Goal: Task Accomplishment & Management: Use online tool/utility

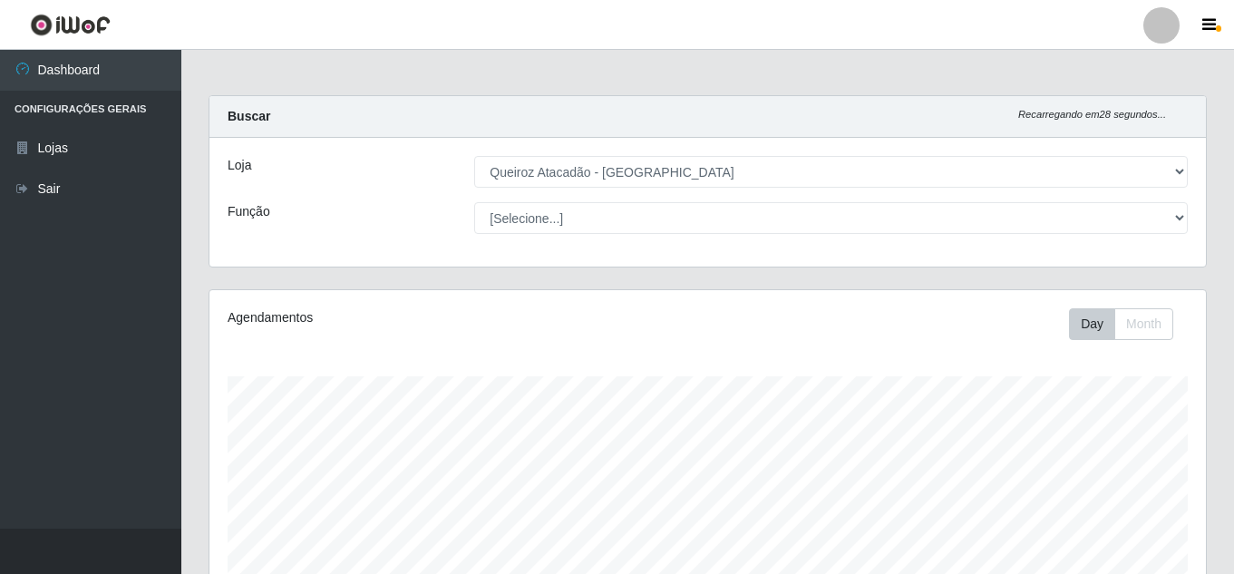
select select "225"
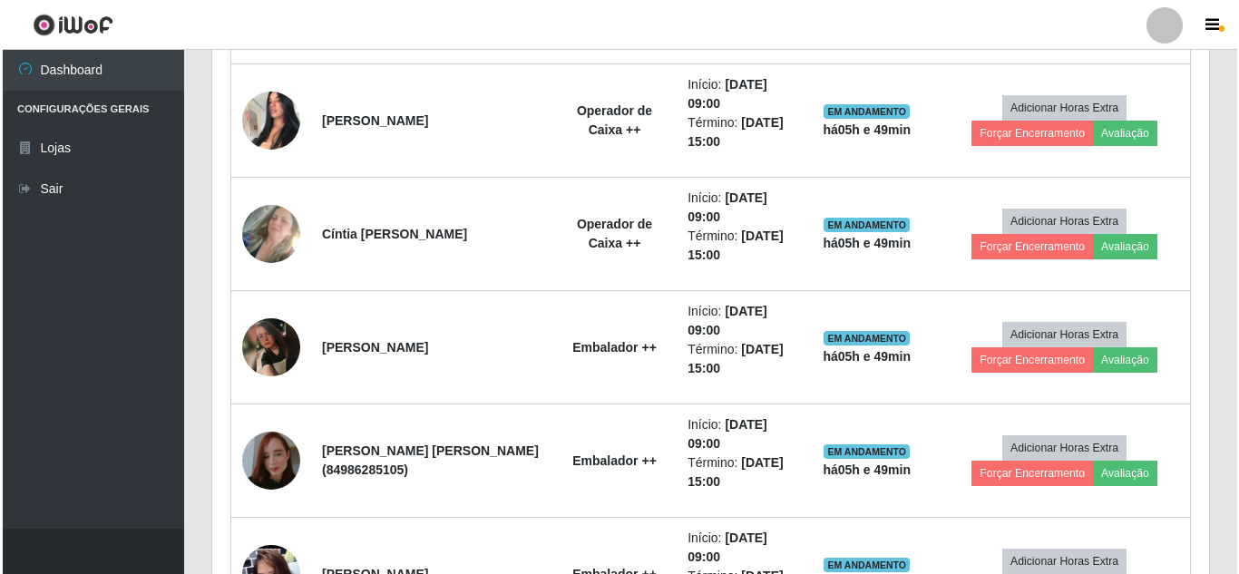
scroll to position [725, 0]
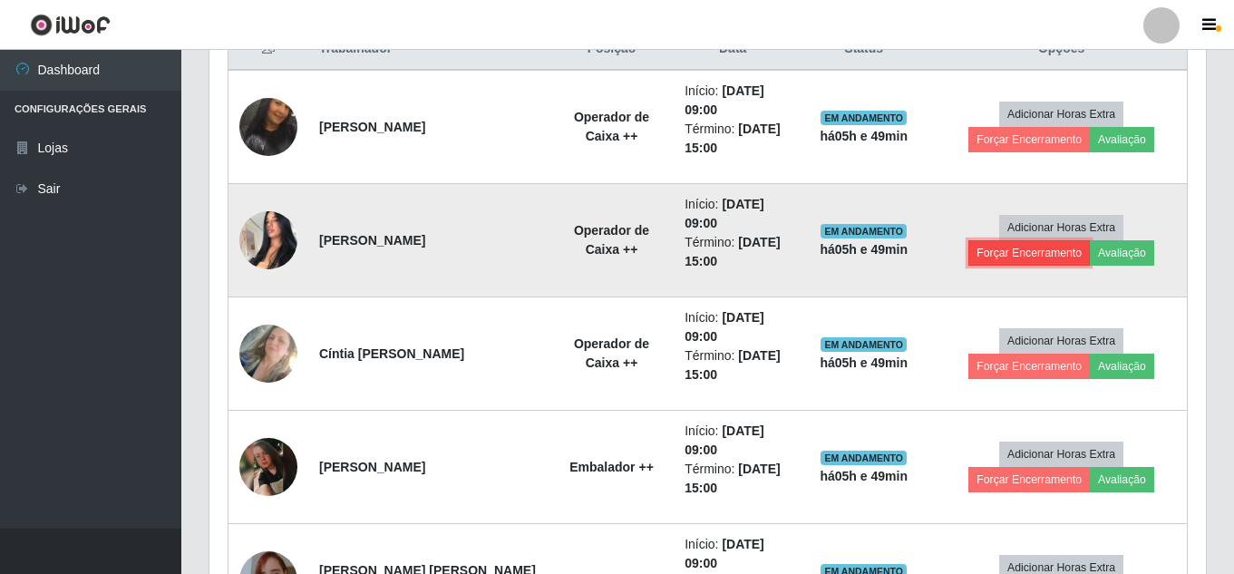
click at [1005, 248] on button "Forçar Encerramento" at bounding box center [1030, 252] width 122 height 25
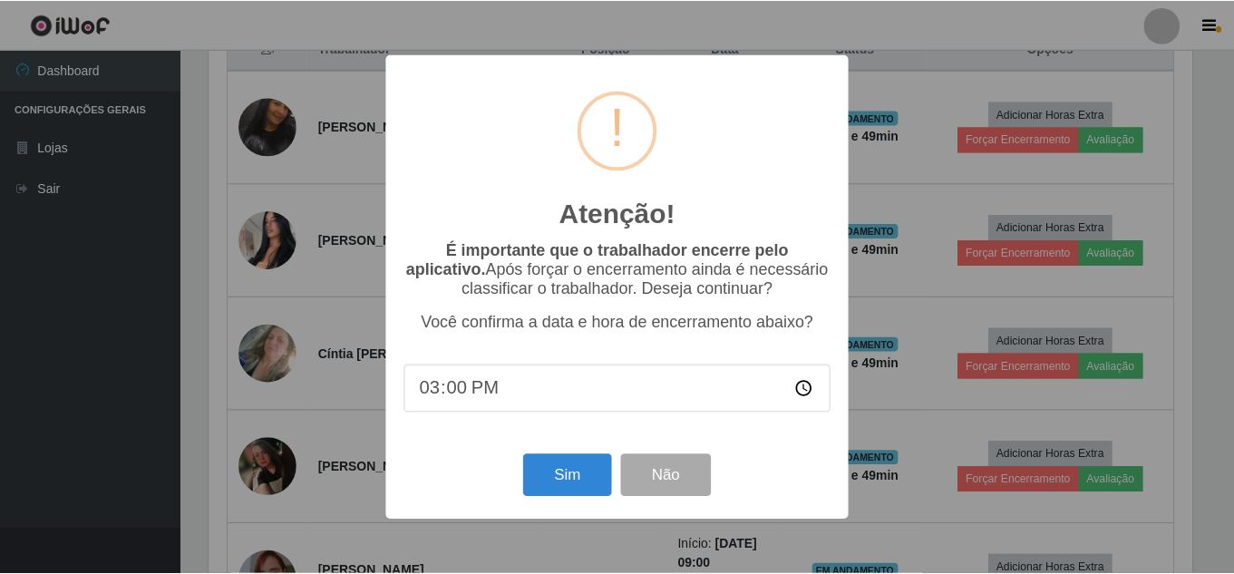
scroll to position [376, 988]
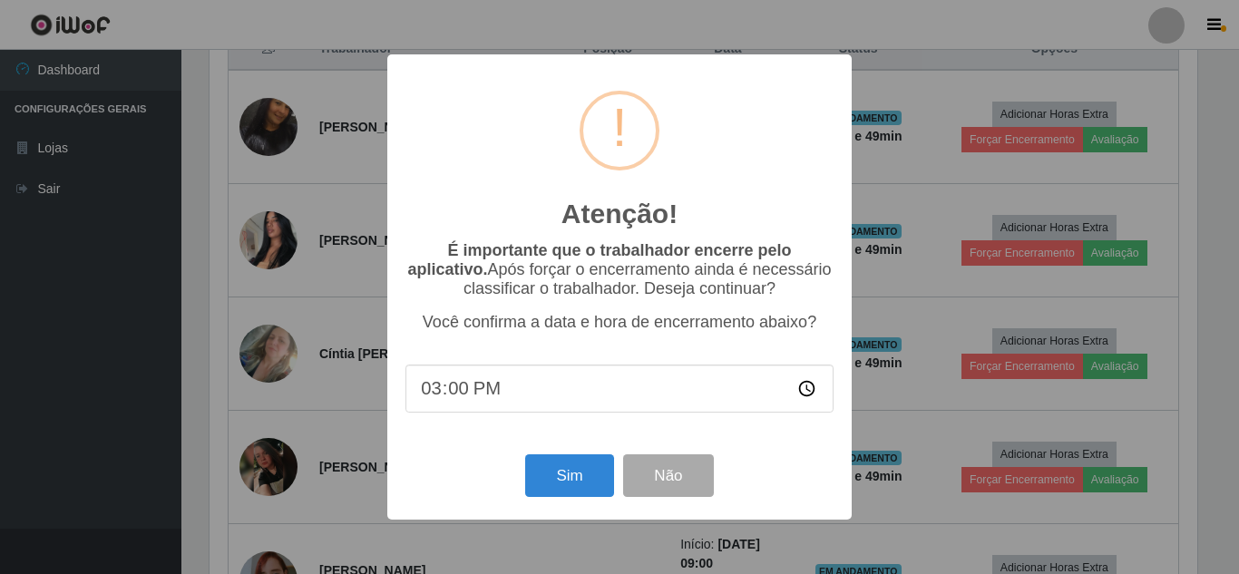
click at [599, 453] on div "Atenção! × É importante que o trabalhador encerre pelo aplicativo. Após forçar …" at bounding box center [619, 286] width 464 height 465
click at [597, 474] on button "Sim" at bounding box center [569, 475] width 88 height 43
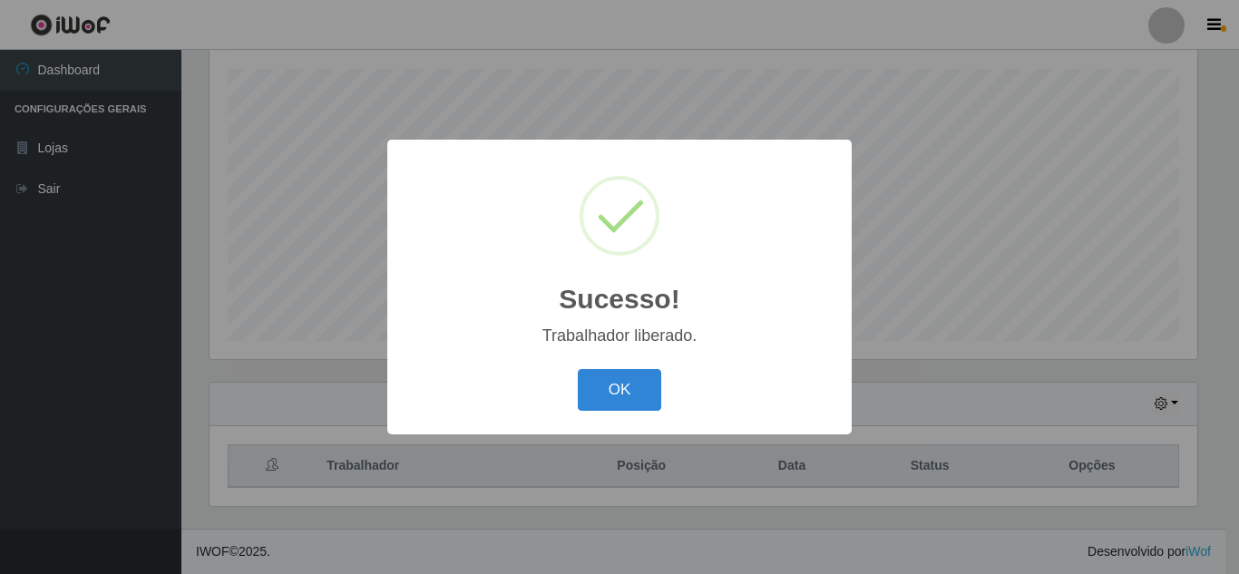
click at [578, 369] on button "OK" at bounding box center [620, 390] width 84 height 43
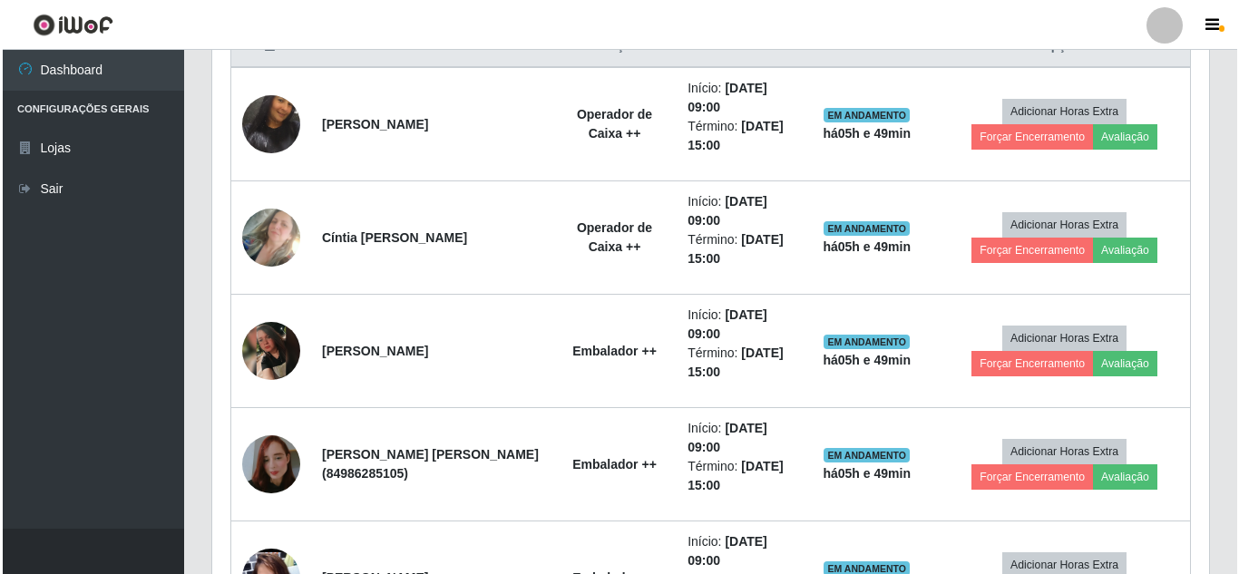
scroll to position [745, 0]
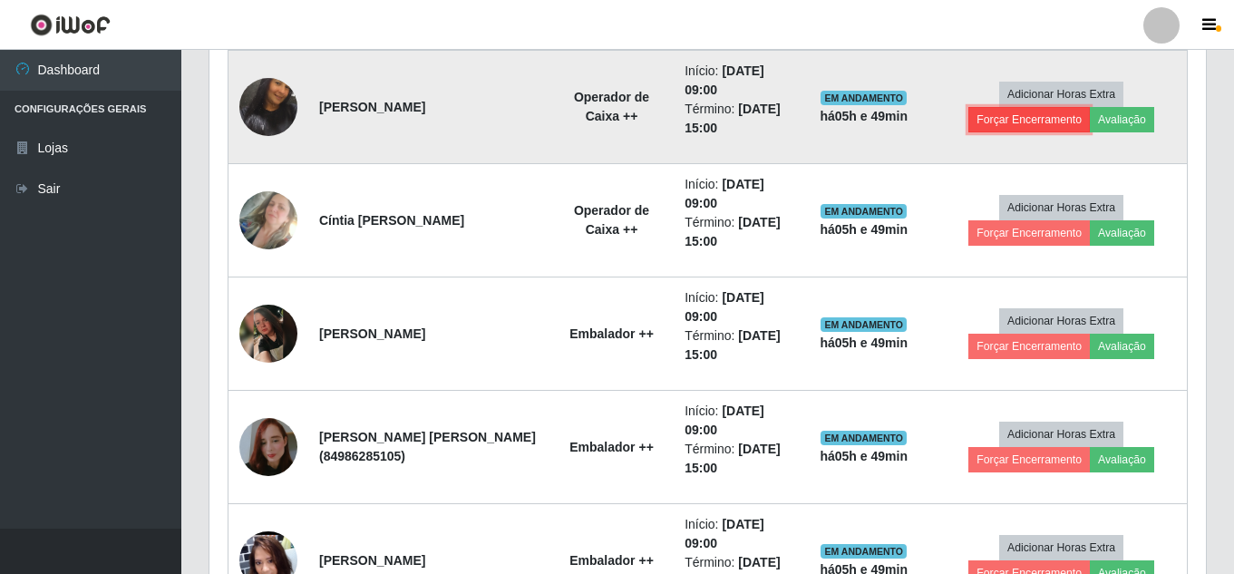
click at [985, 117] on button "Forçar Encerramento" at bounding box center [1030, 119] width 122 height 25
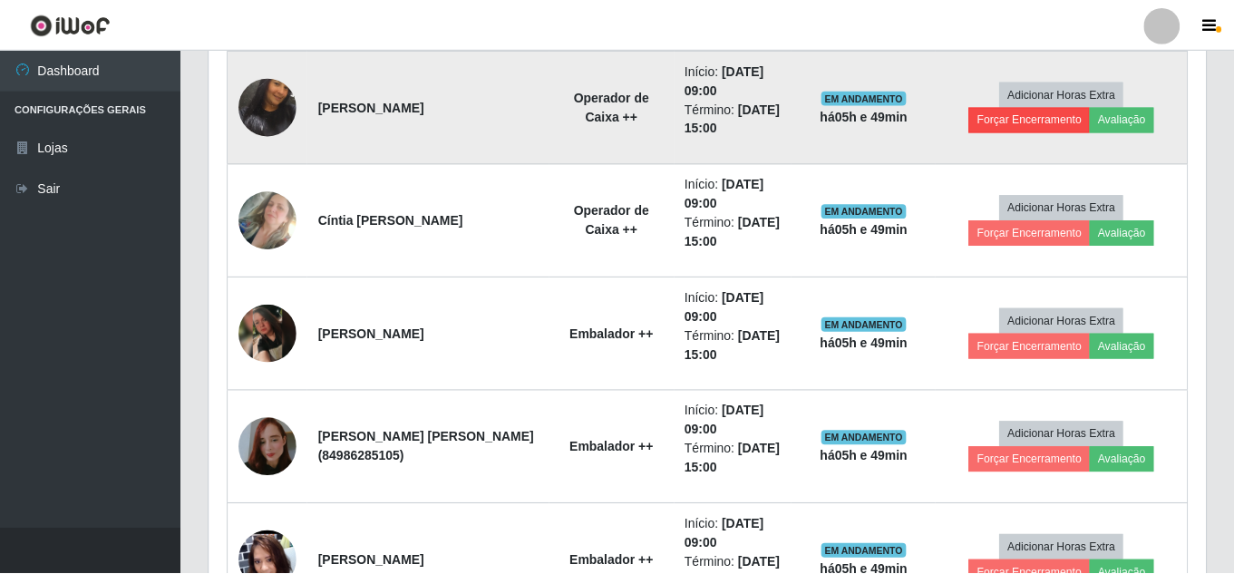
scroll to position [376, 988]
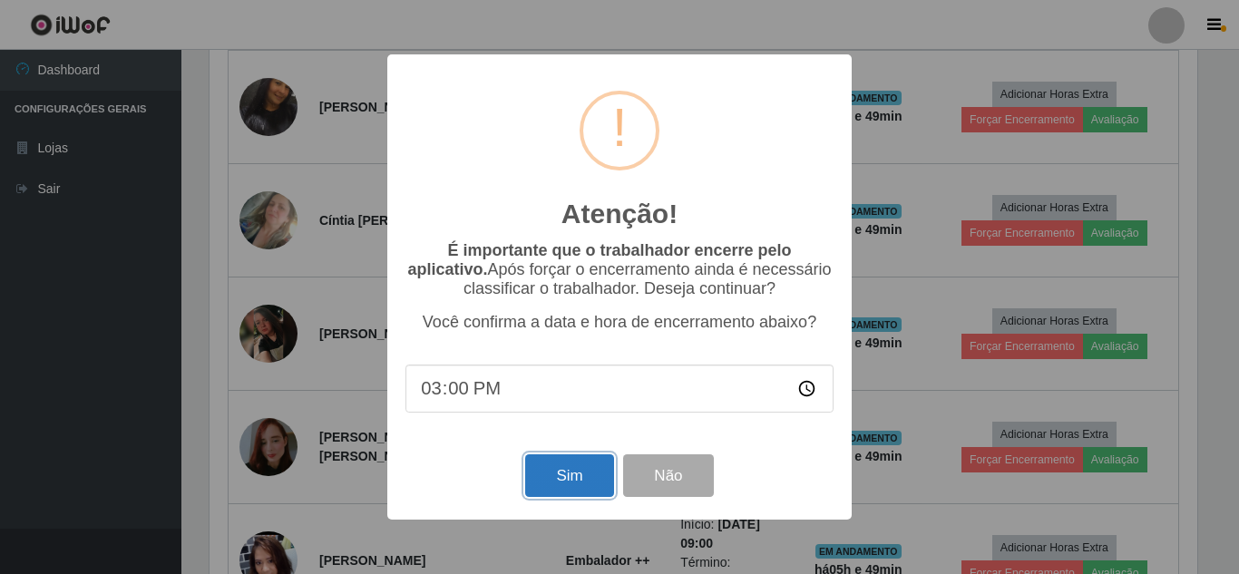
click at [569, 489] on button "Sim" at bounding box center [569, 475] width 88 height 43
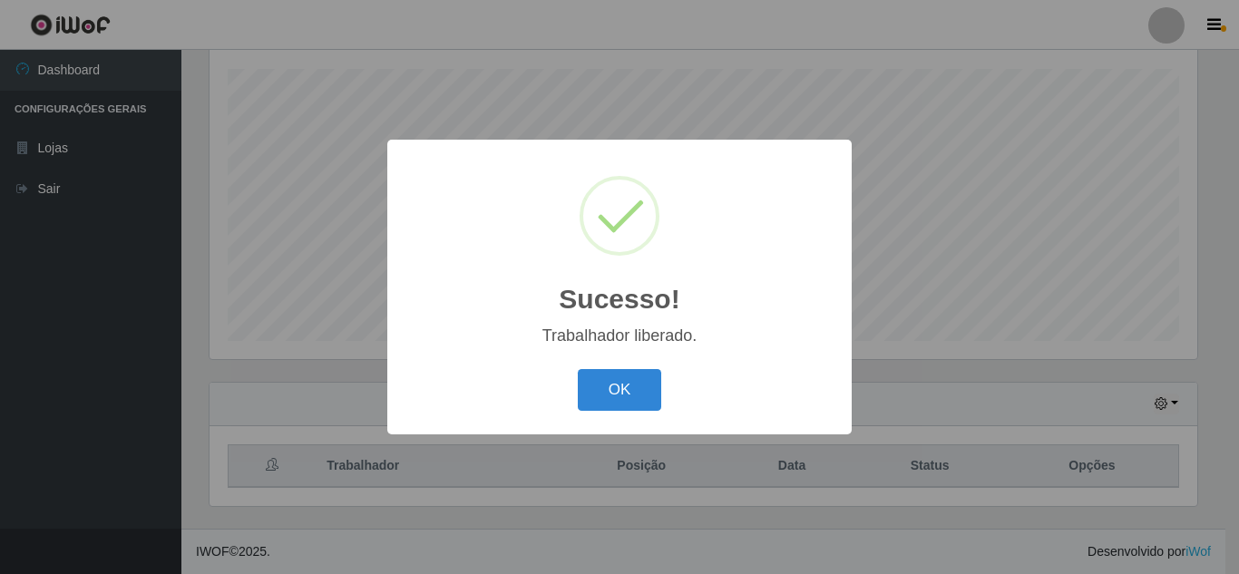
click at [578, 369] on button "OK" at bounding box center [620, 390] width 84 height 43
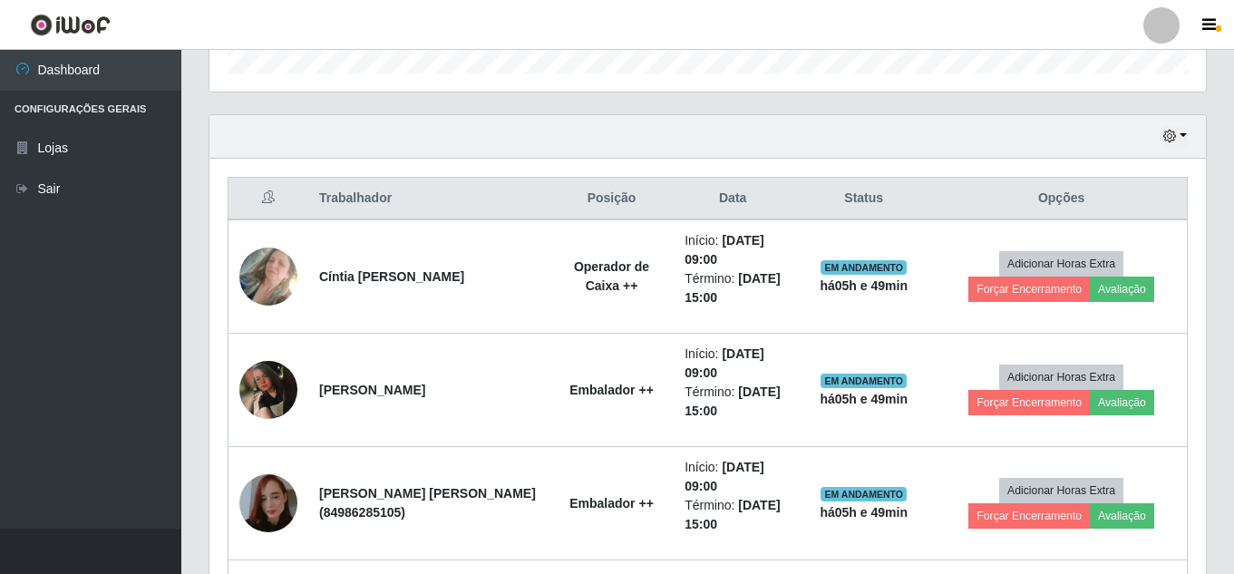
scroll to position [592, 0]
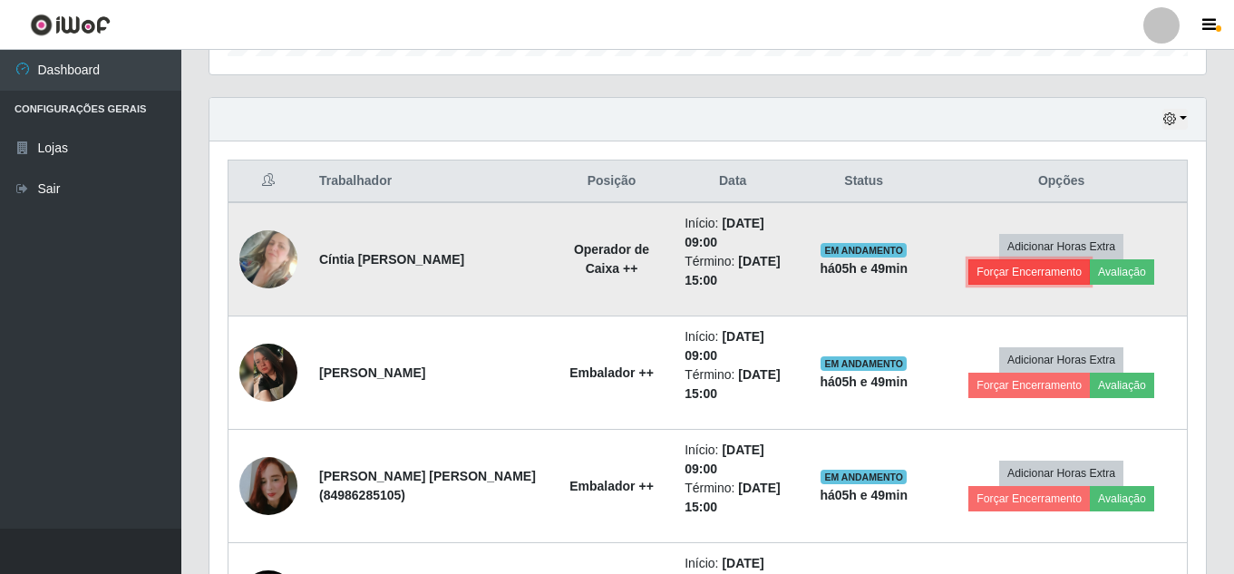
click at [1029, 270] on button "Forçar Encerramento" at bounding box center [1030, 271] width 122 height 25
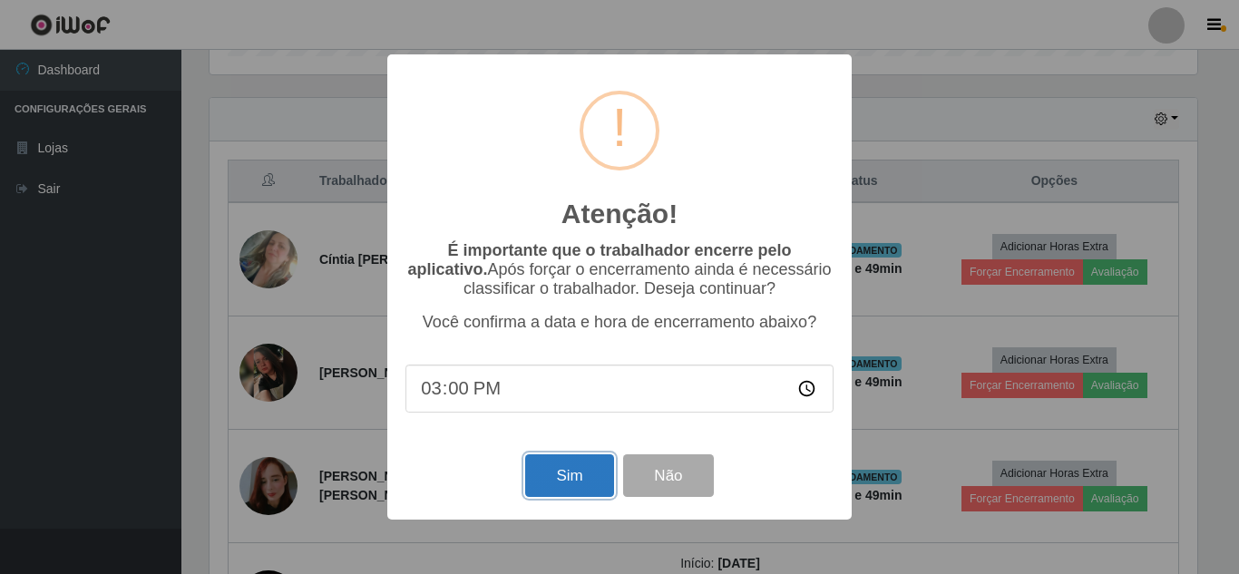
click at [570, 473] on button "Sim" at bounding box center [569, 475] width 88 height 43
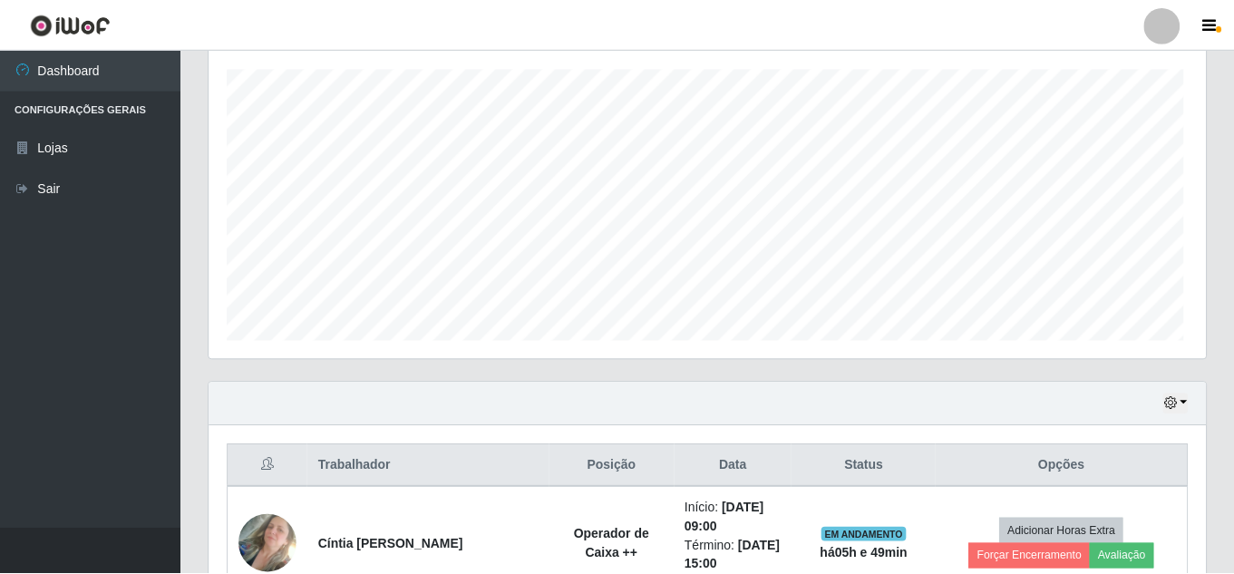
scroll to position [0, 0]
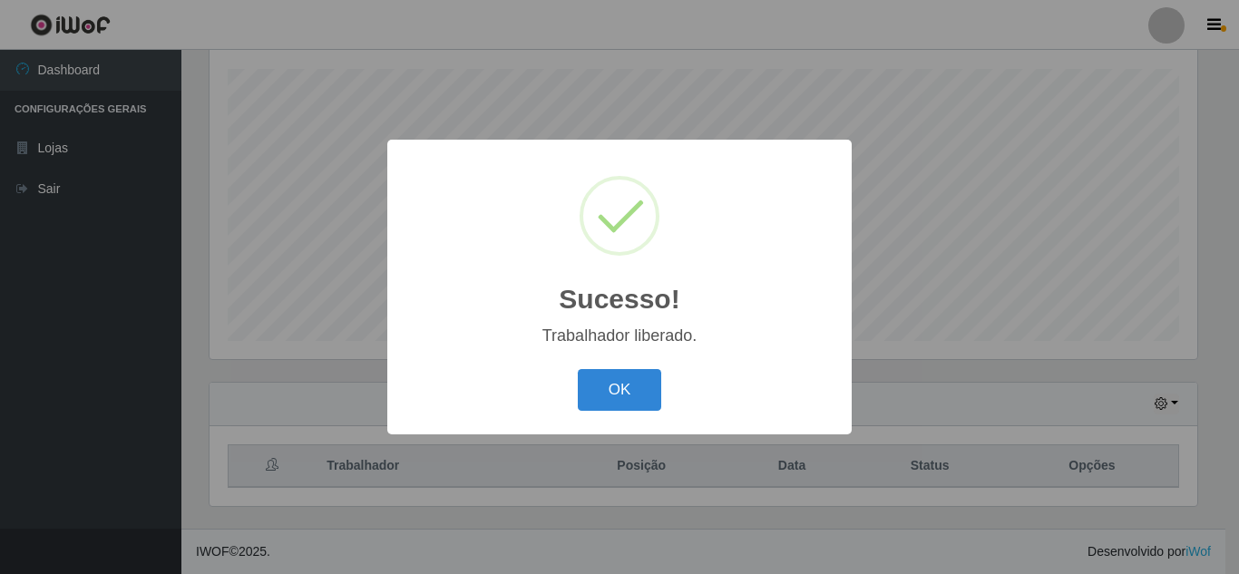
click at [578, 369] on button "OK" at bounding box center [620, 390] width 84 height 43
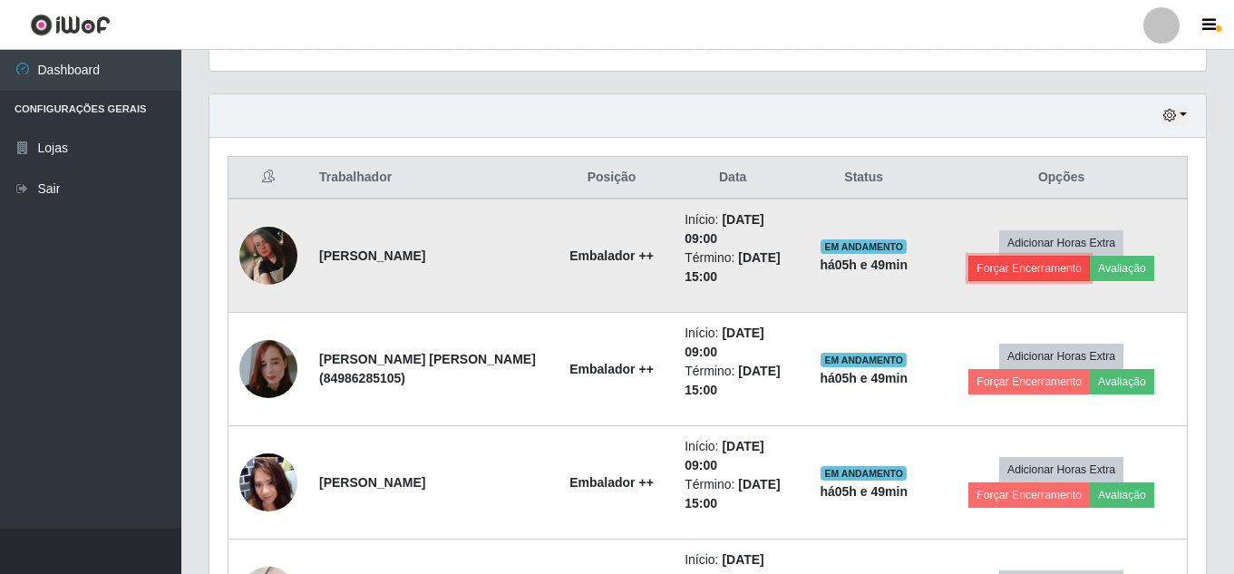
click at [1004, 273] on button "Forçar Encerramento" at bounding box center [1030, 268] width 122 height 25
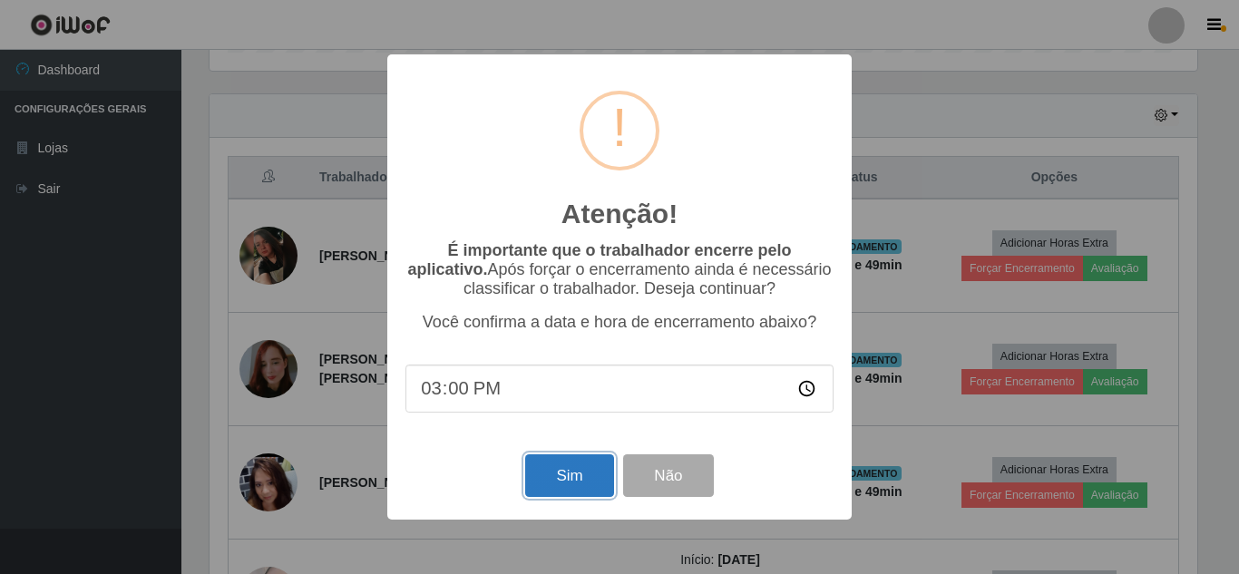
click at [568, 483] on button "Sim" at bounding box center [569, 475] width 88 height 43
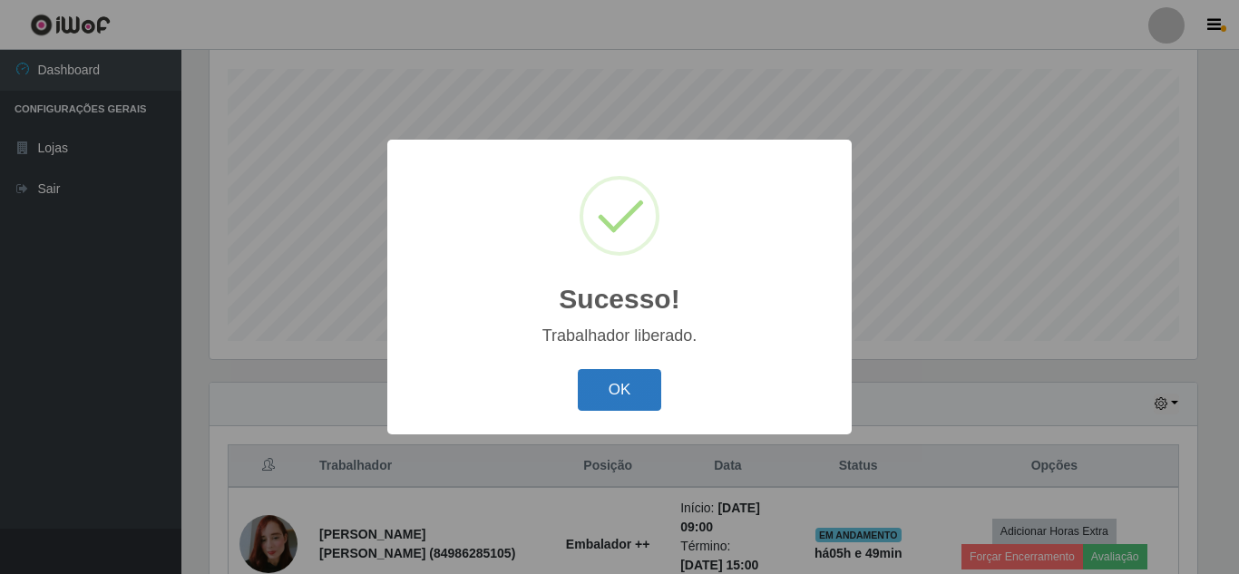
click at [611, 386] on button "OK" at bounding box center [620, 390] width 84 height 43
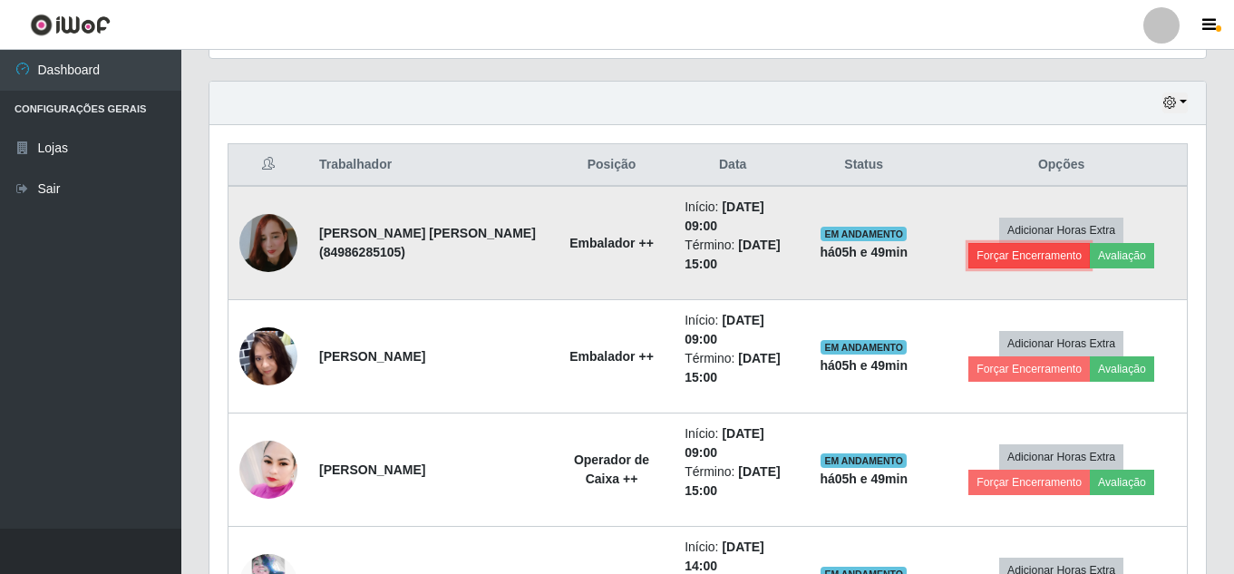
click at [1064, 257] on button "Forçar Encerramento" at bounding box center [1030, 255] width 122 height 25
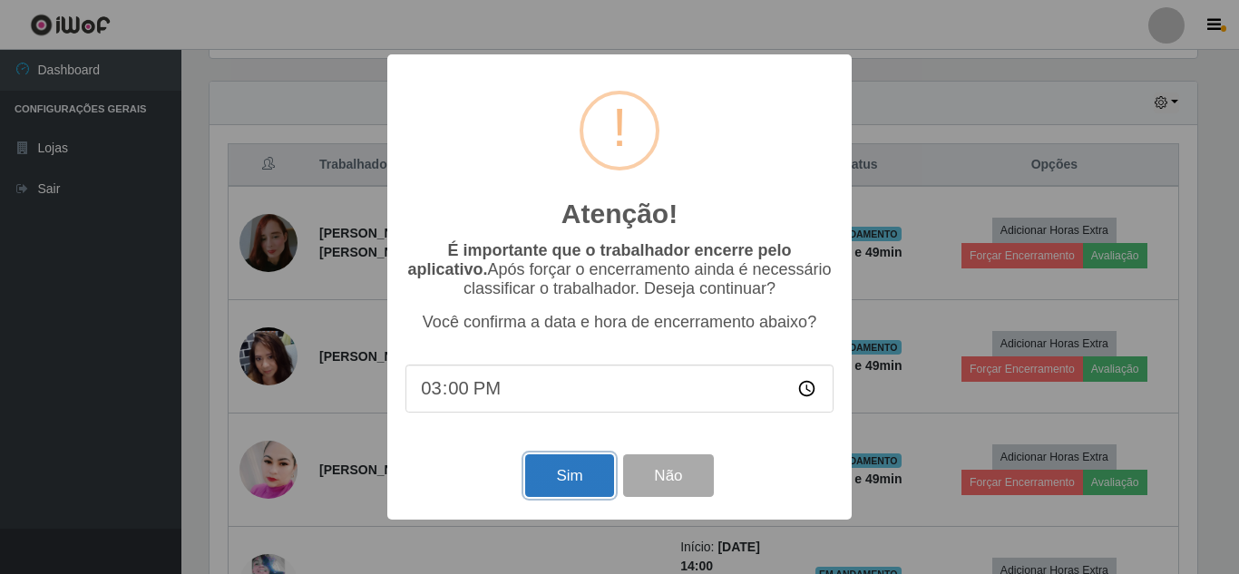
click at [576, 478] on button "Sim" at bounding box center [569, 475] width 88 height 43
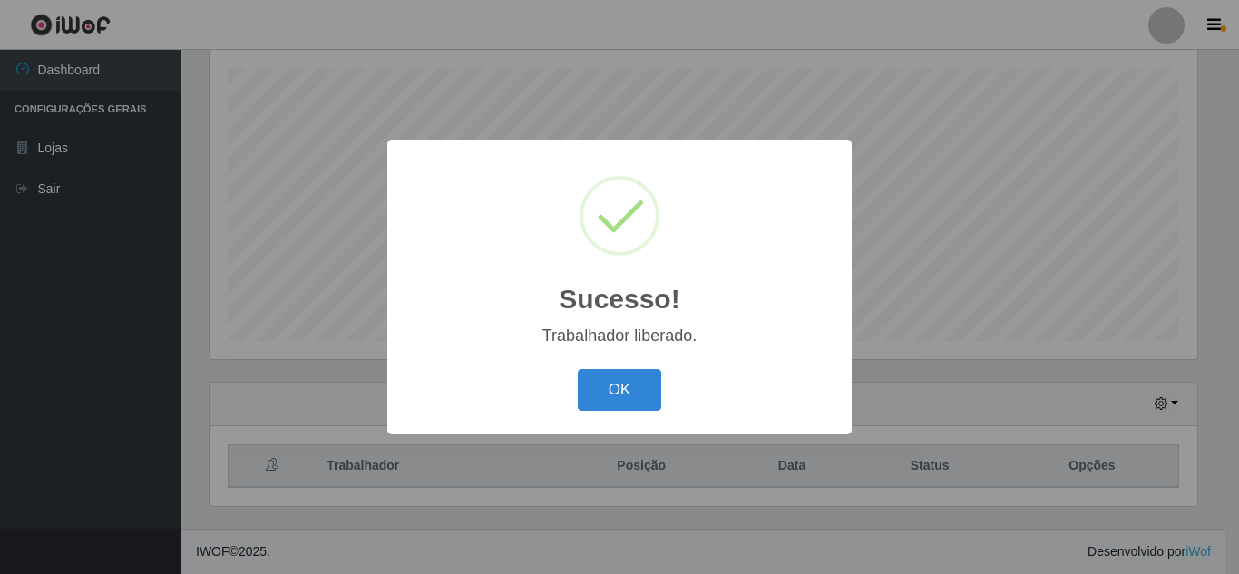
click at [578, 369] on button "OK" at bounding box center [620, 390] width 84 height 43
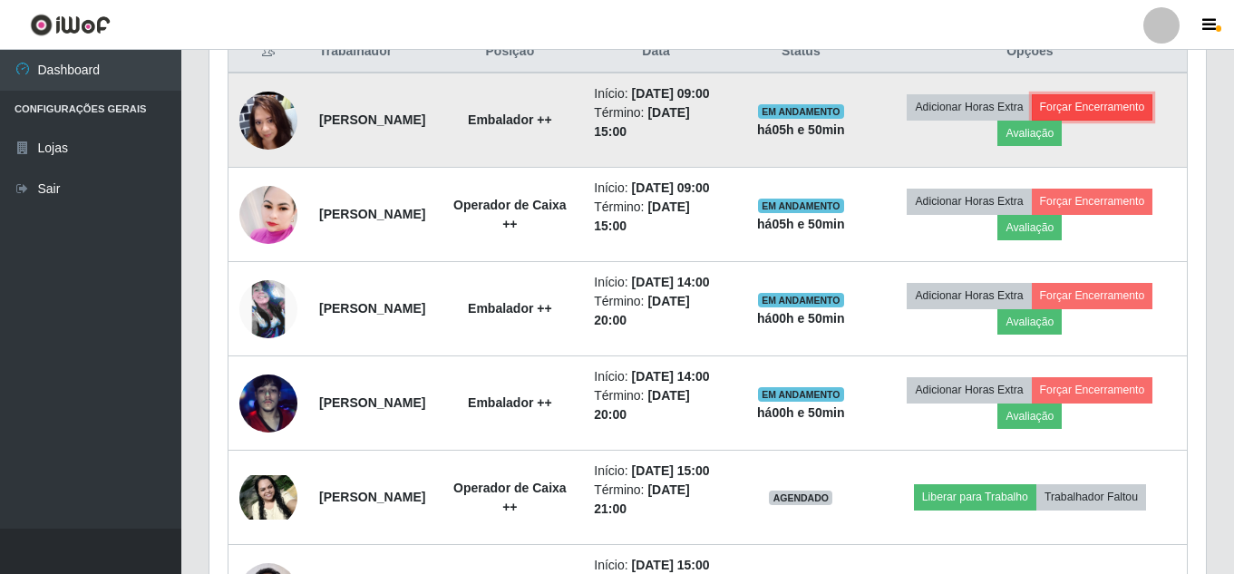
click at [1032, 120] on button "Forçar Encerramento" at bounding box center [1093, 106] width 122 height 25
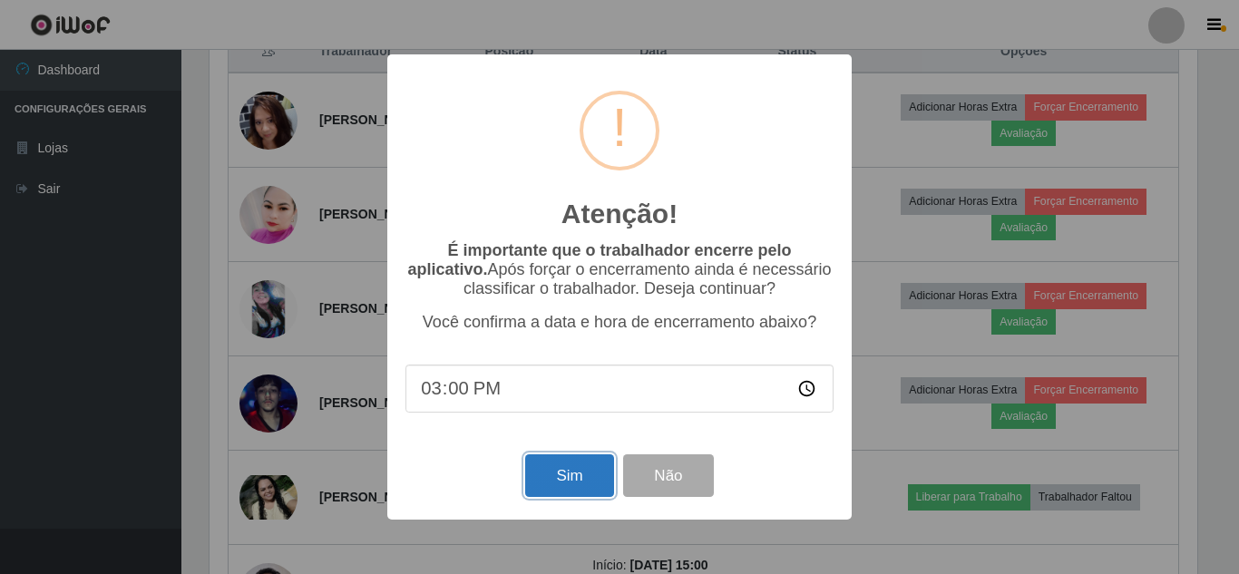
click at [550, 487] on button "Sim" at bounding box center [569, 475] width 88 height 43
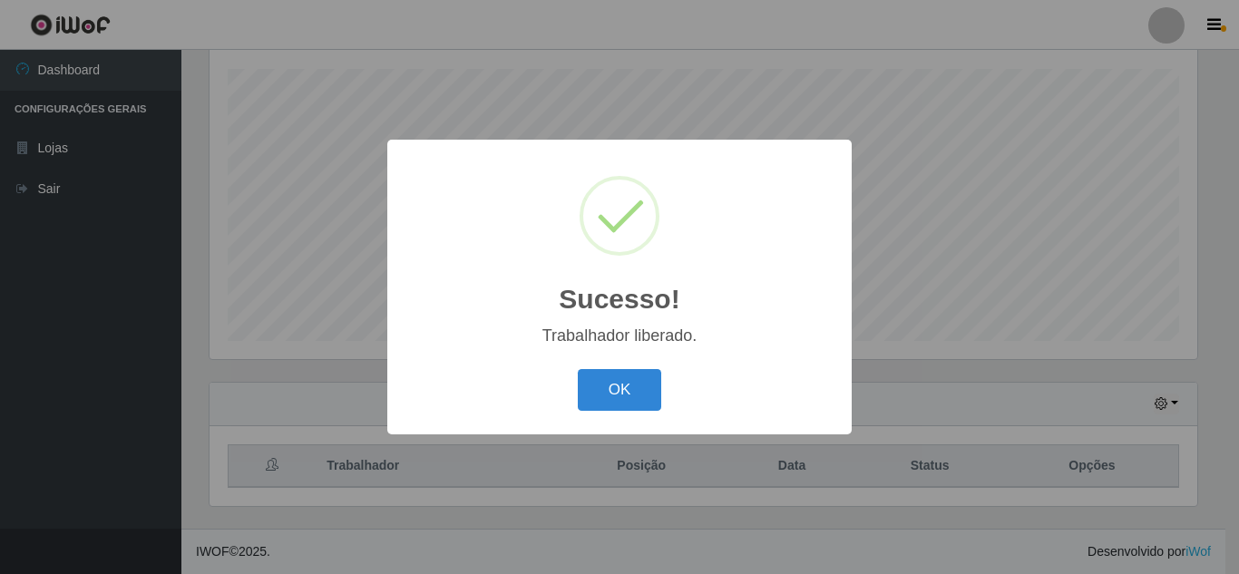
click at [578, 369] on button "OK" at bounding box center [620, 390] width 84 height 43
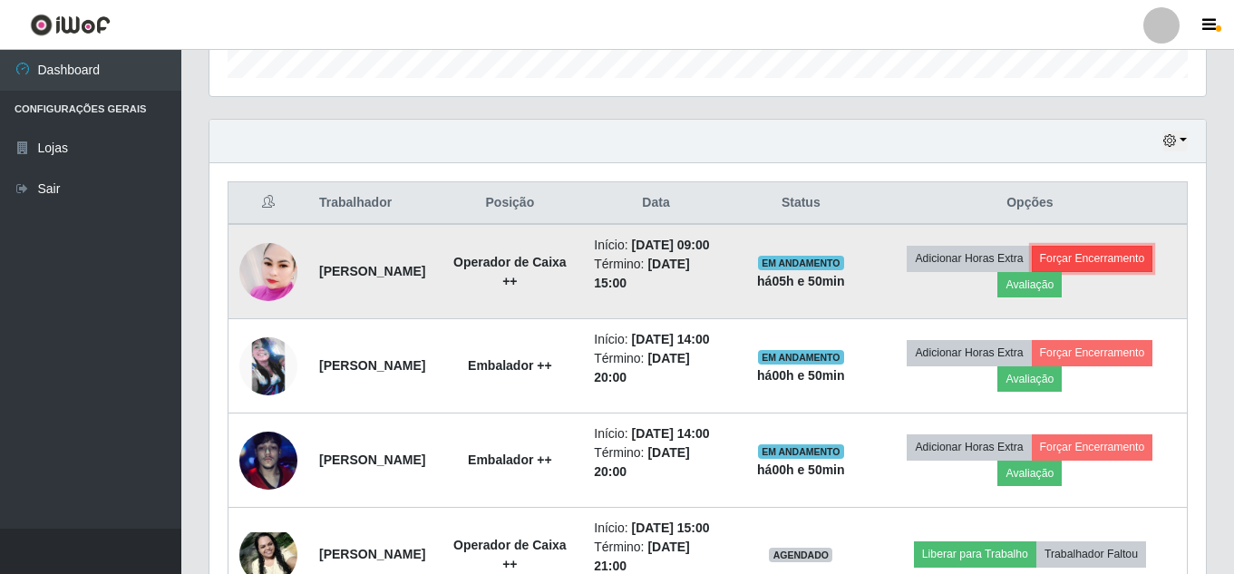
click at [1032, 271] on button "Forçar Encerramento" at bounding box center [1093, 258] width 122 height 25
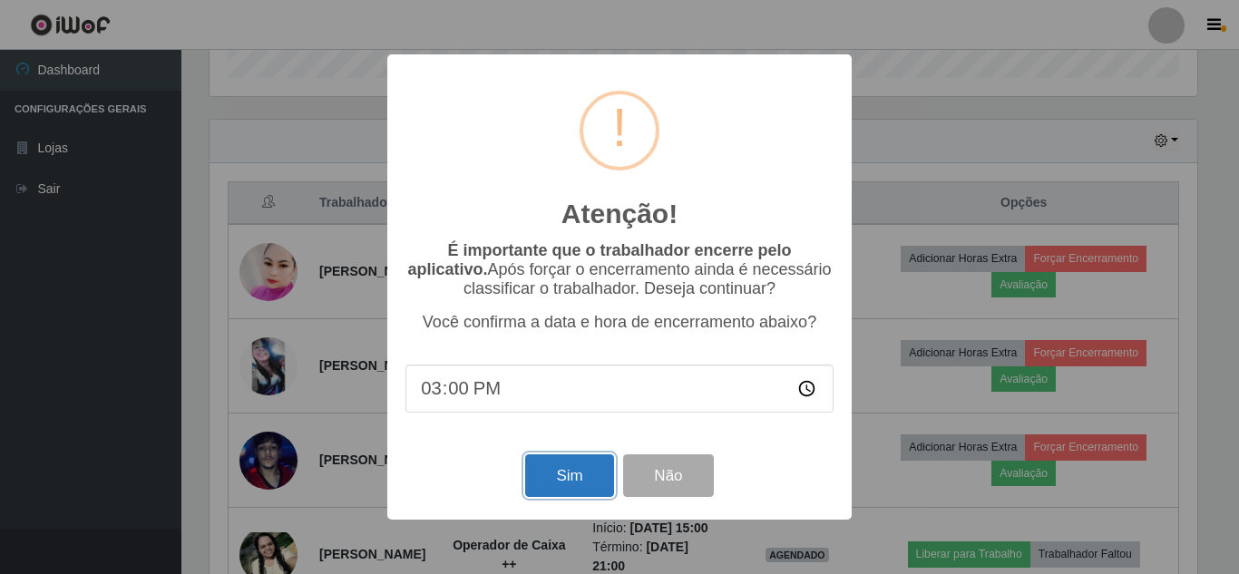
click at [588, 469] on button "Sim" at bounding box center [569, 475] width 88 height 43
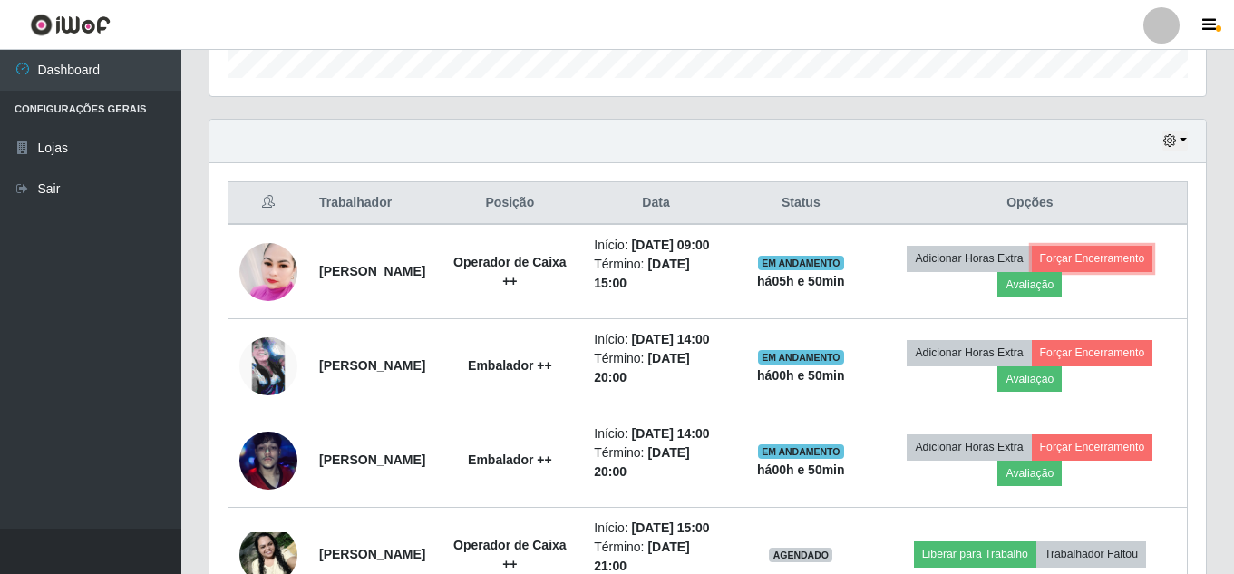
click at [1032, 246] on button "Forçar Encerramento" at bounding box center [1093, 258] width 122 height 25
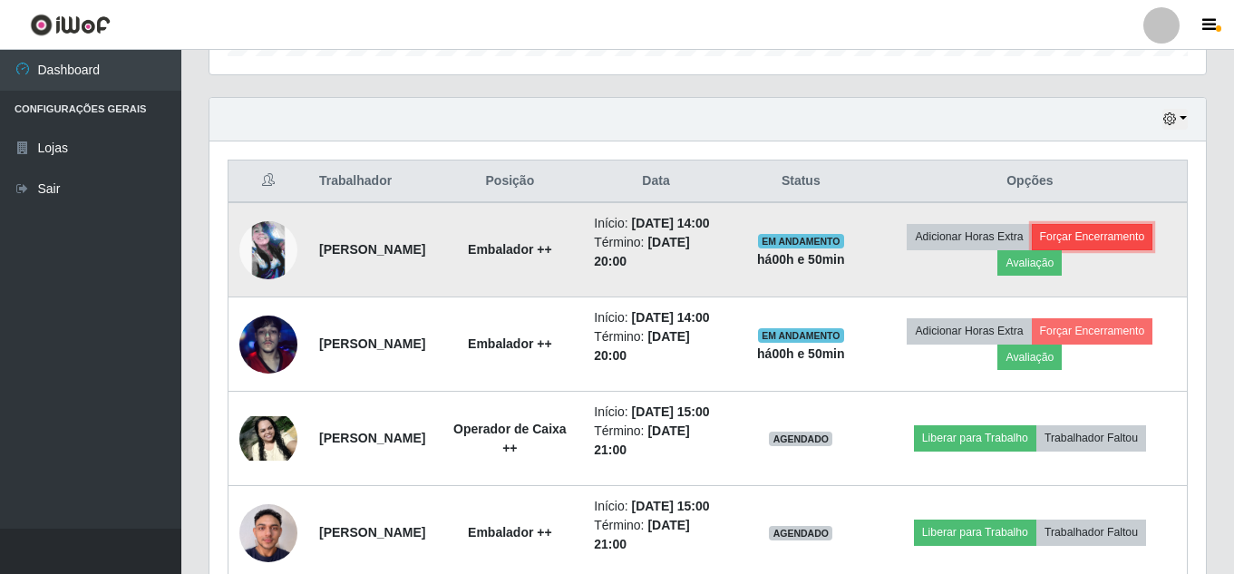
click at [1040, 249] on button "Forçar Encerramento" at bounding box center [1093, 236] width 122 height 25
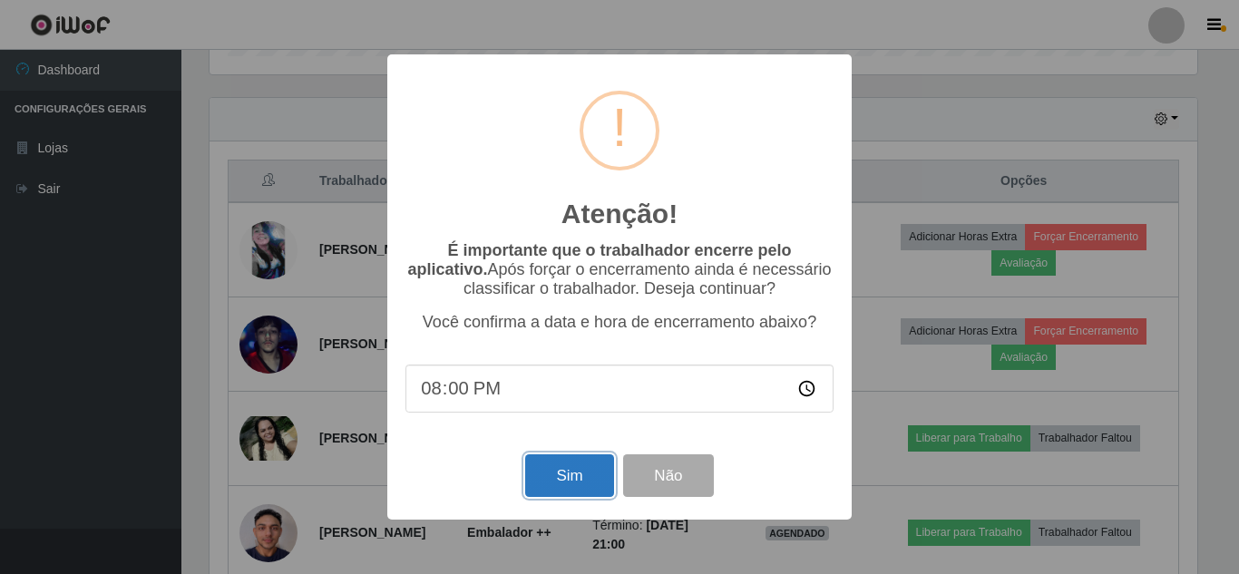
click at [582, 473] on button "Sim" at bounding box center [569, 475] width 88 height 43
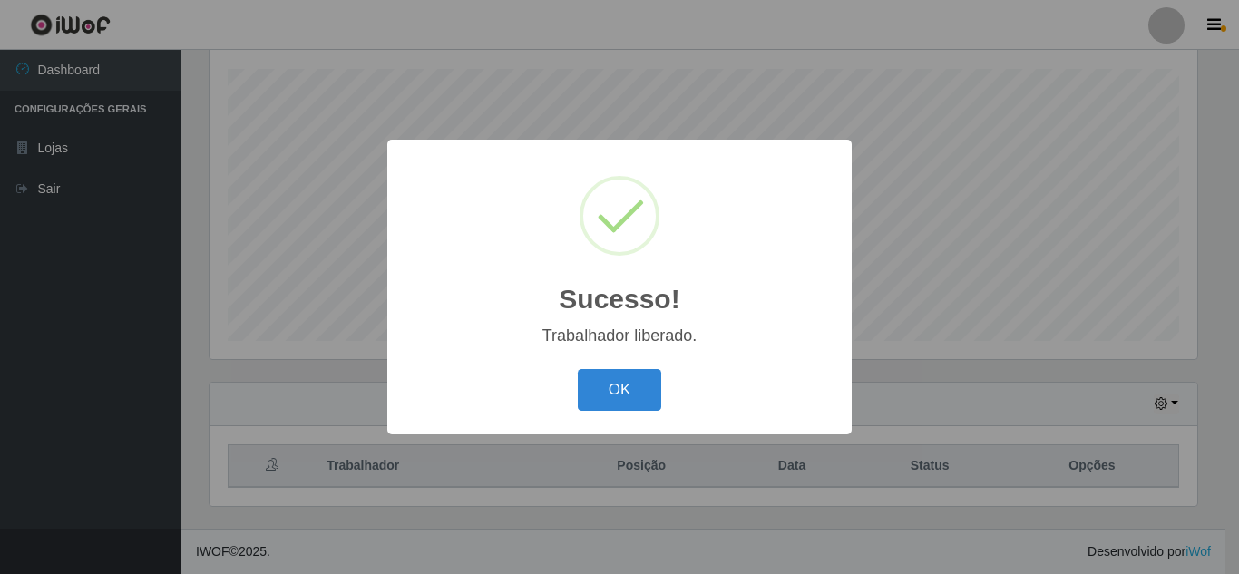
click at [578, 369] on button "OK" at bounding box center [620, 390] width 84 height 43
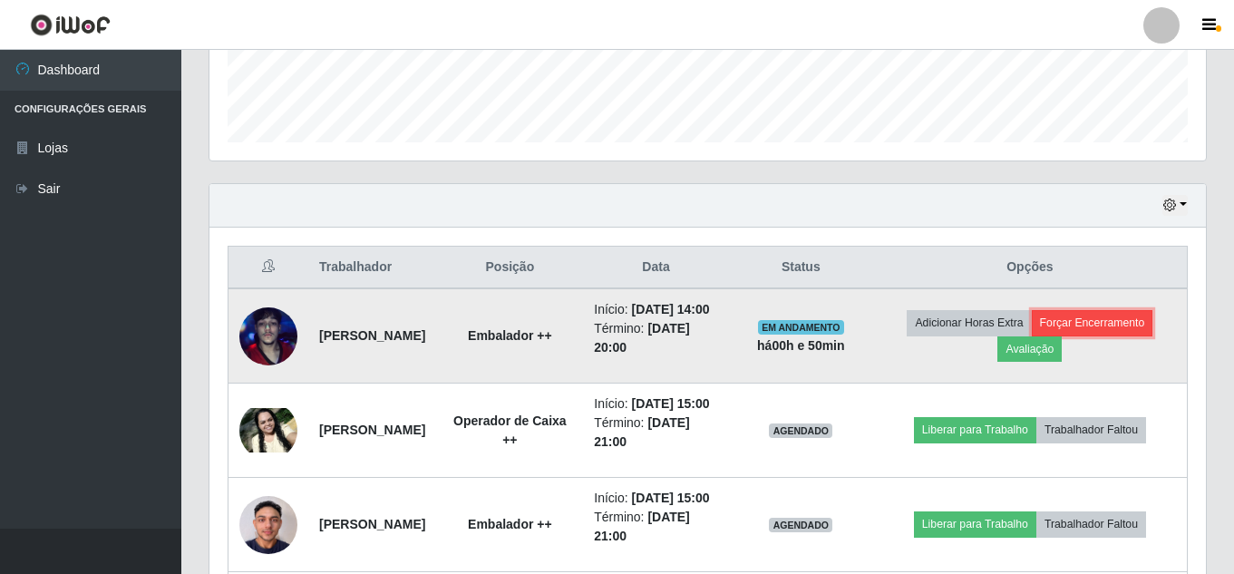
click at [1032, 336] on button "Forçar Encerramento" at bounding box center [1093, 322] width 122 height 25
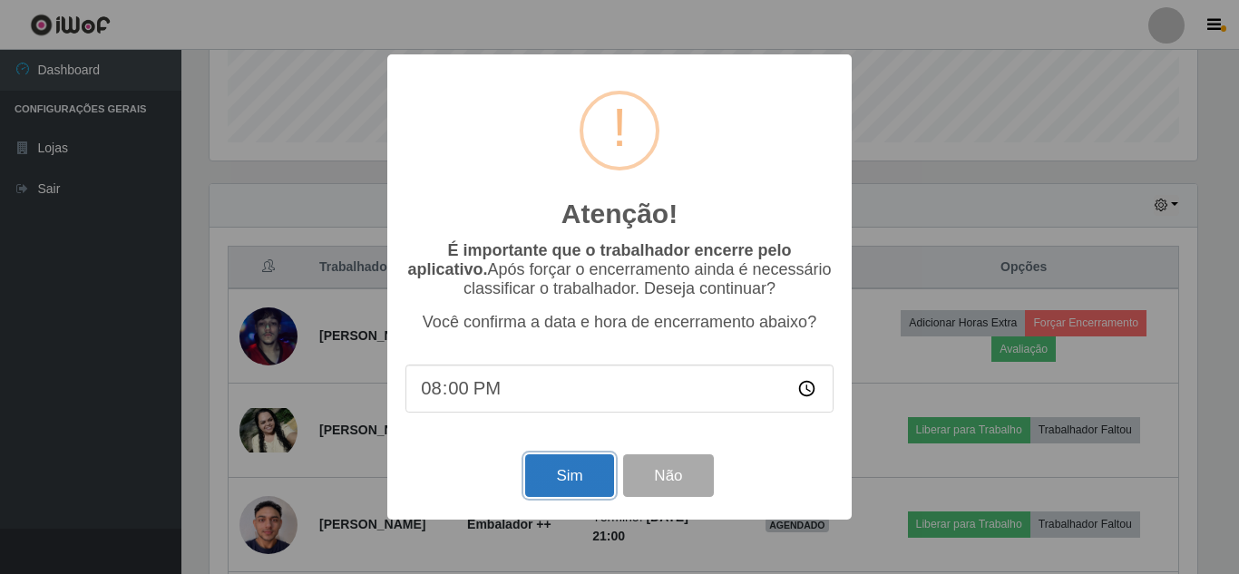
click at [589, 459] on button "Sim" at bounding box center [569, 475] width 88 height 43
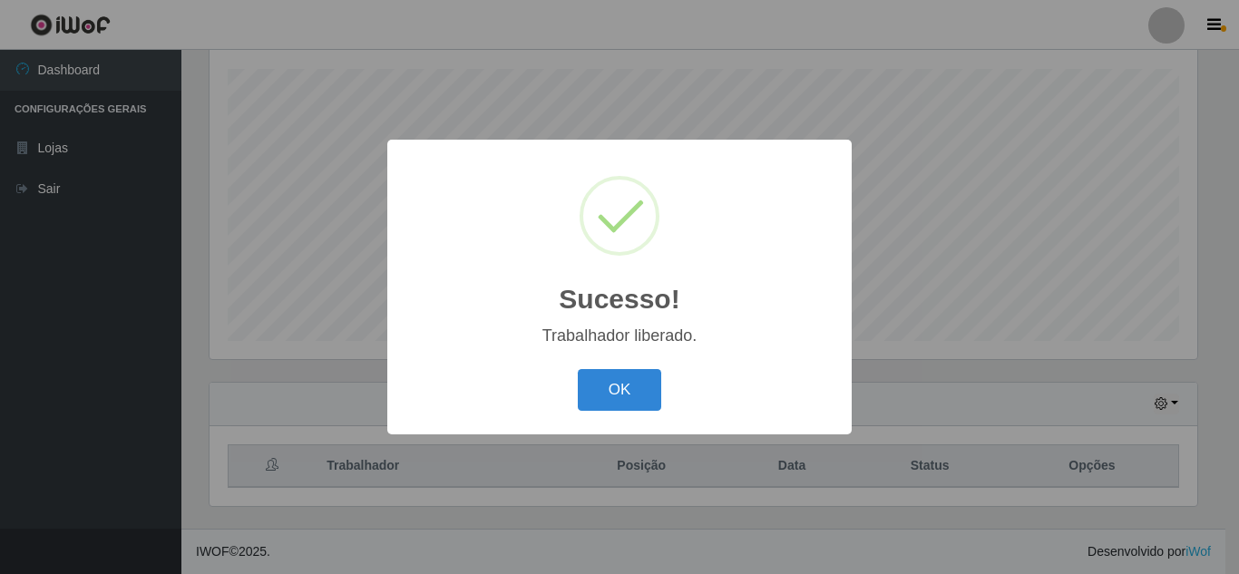
click at [578, 369] on button "OK" at bounding box center [620, 390] width 84 height 43
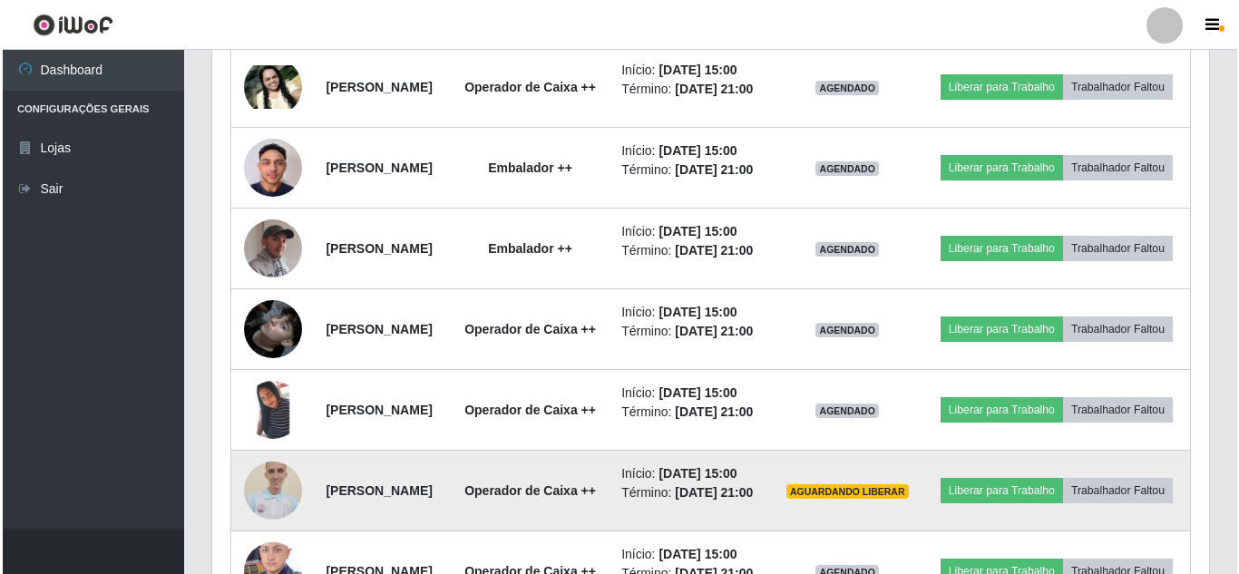
scroll to position [784, 0]
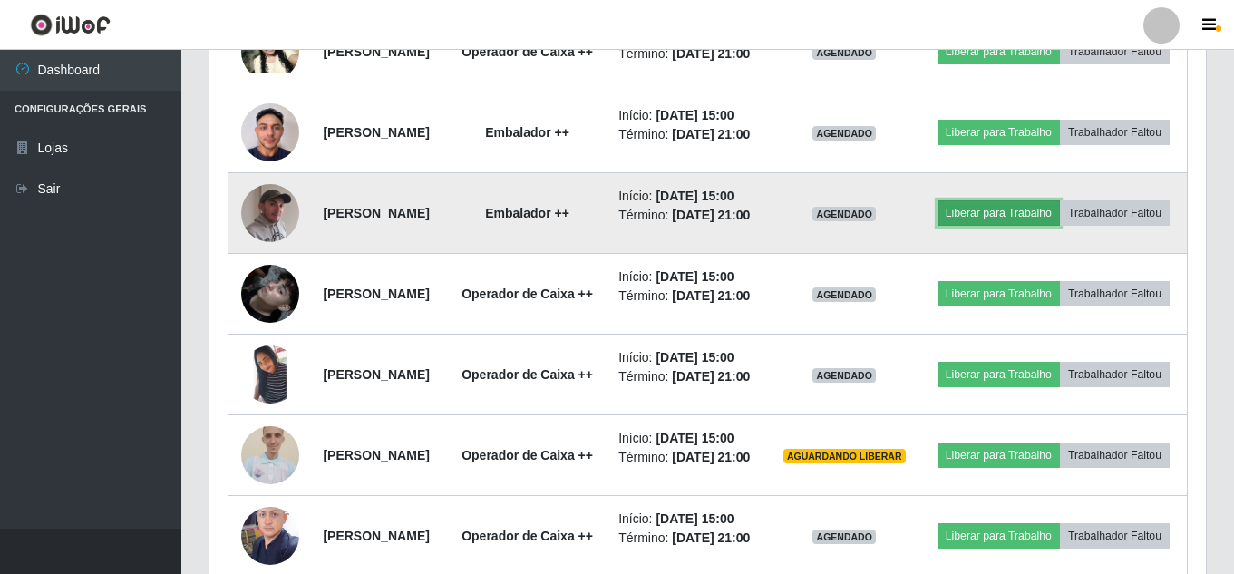
click at [1056, 226] on button "Liberar para Trabalho" at bounding box center [999, 212] width 122 height 25
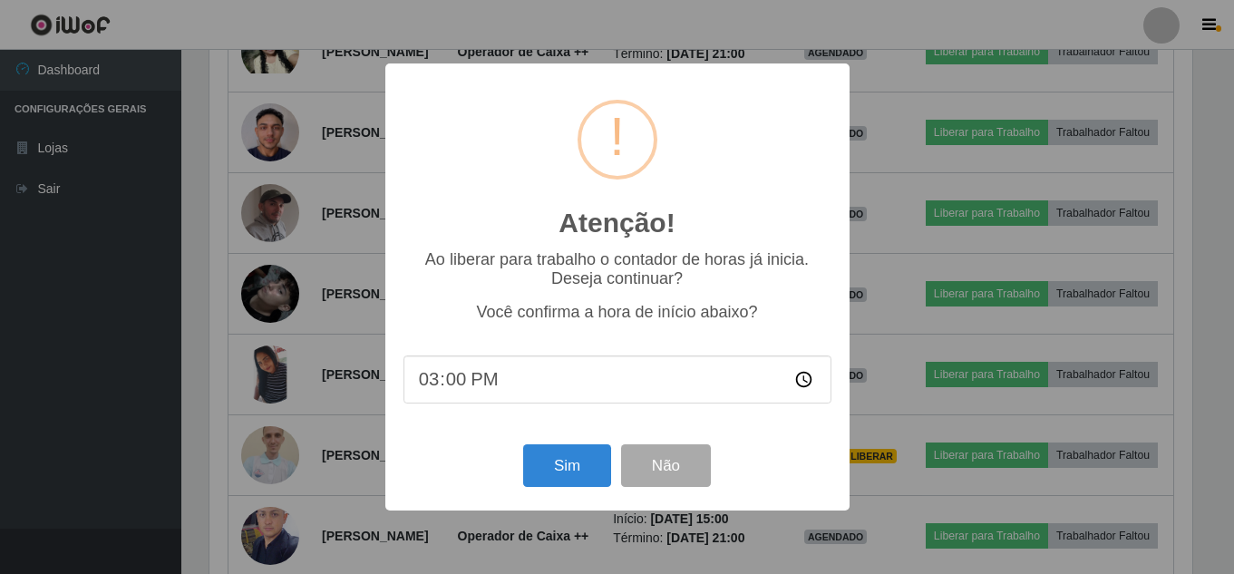
scroll to position [376, 988]
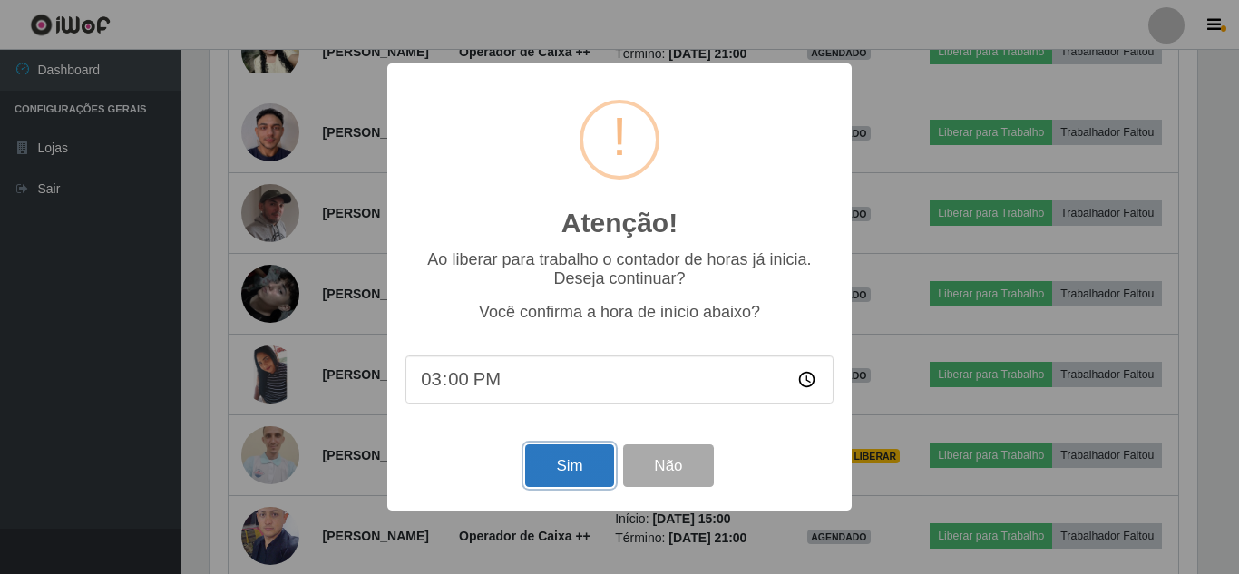
click at [589, 465] on button "Sim" at bounding box center [569, 465] width 88 height 43
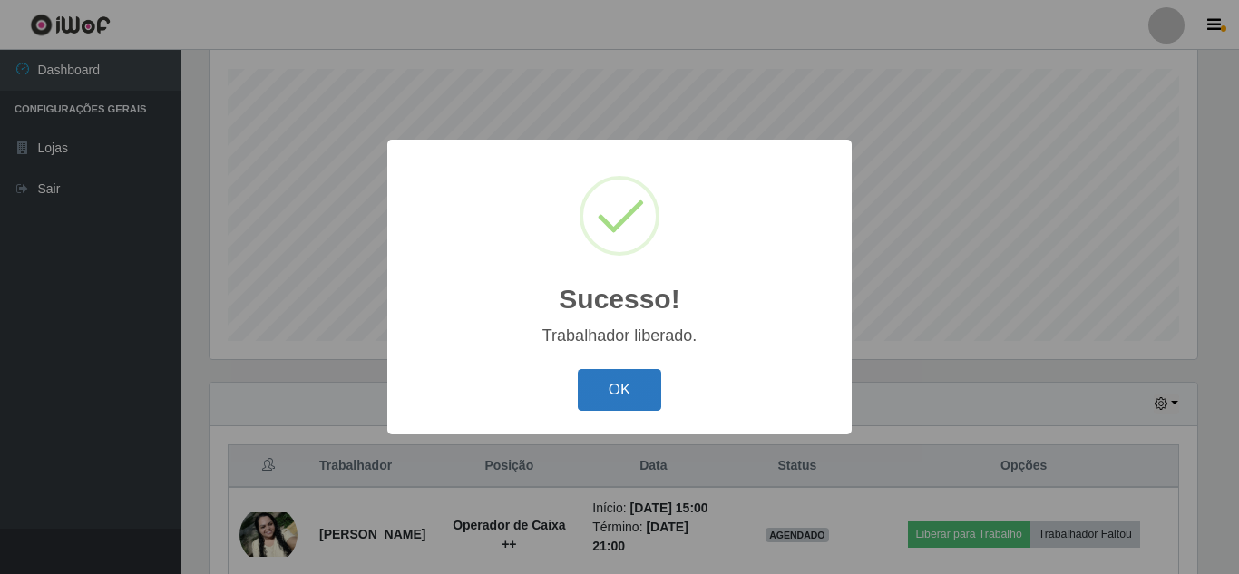
click at [640, 389] on button "OK" at bounding box center [620, 390] width 84 height 43
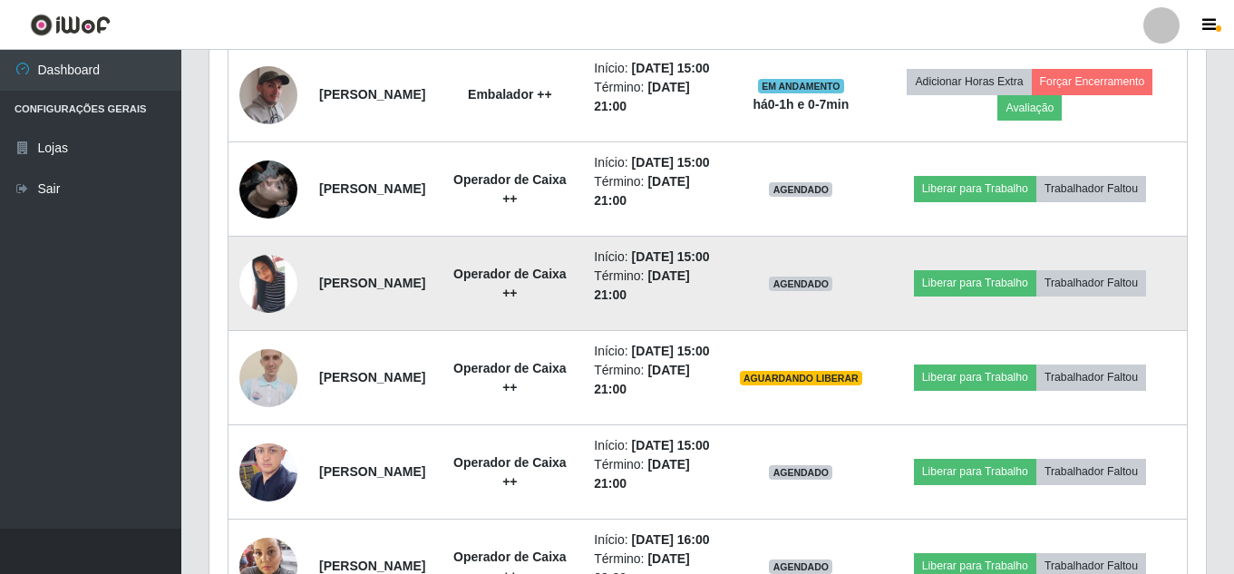
scroll to position [942, 0]
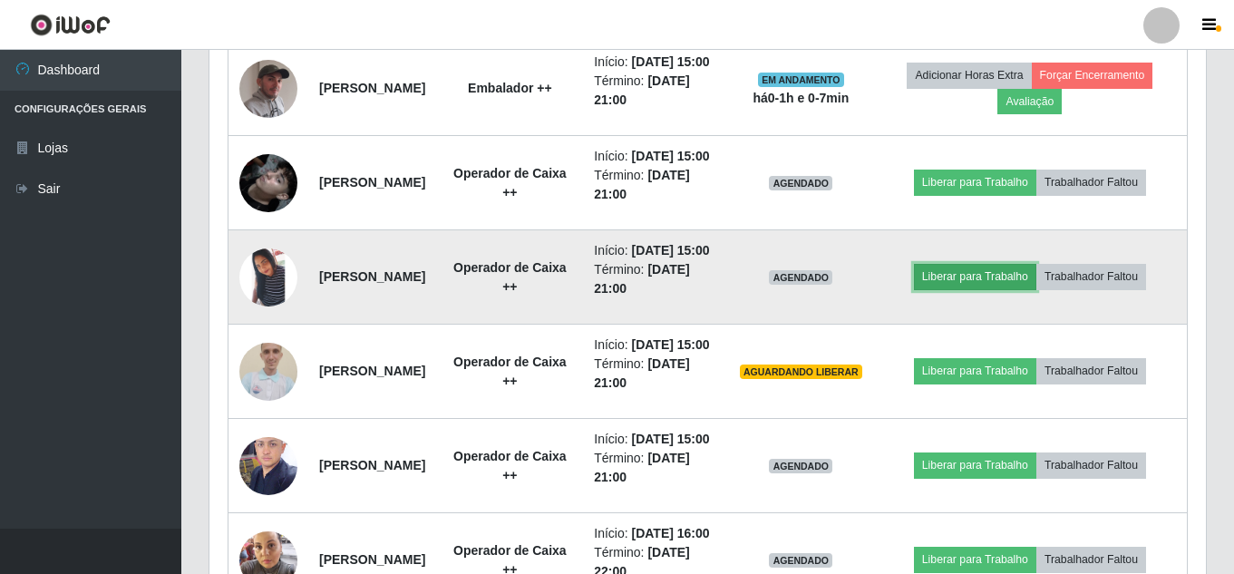
click at [974, 289] on button "Liberar para Trabalho" at bounding box center [975, 276] width 122 height 25
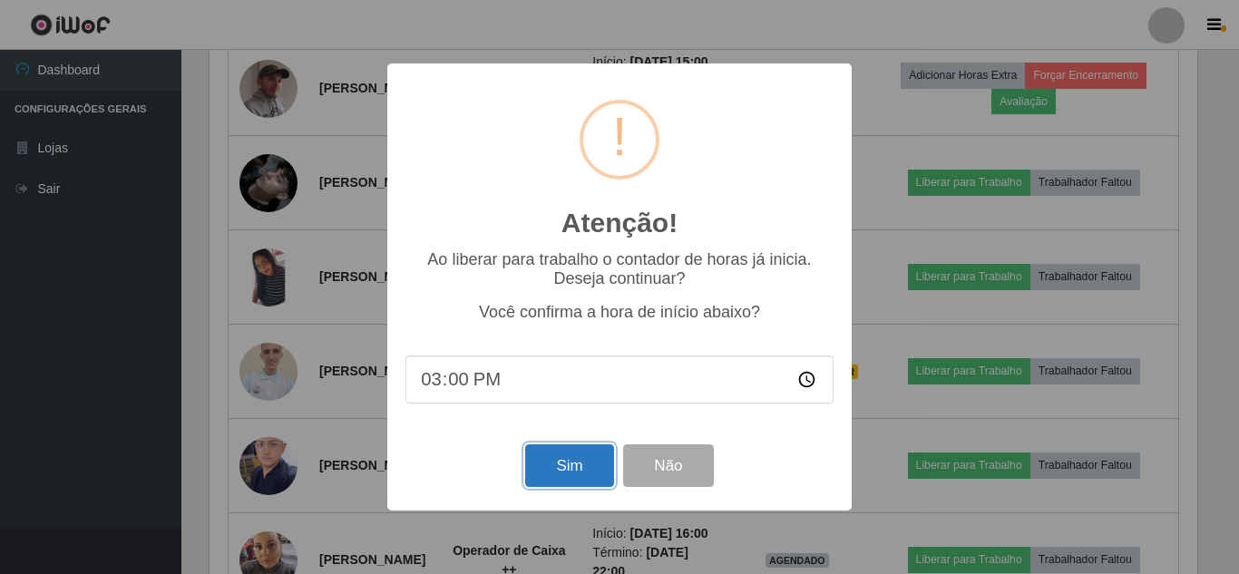
click at [560, 461] on button "Sim" at bounding box center [569, 465] width 88 height 43
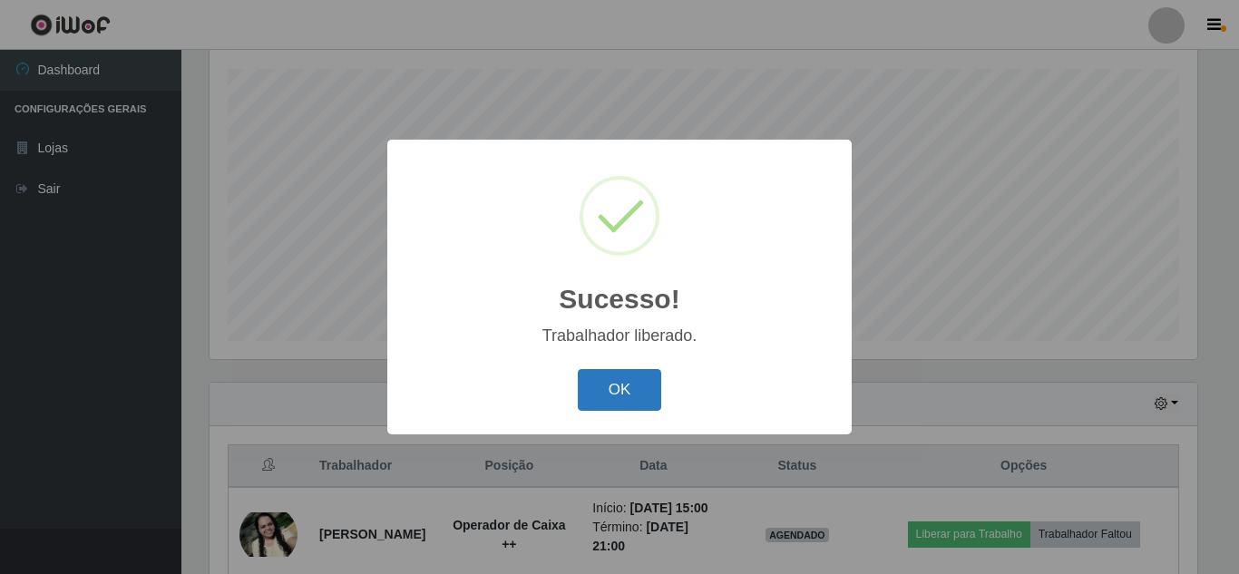
click at [605, 385] on button "OK" at bounding box center [620, 390] width 84 height 43
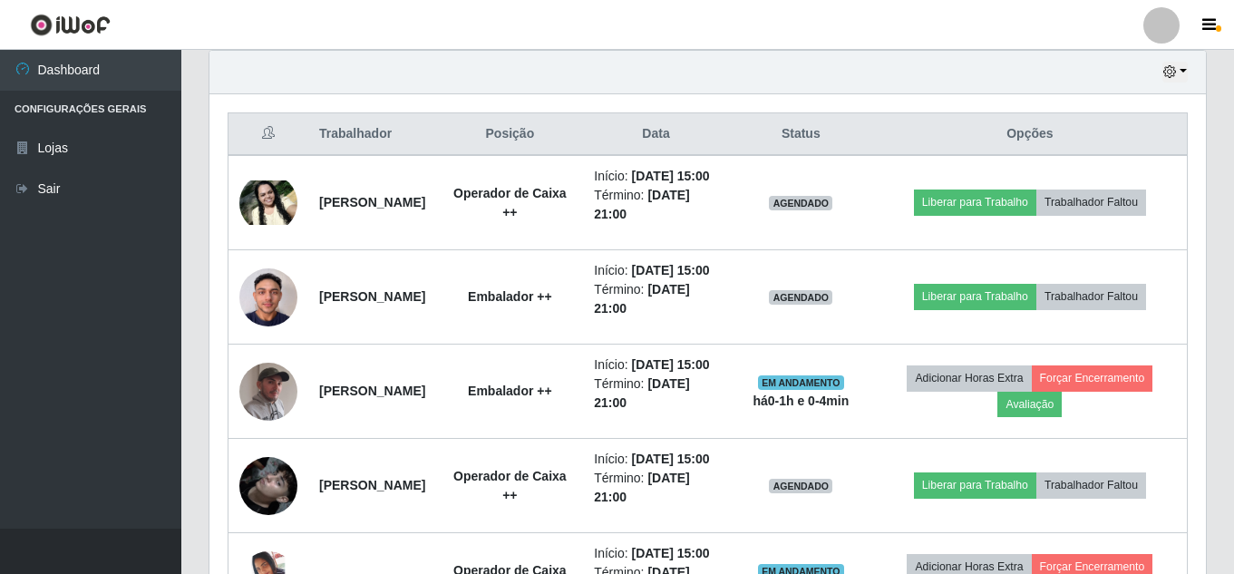
scroll to position [602, 0]
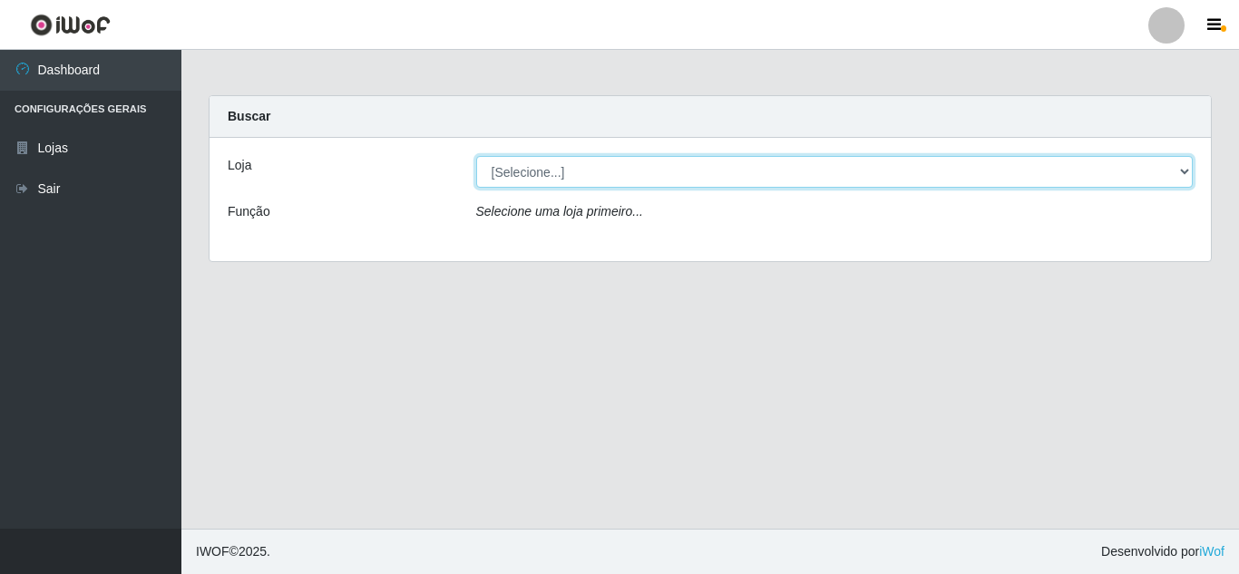
click at [542, 175] on select "[Selecione...] Queiroz Atacadão - [GEOGRAPHIC_DATA]" at bounding box center [834, 172] width 717 height 32
select select "225"
click at [476, 156] on select "[Selecione...] Queiroz Atacadão - [GEOGRAPHIC_DATA]" at bounding box center [834, 172] width 717 height 32
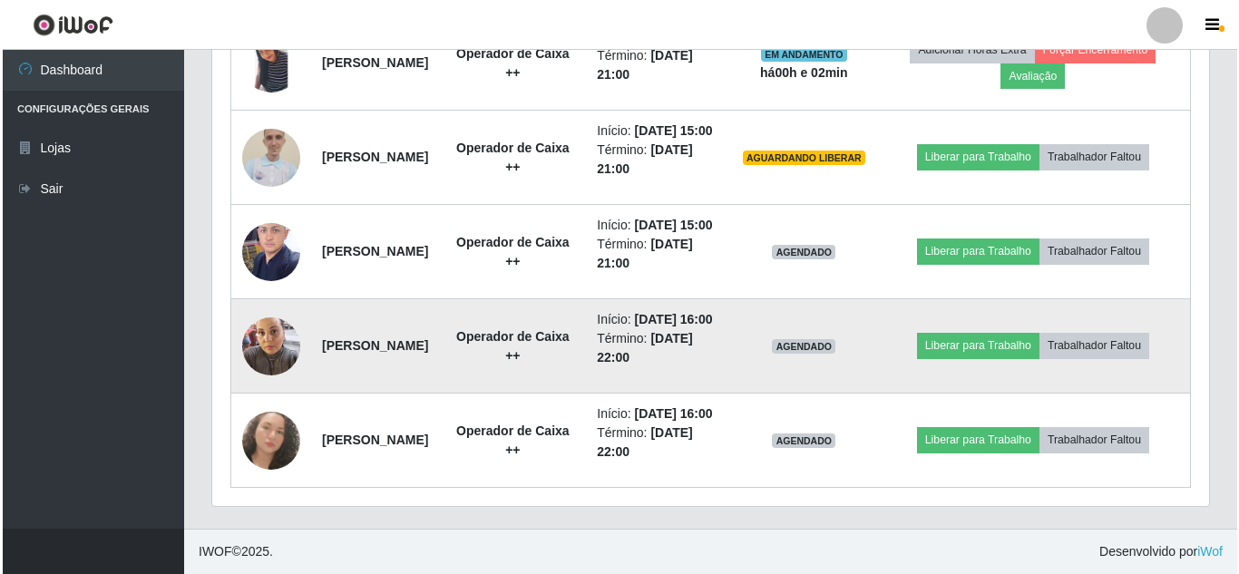
scroll to position [1146, 0]
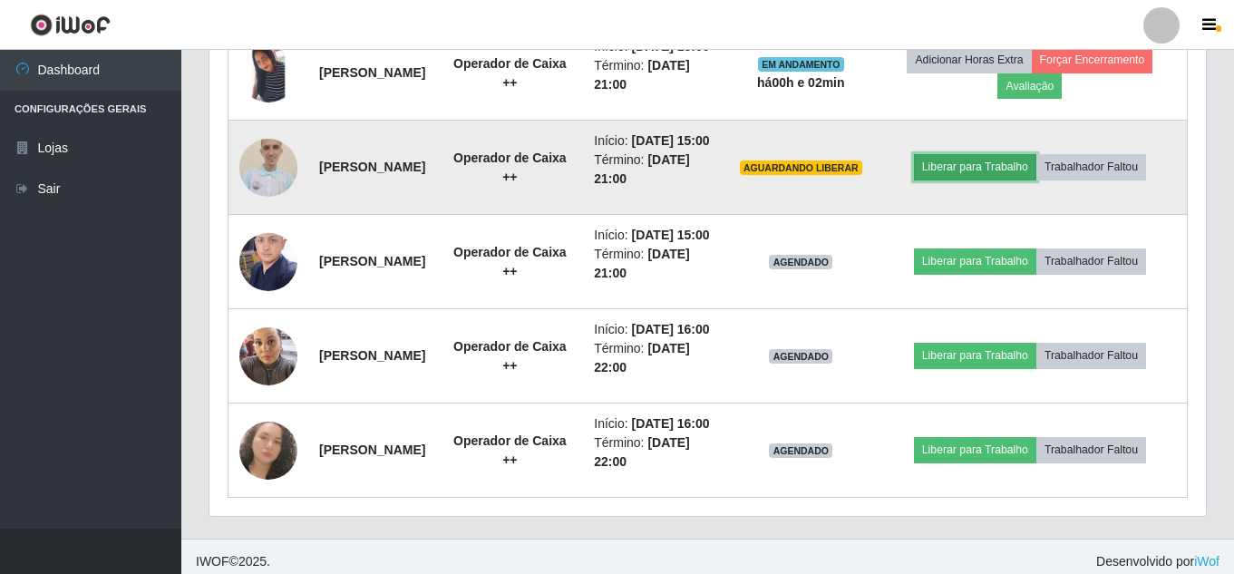
click at [1019, 180] on button "Liberar para Trabalho" at bounding box center [975, 166] width 122 height 25
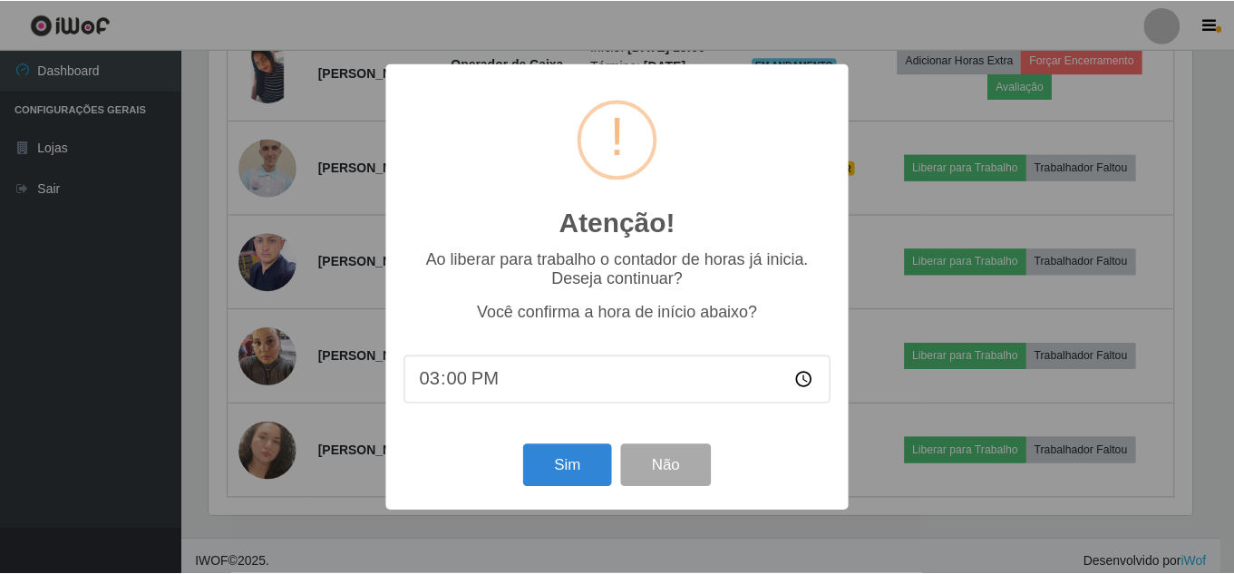
scroll to position [376, 988]
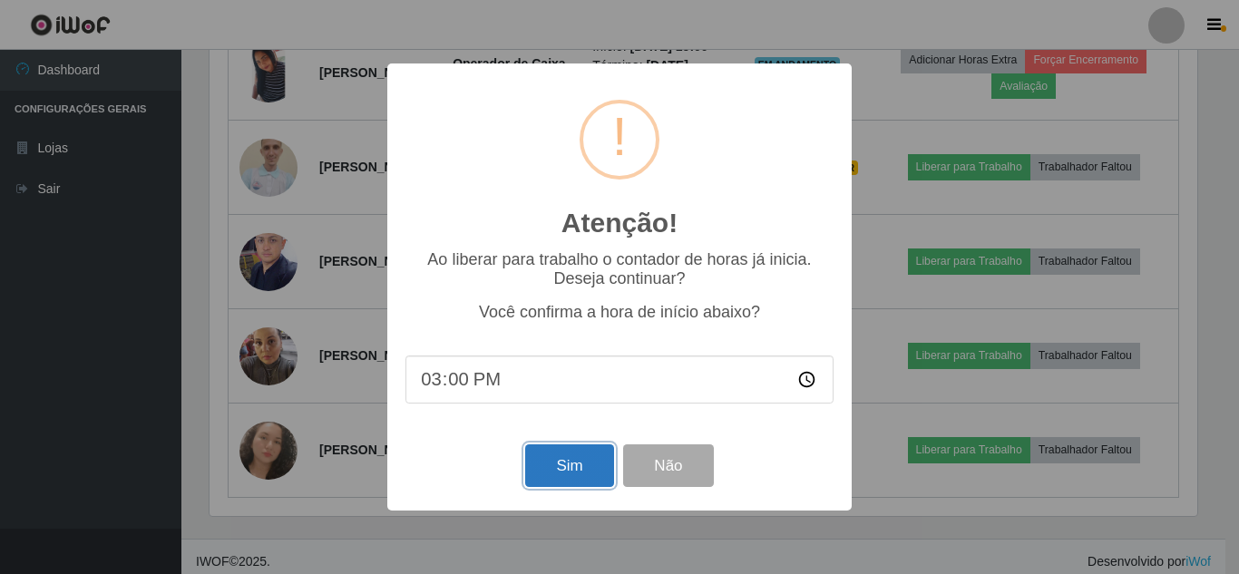
click at [567, 474] on button "Sim" at bounding box center [569, 465] width 88 height 43
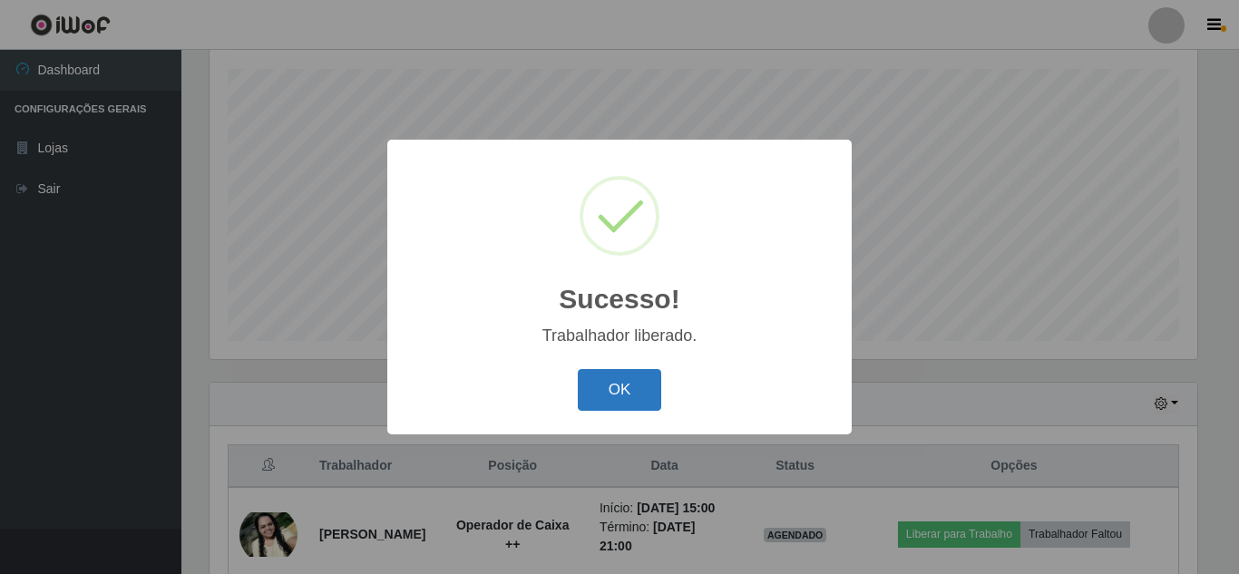
click at [620, 394] on button "OK" at bounding box center [620, 390] width 84 height 43
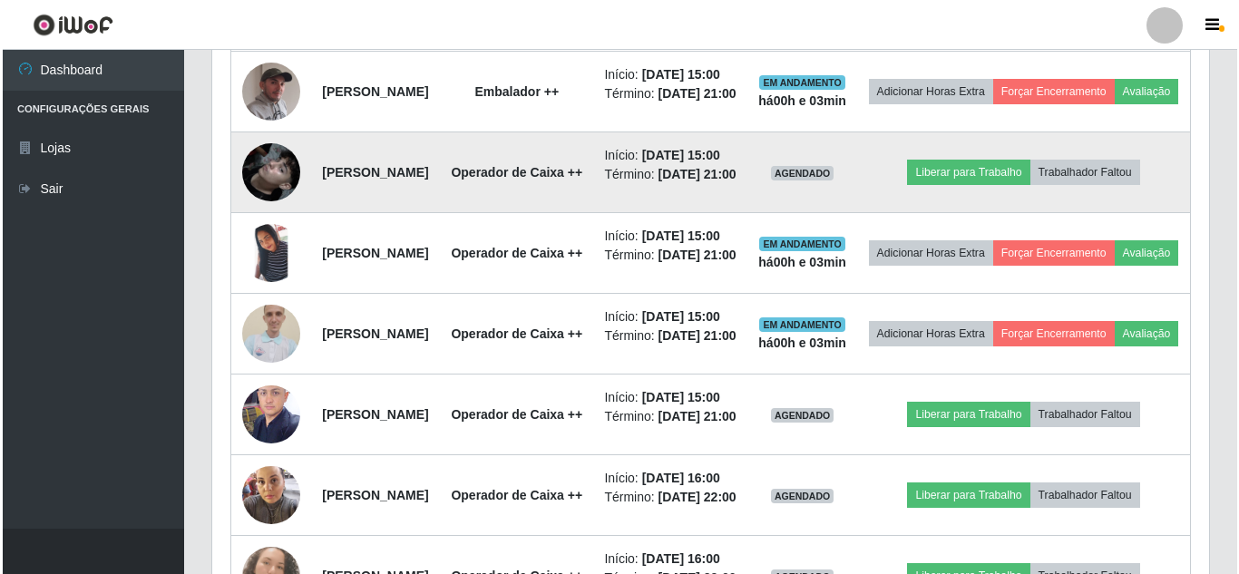
scroll to position [942, 0]
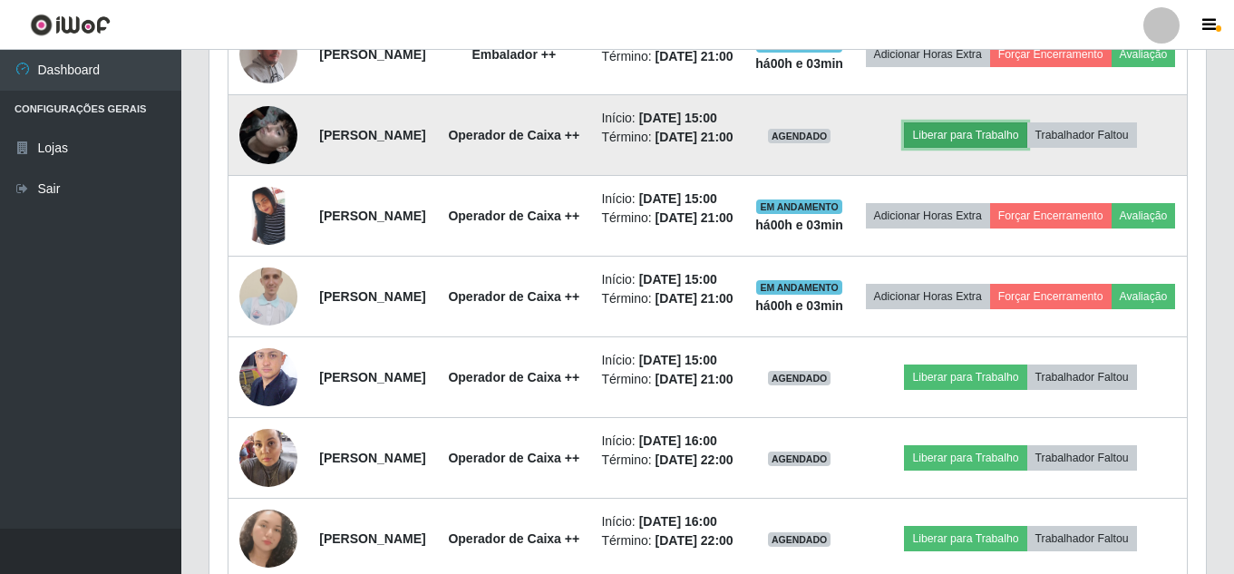
click at [1017, 148] on button "Liberar para Trabalho" at bounding box center [965, 134] width 122 height 25
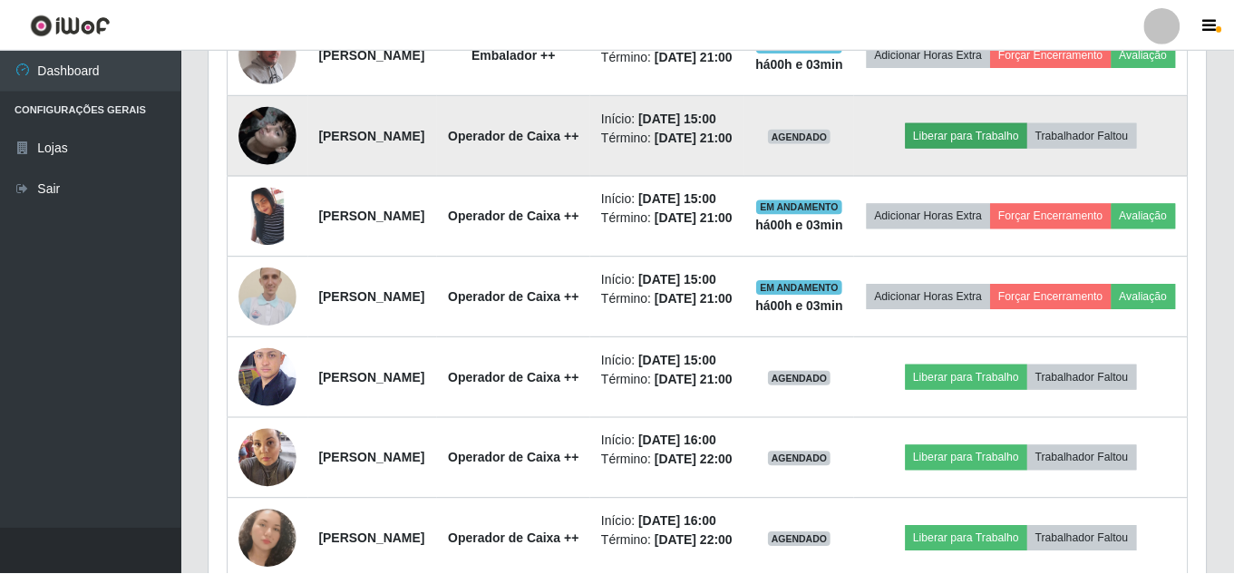
scroll to position [376, 988]
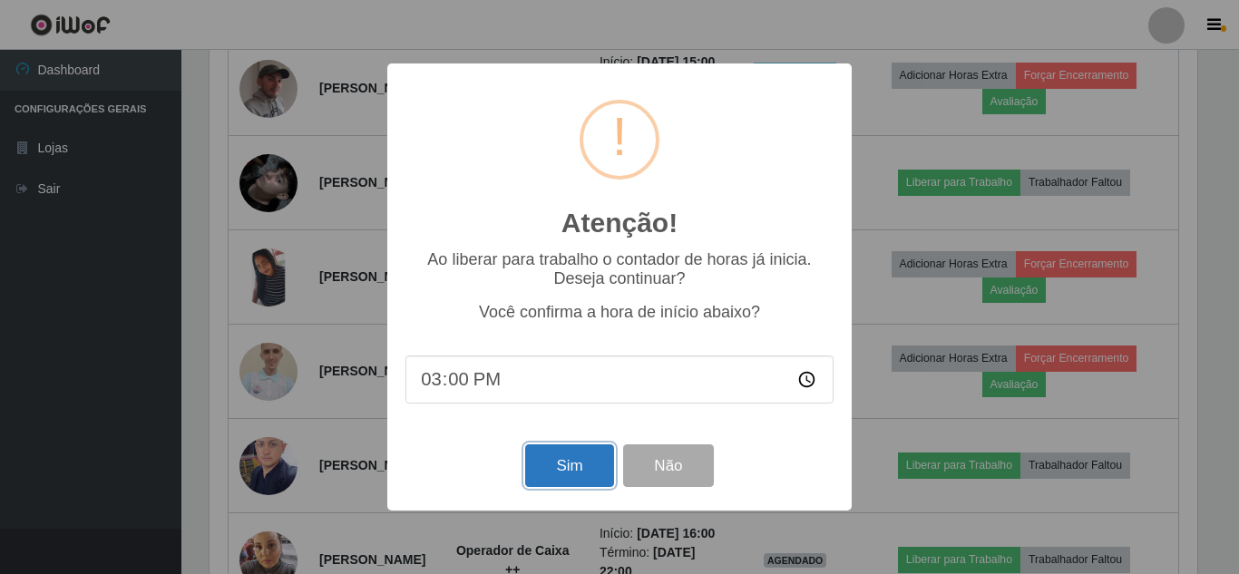
click at [587, 479] on button "Sim" at bounding box center [569, 465] width 88 height 43
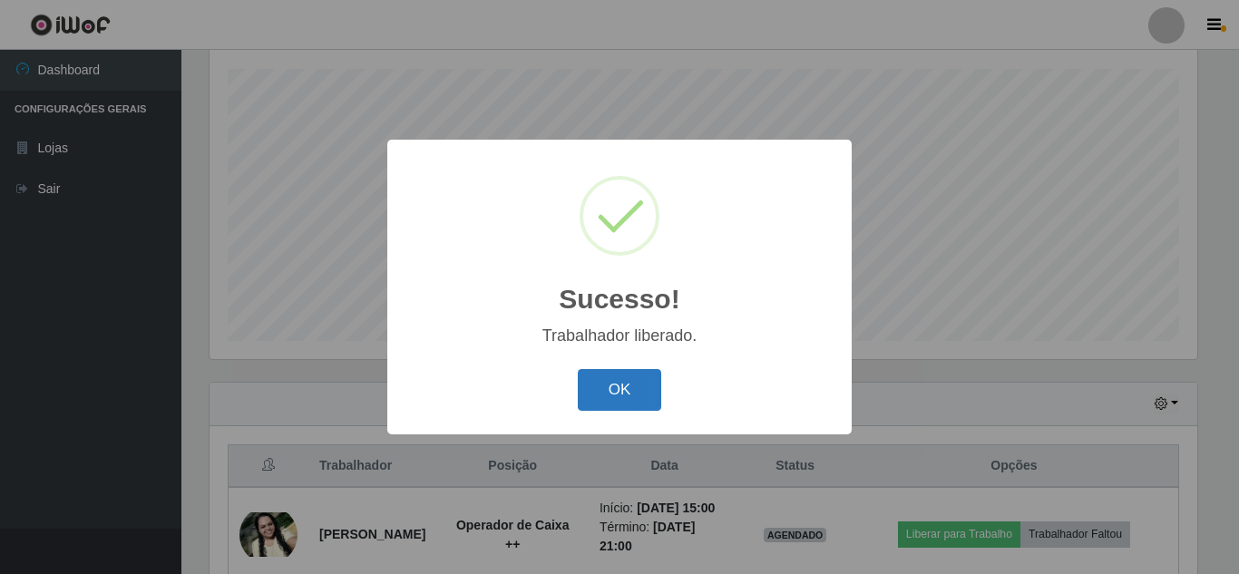
click at [608, 399] on button "OK" at bounding box center [620, 390] width 84 height 43
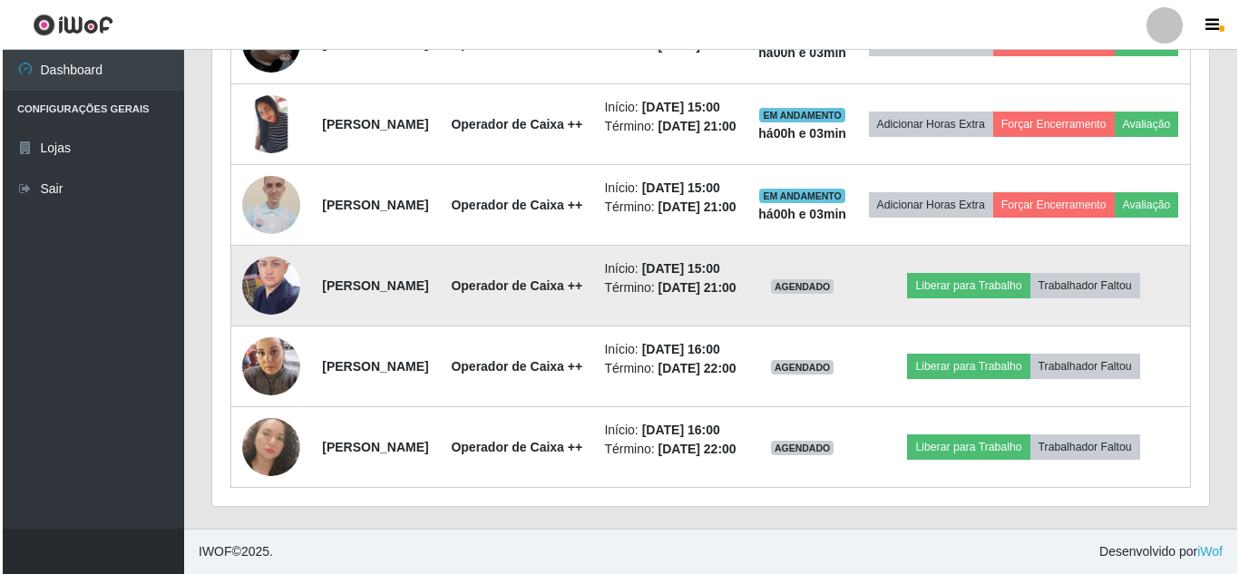
scroll to position [1214, 0]
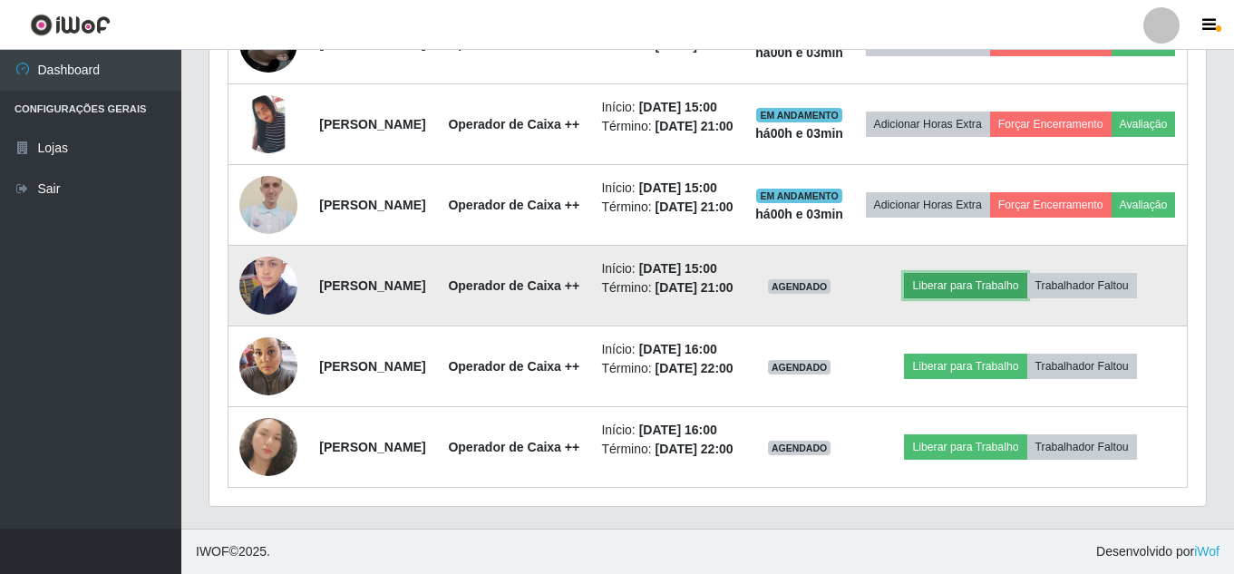
click at [993, 298] on button "Liberar para Trabalho" at bounding box center [965, 285] width 122 height 25
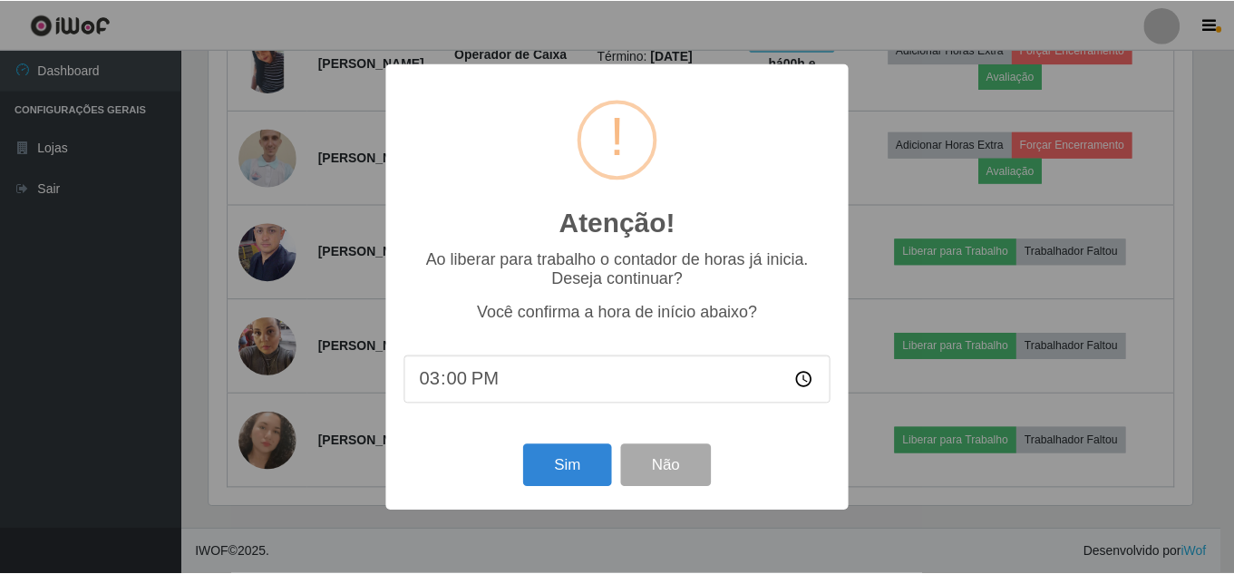
scroll to position [376, 988]
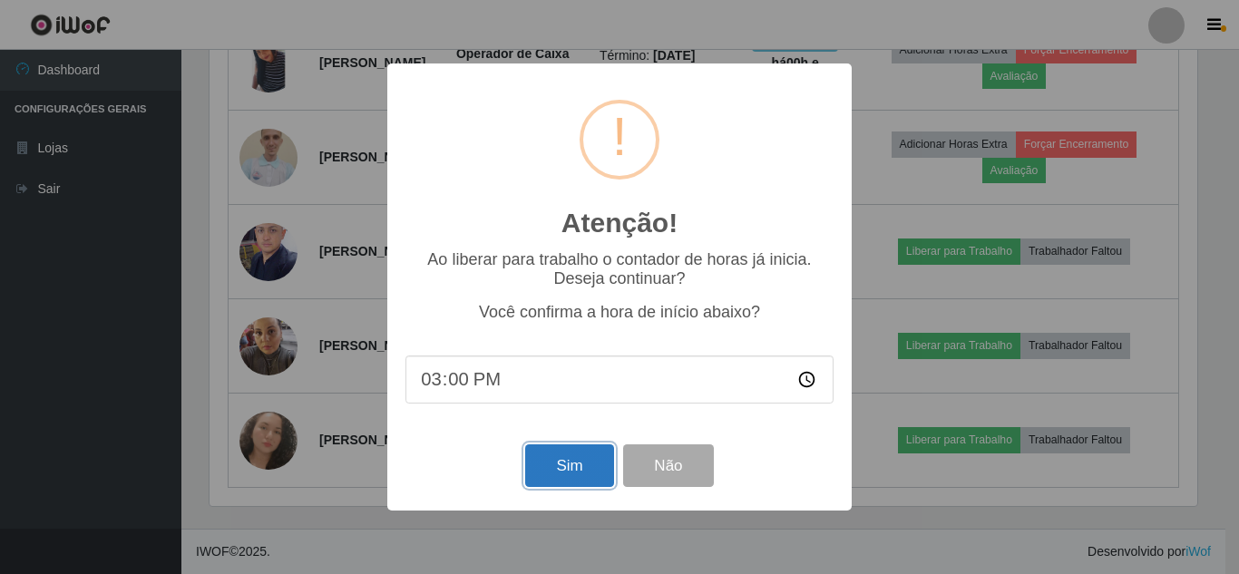
click at [579, 460] on button "Sim" at bounding box center [569, 465] width 88 height 43
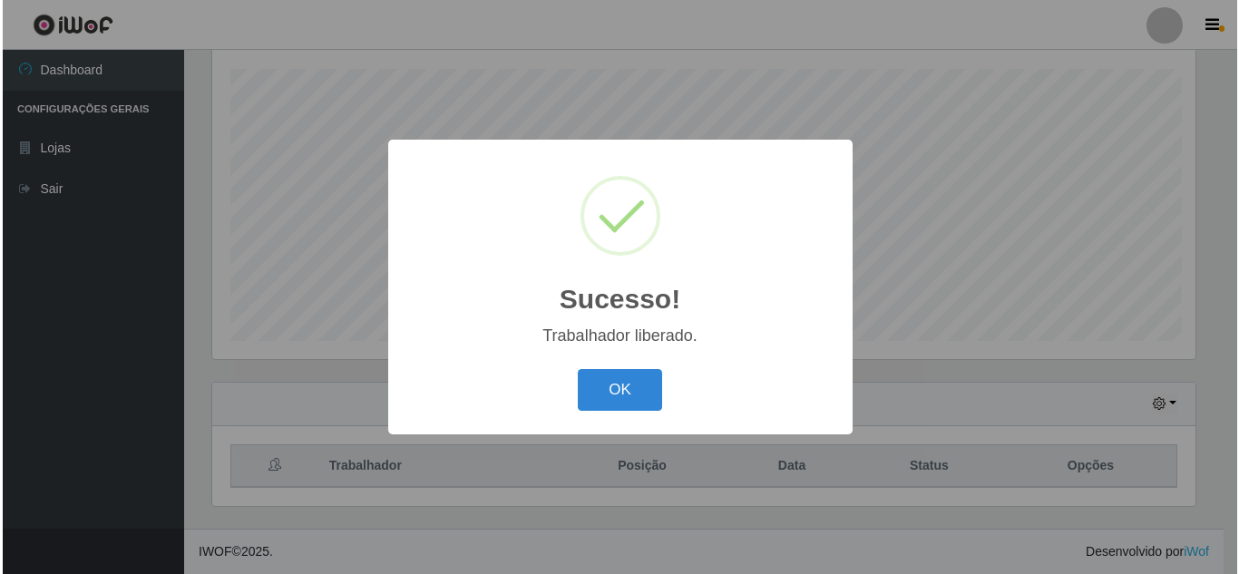
scroll to position [0, 0]
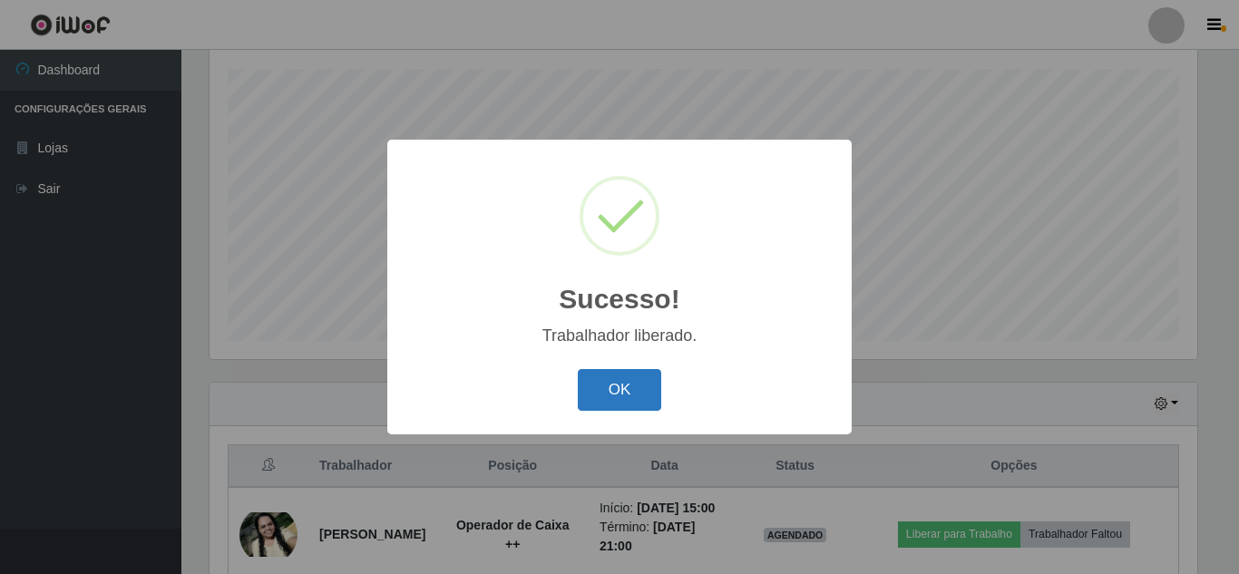
click at [606, 388] on button "OK" at bounding box center [620, 390] width 84 height 43
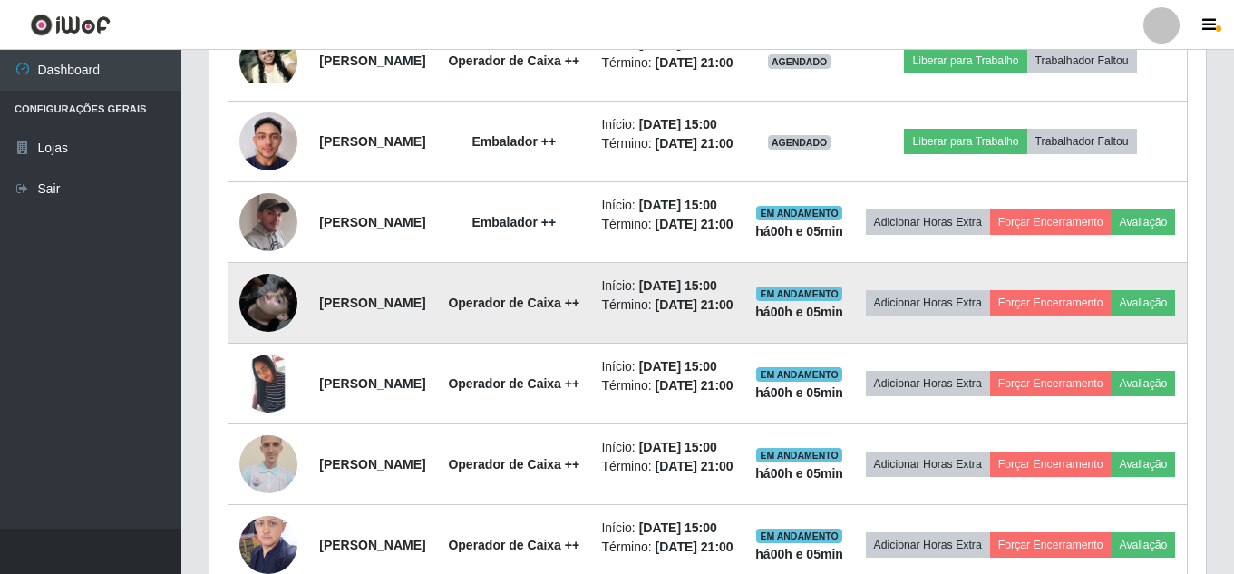
scroll to position [602, 0]
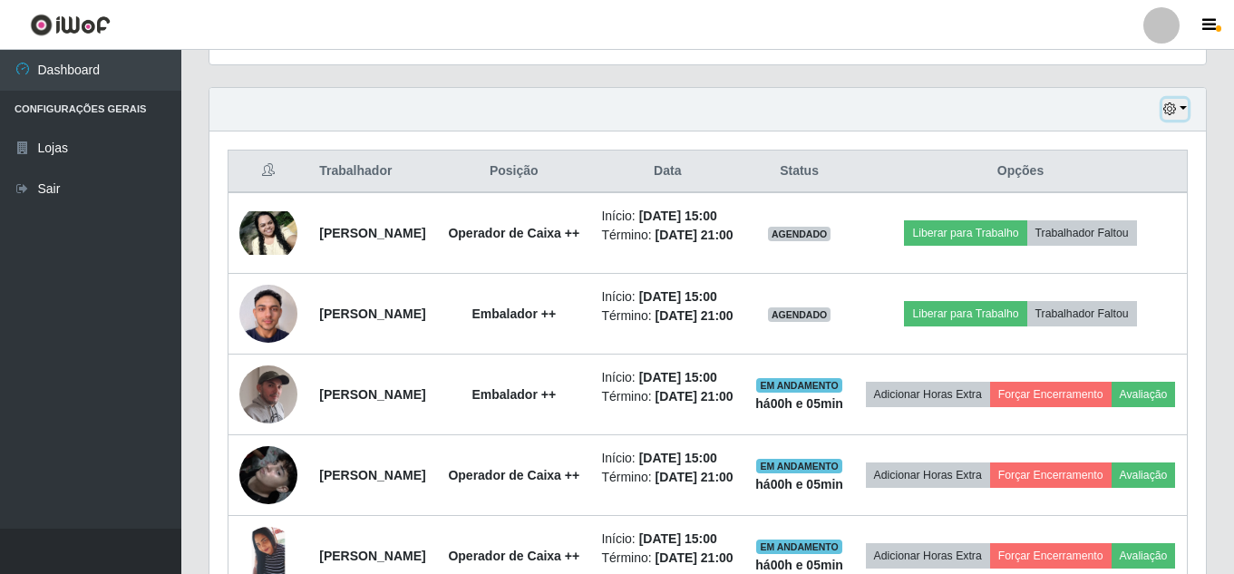
click at [1169, 105] on icon "button" at bounding box center [1170, 108] width 13 height 13
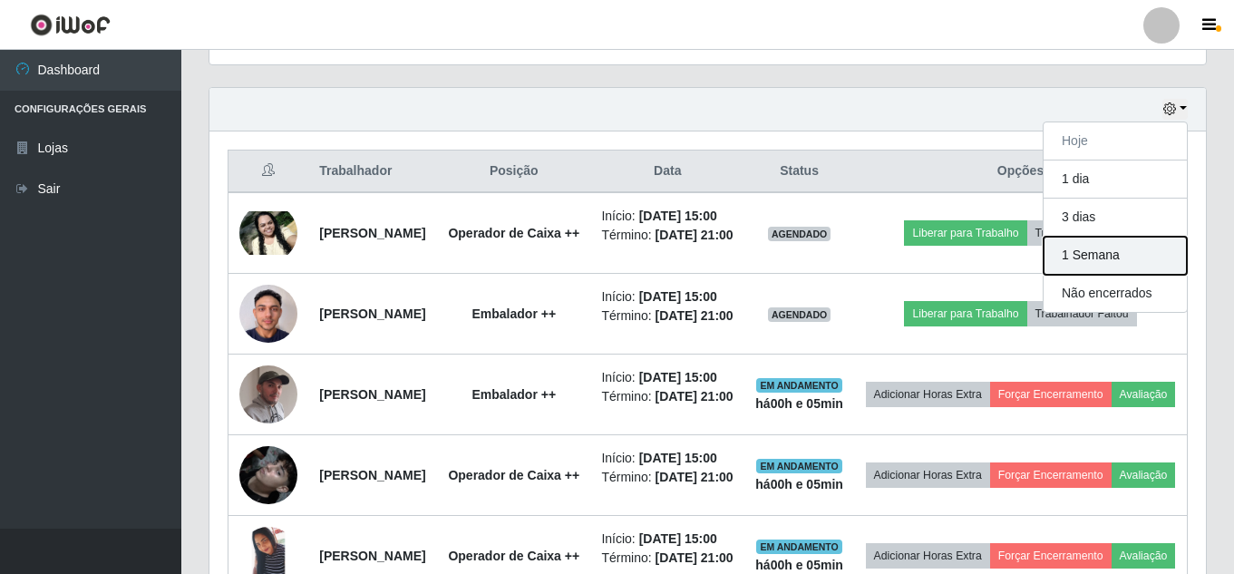
click at [1104, 262] on button "1 Semana" at bounding box center [1115, 256] width 143 height 38
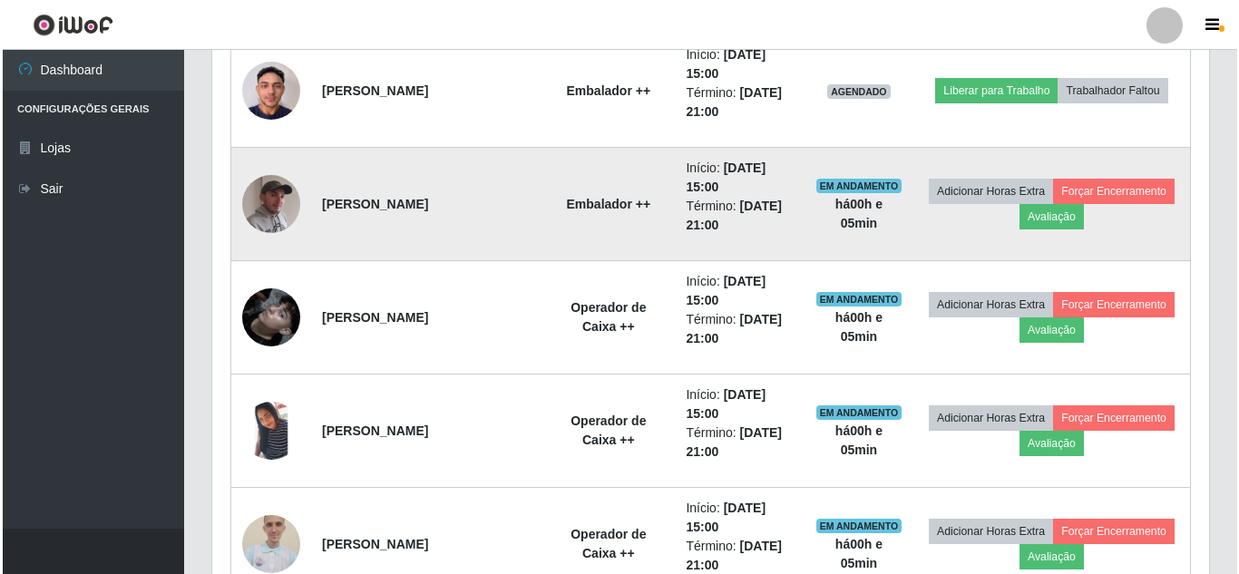
scroll to position [784, 0]
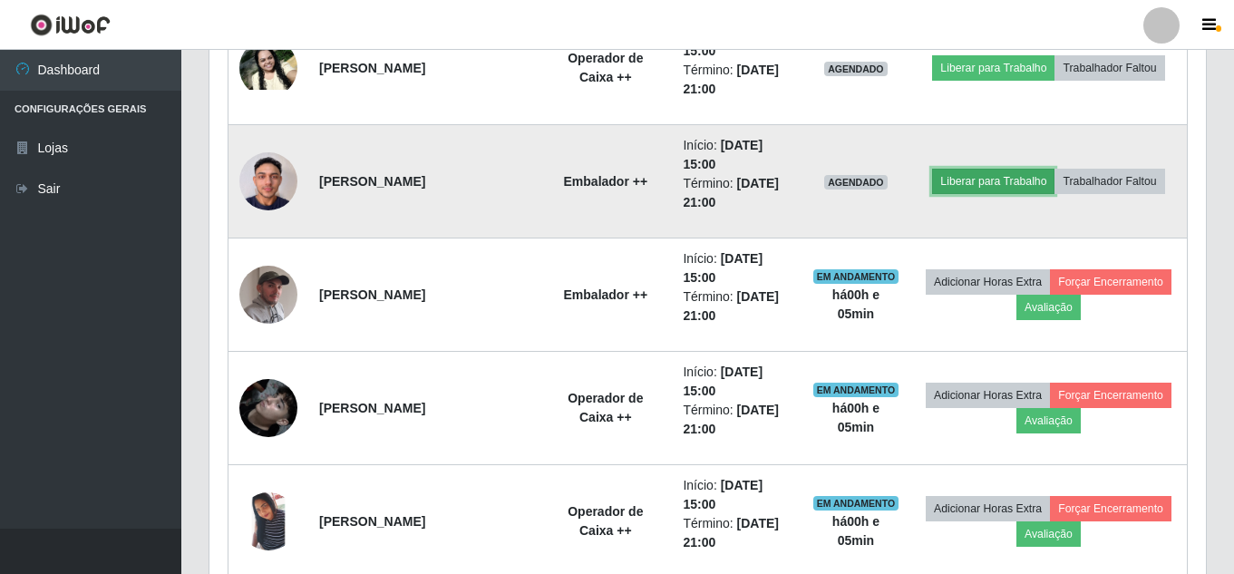
click at [1055, 169] on button "Liberar para Trabalho" at bounding box center [993, 181] width 122 height 25
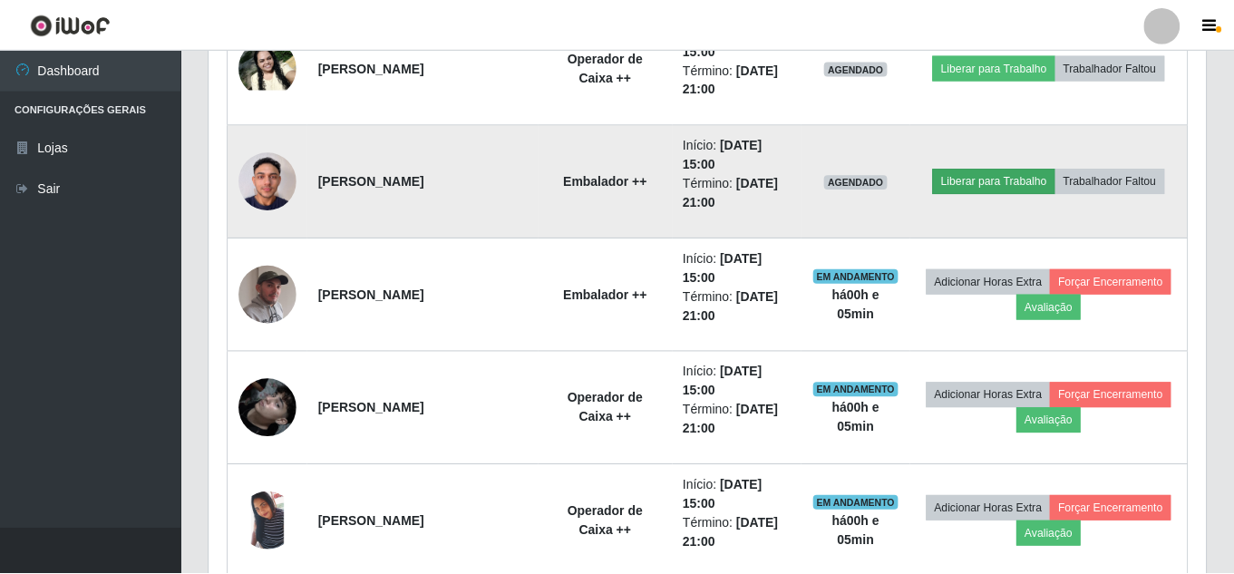
scroll to position [376, 988]
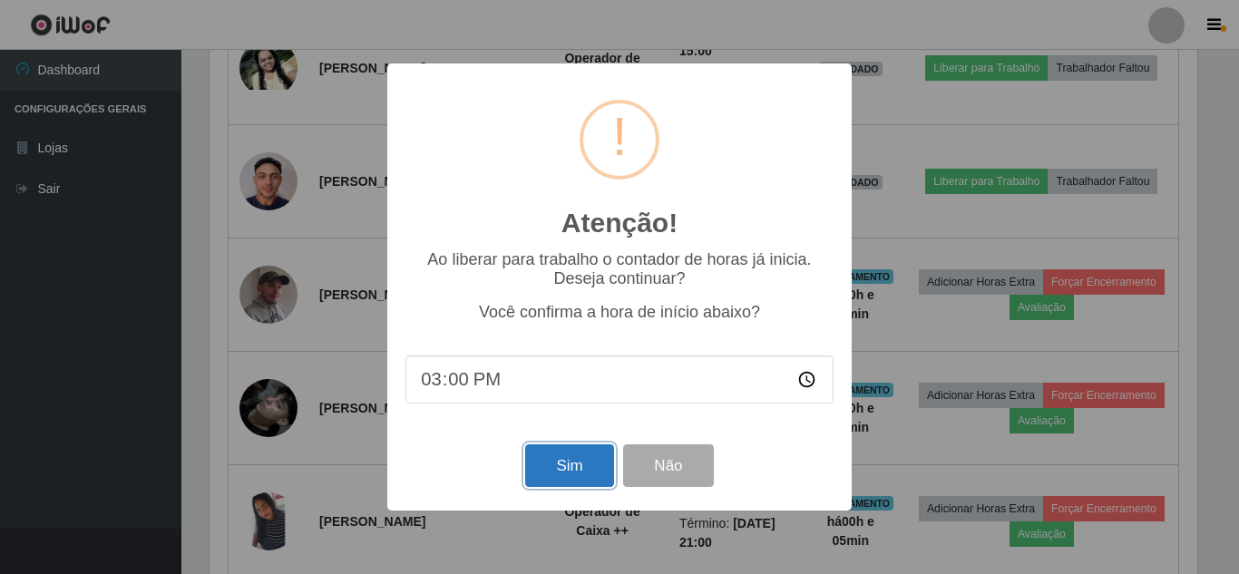
click at [574, 465] on button "Sim" at bounding box center [569, 465] width 88 height 43
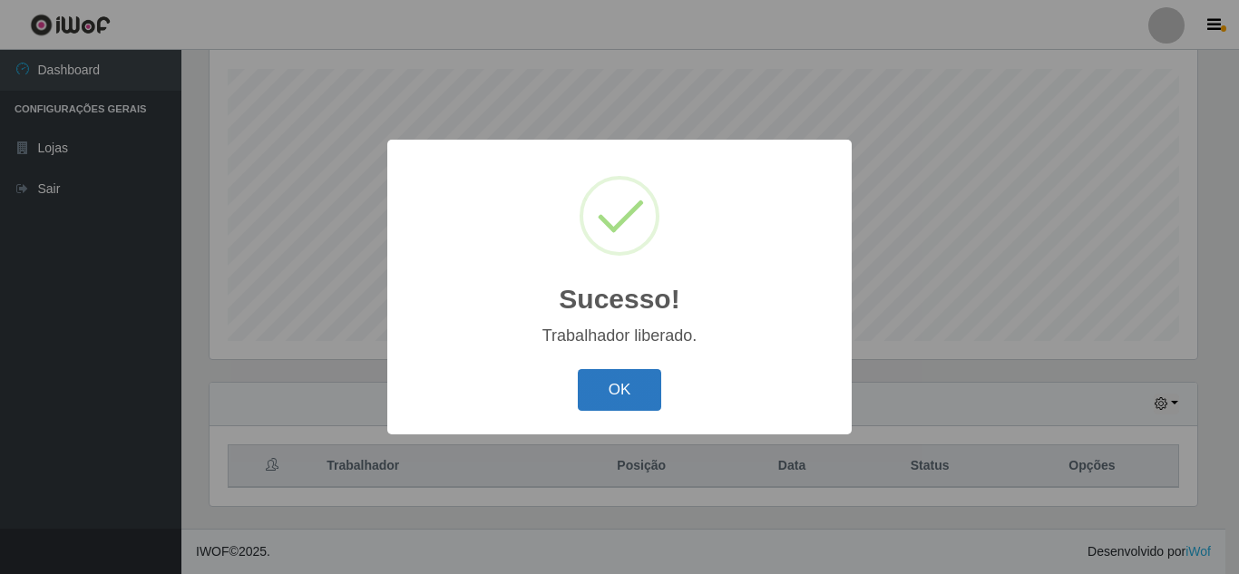
click at [629, 402] on button "OK" at bounding box center [620, 390] width 84 height 43
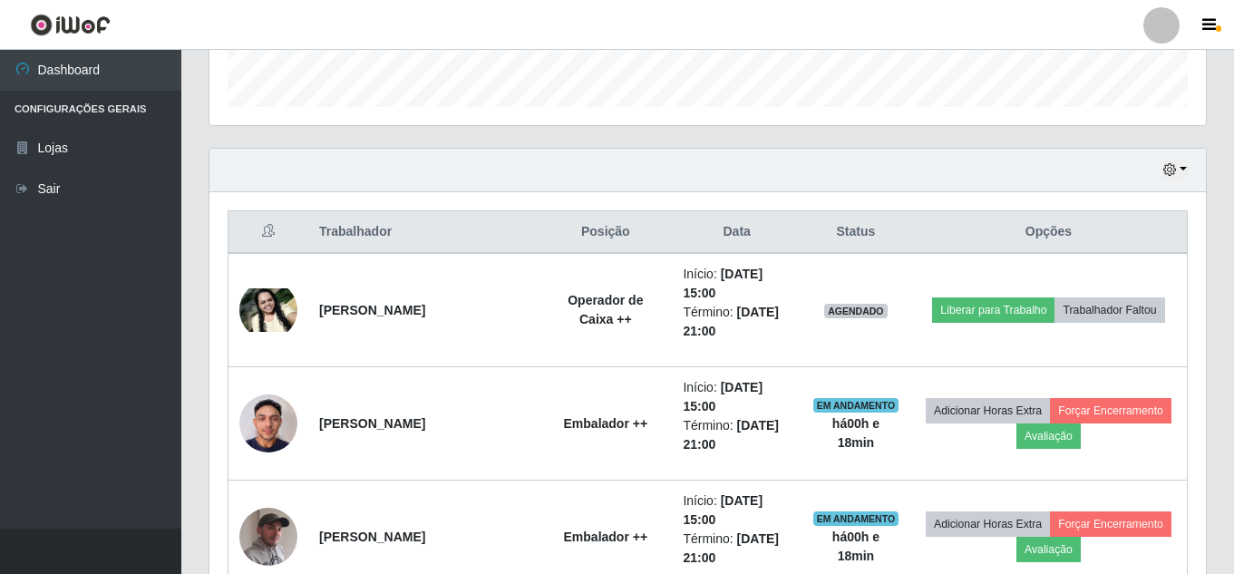
scroll to position [272, 0]
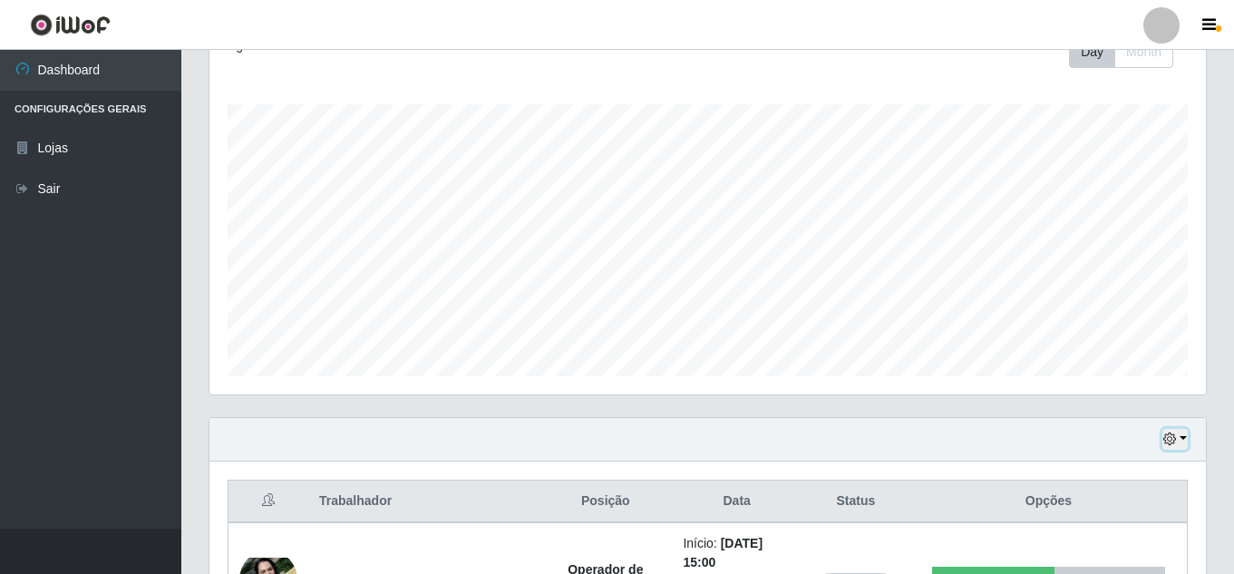
click at [1167, 439] on icon "button" at bounding box center [1170, 439] width 13 height 13
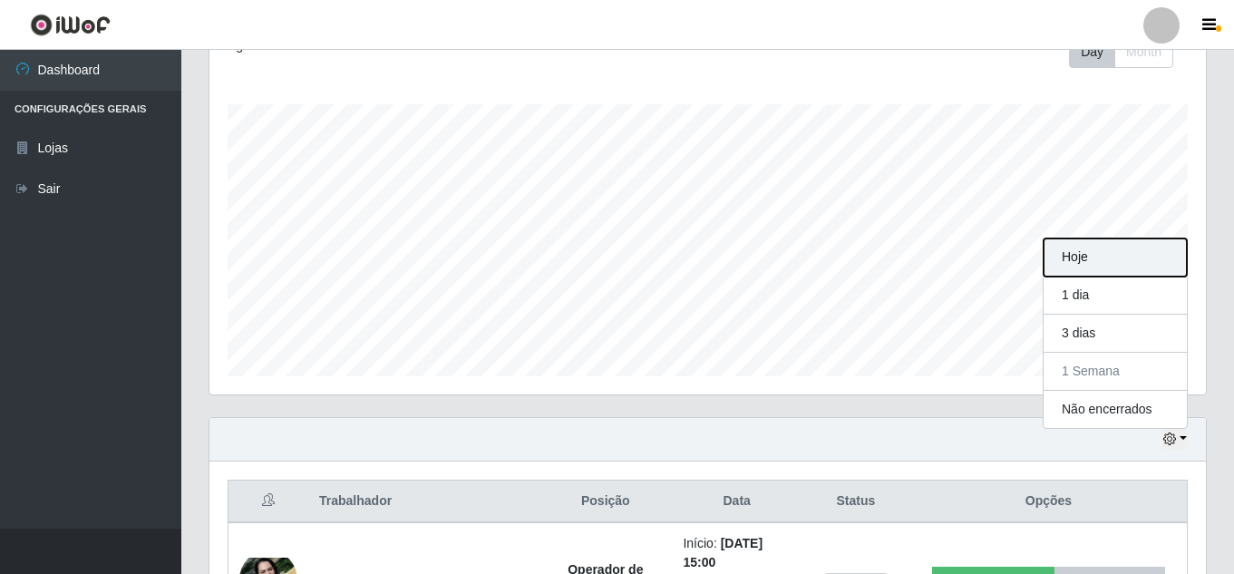
click at [1098, 258] on button "Hoje" at bounding box center [1115, 258] width 143 height 38
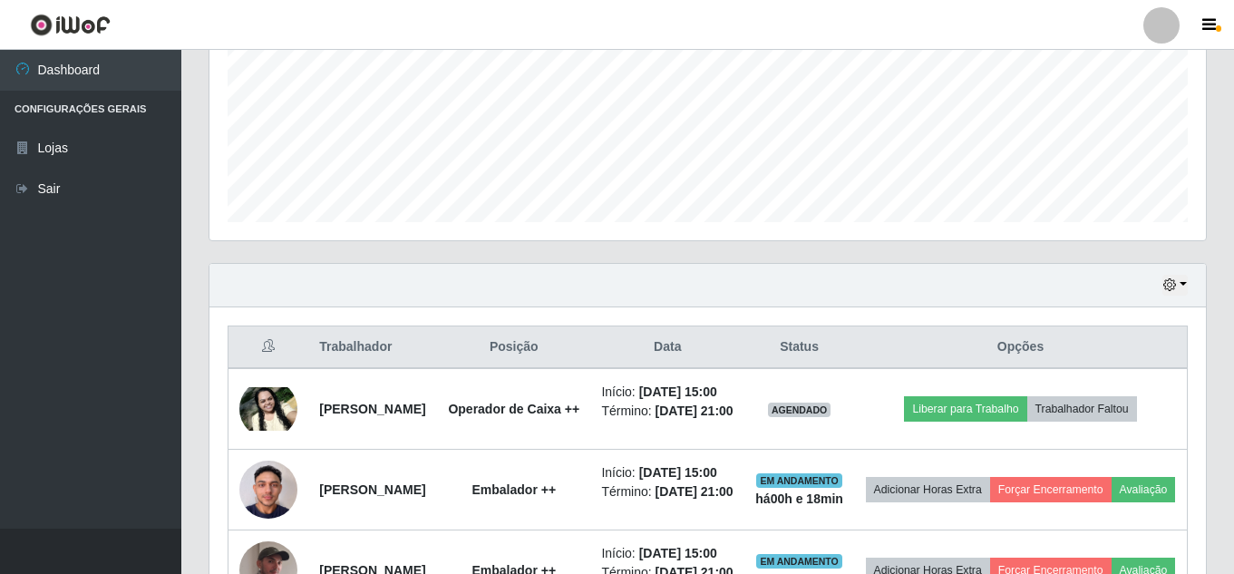
scroll to position [421, 0]
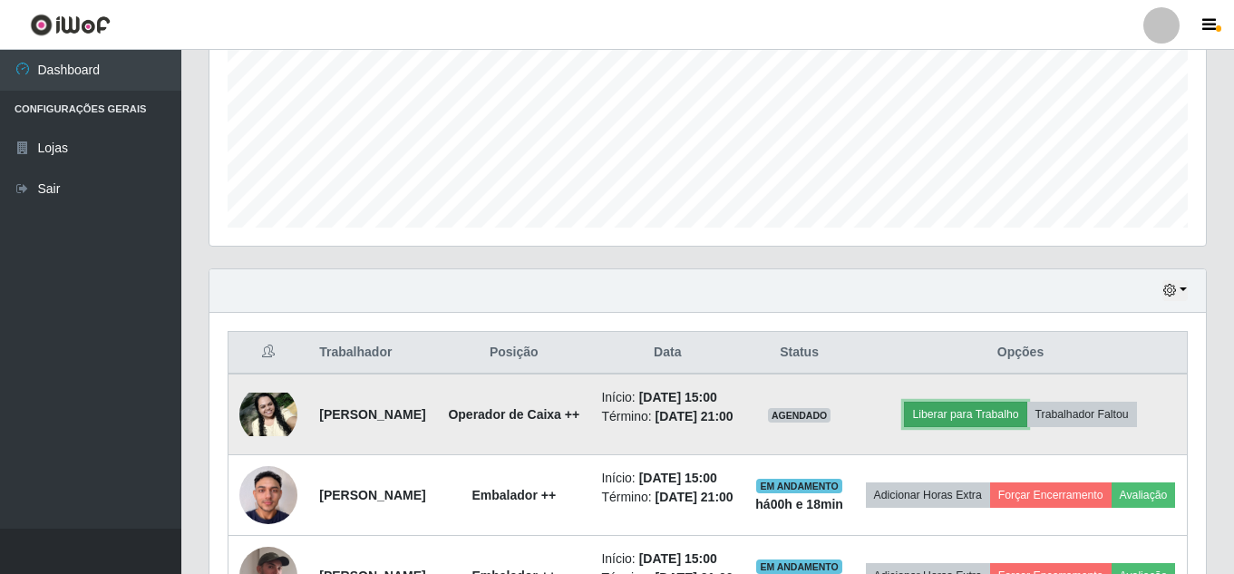
click at [975, 425] on button "Liberar para Trabalho" at bounding box center [965, 414] width 122 height 25
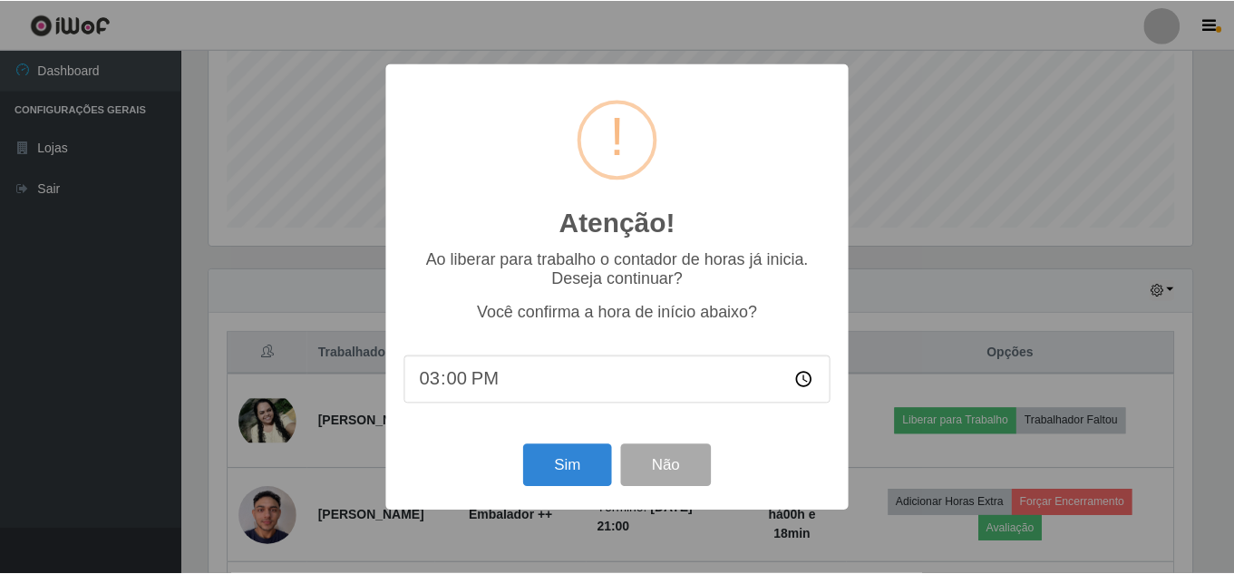
scroll to position [376, 988]
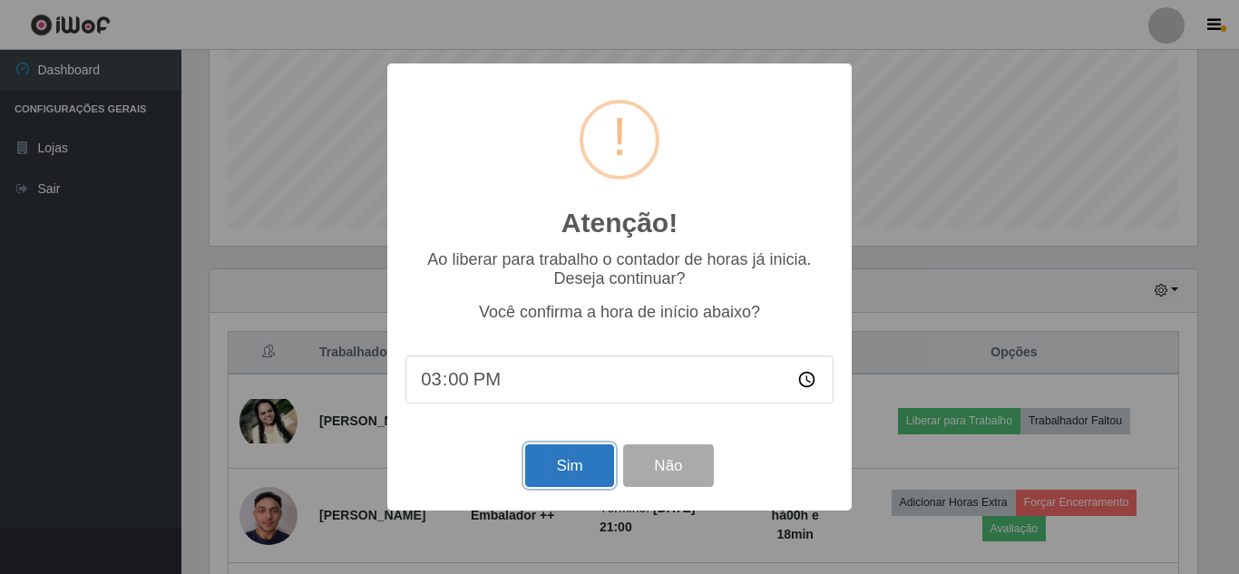
click at [589, 467] on button "Sim" at bounding box center [569, 465] width 88 height 43
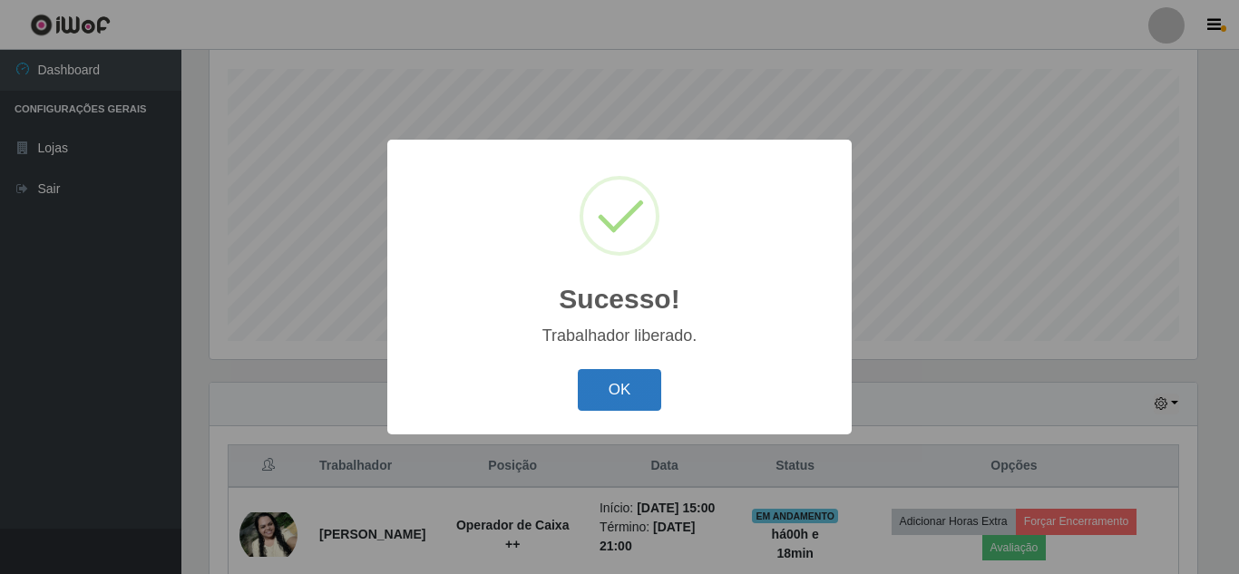
click at [626, 385] on button "OK" at bounding box center [620, 390] width 84 height 43
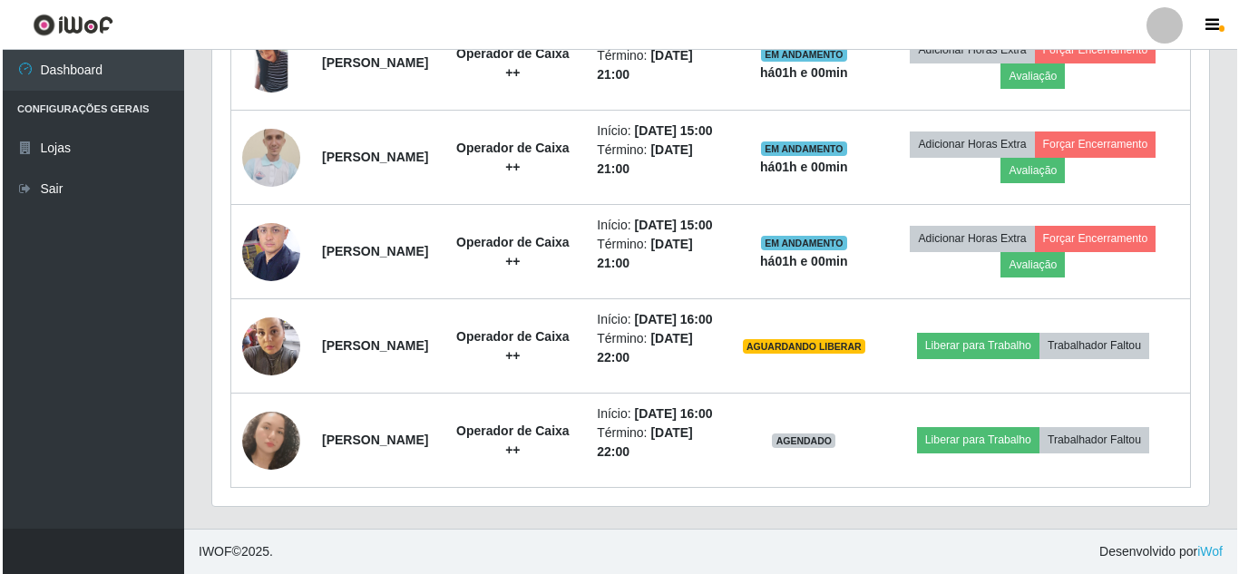
scroll to position [1298, 0]
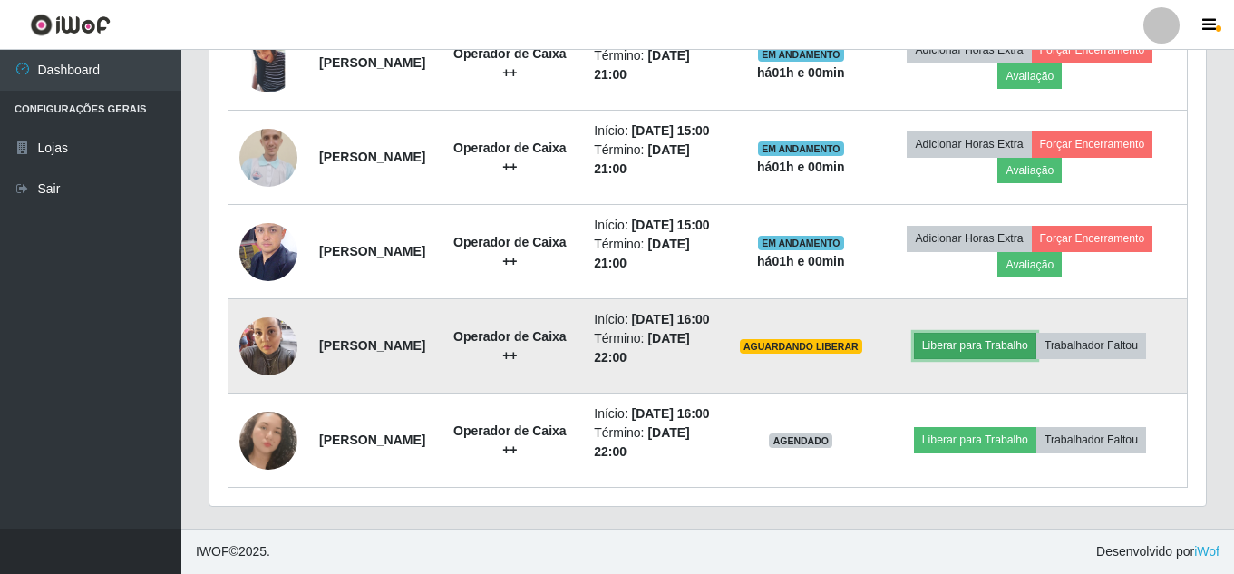
click at [992, 355] on button "Liberar para Trabalho" at bounding box center [975, 345] width 122 height 25
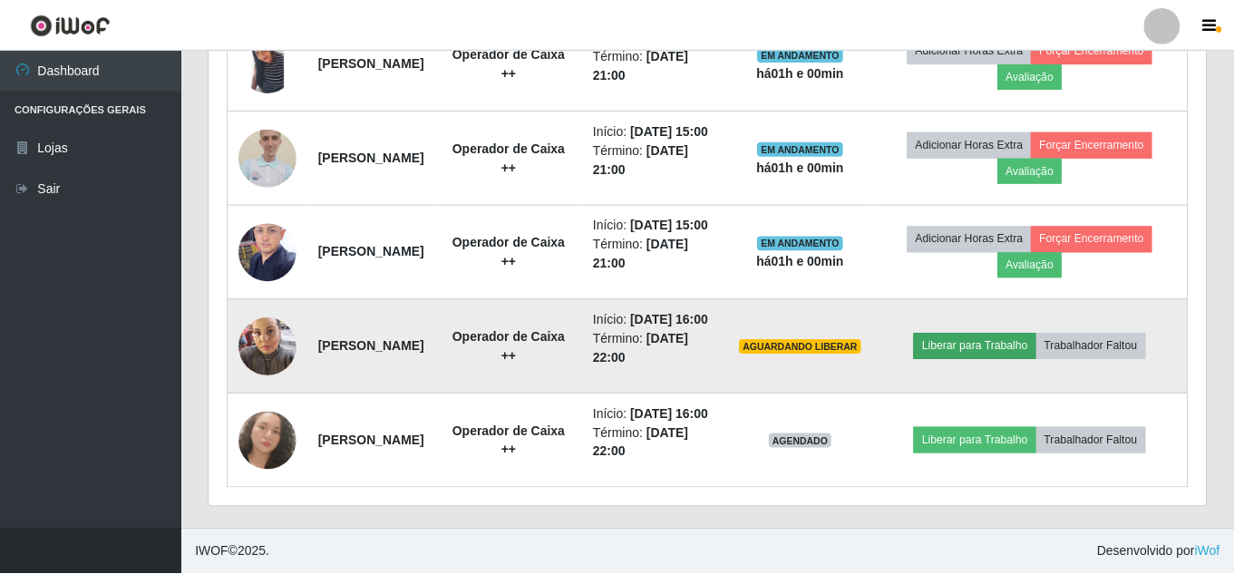
scroll to position [376, 988]
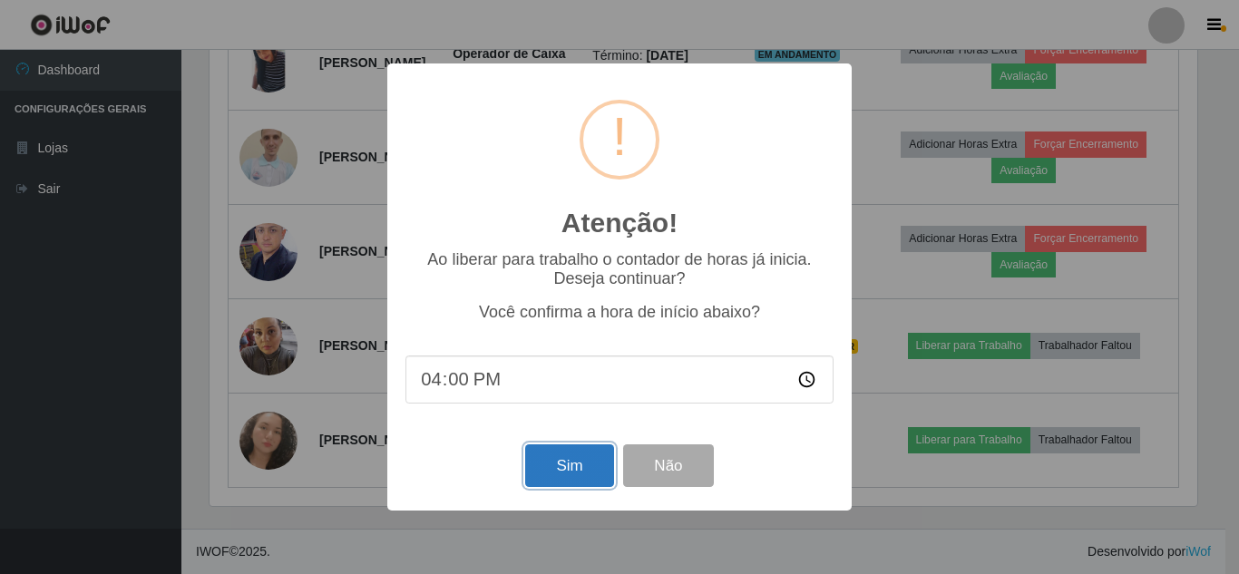
click at [569, 450] on button "Sim" at bounding box center [569, 465] width 88 height 43
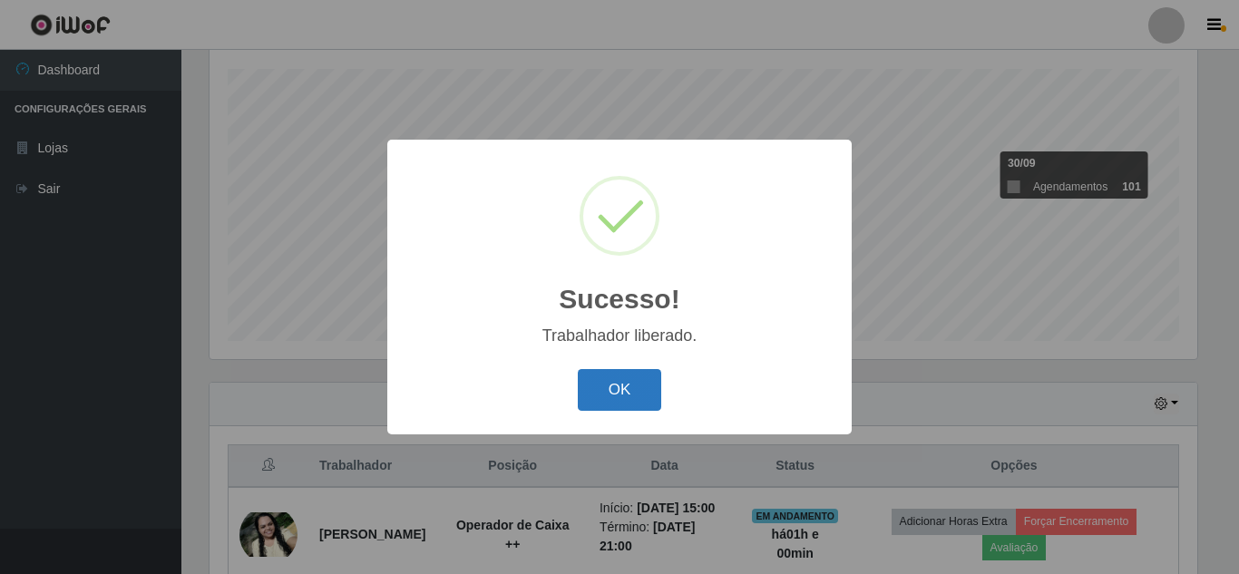
click at [596, 385] on button "OK" at bounding box center [620, 390] width 84 height 43
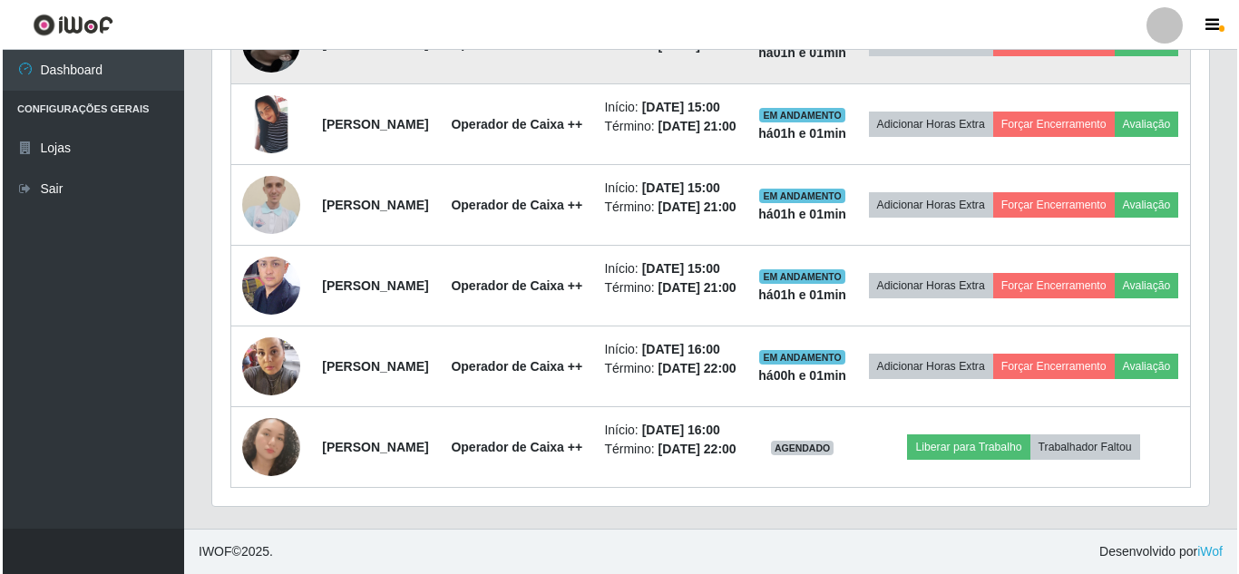
scroll to position [1328, 0]
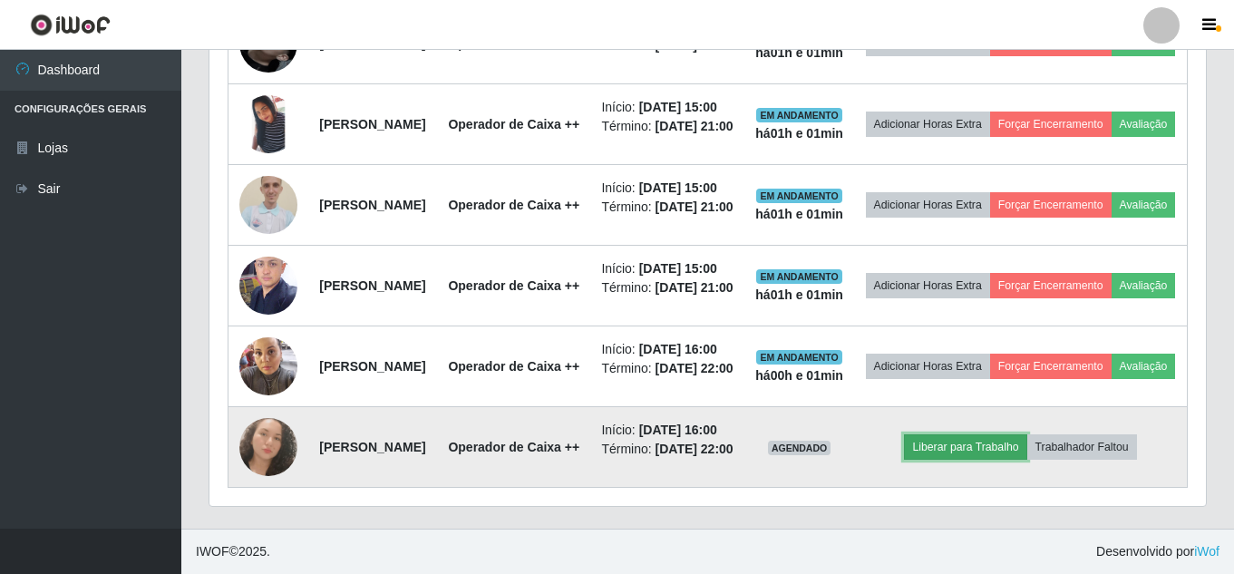
click at [979, 434] on button "Liberar para Trabalho" at bounding box center [965, 446] width 122 height 25
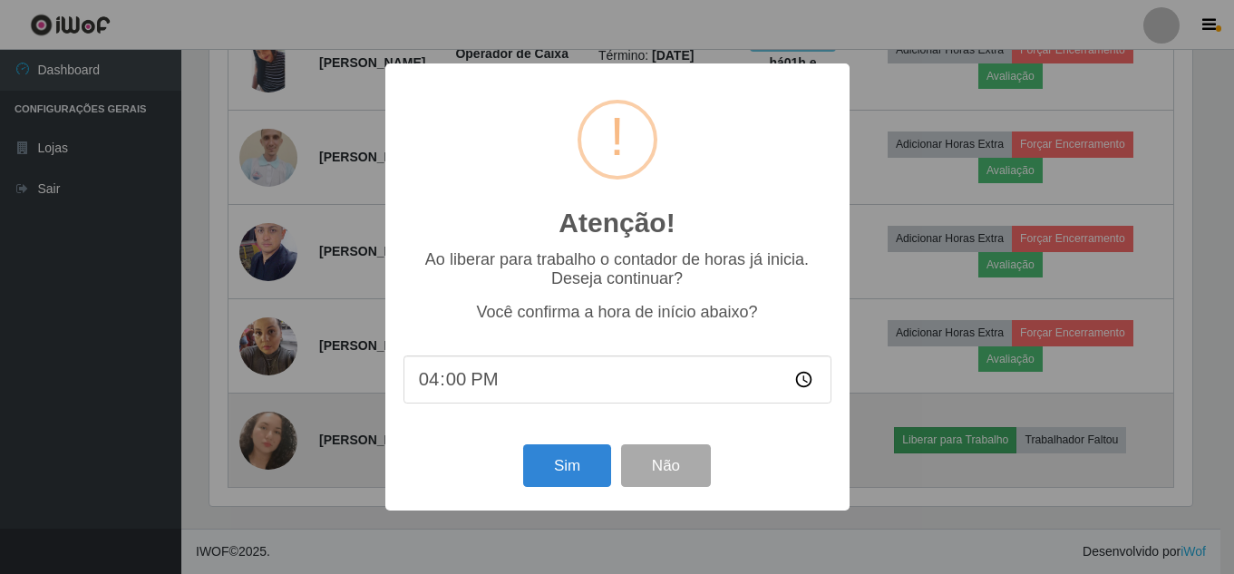
scroll to position [376, 988]
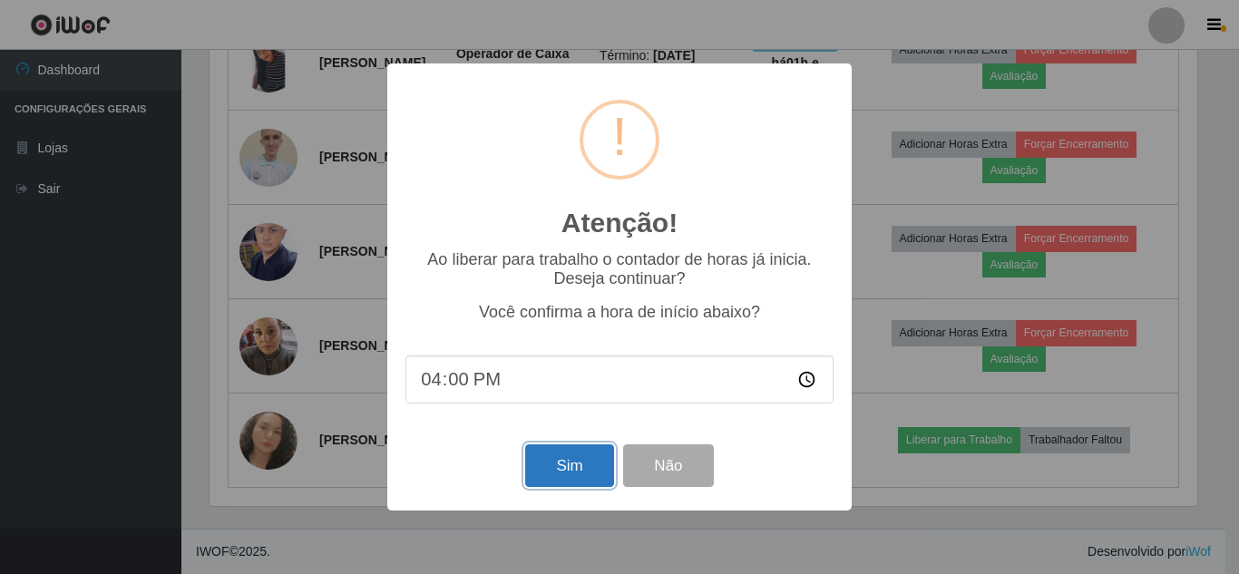
click at [559, 469] on button "Sim" at bounding box center [569, 465] width 88 height 43
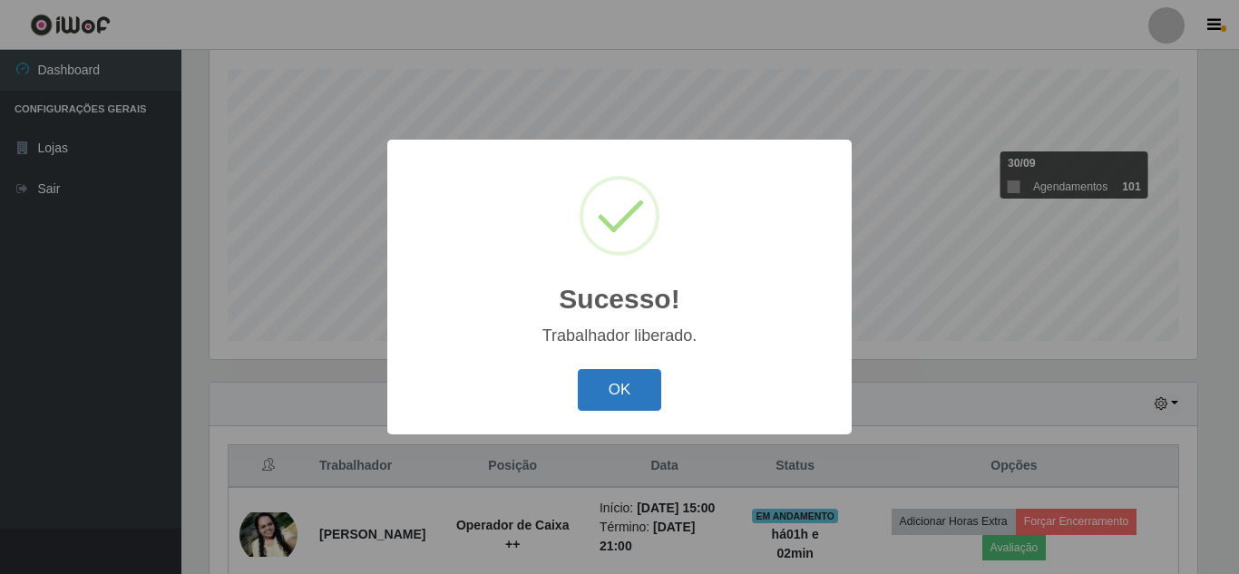
click at [610, 393] on button "OK" at bounding box center [620, 390] width 84 height 43
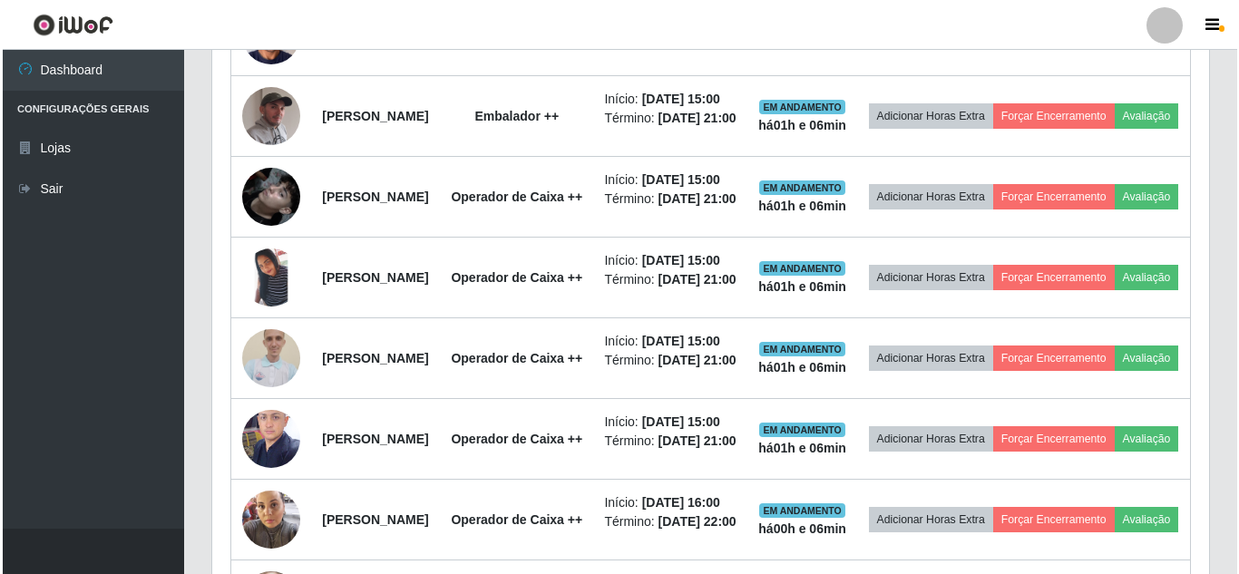
scroll to position [862, 0]
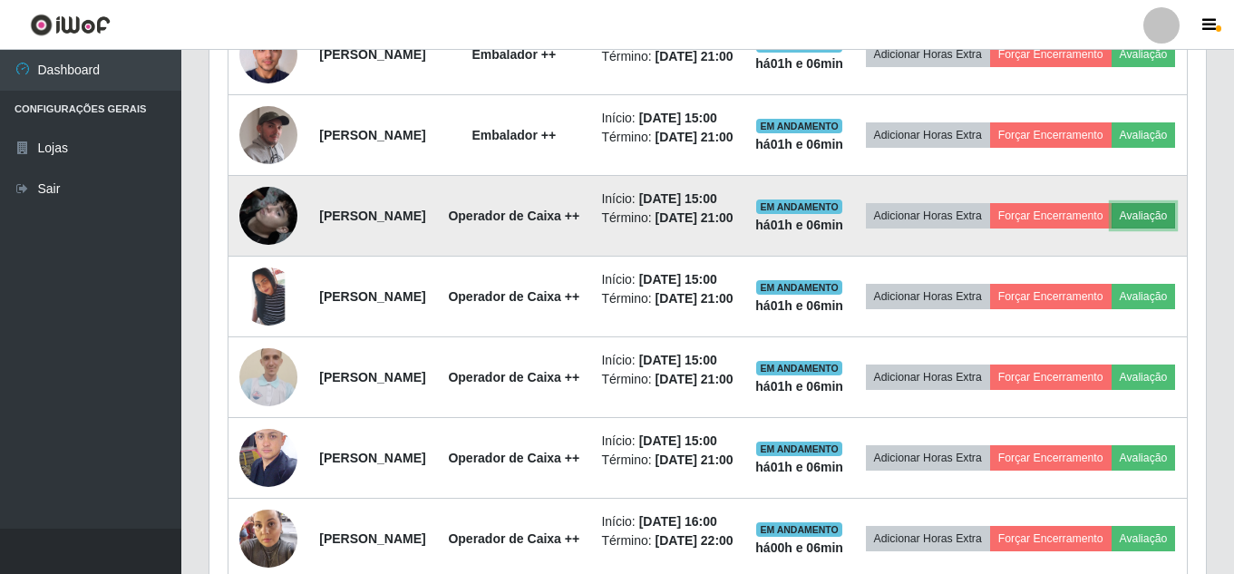
click at [1112, 229] on button "Avaliação" at bounding box center [1144, 215] width 64 height 25
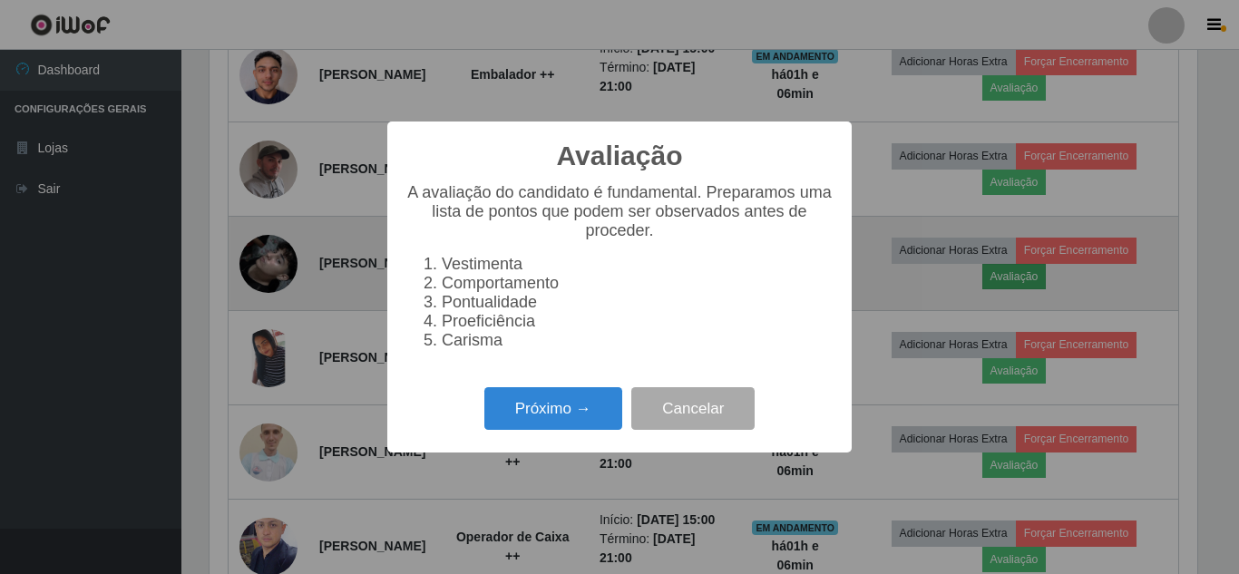
scroll to position [376, 988]
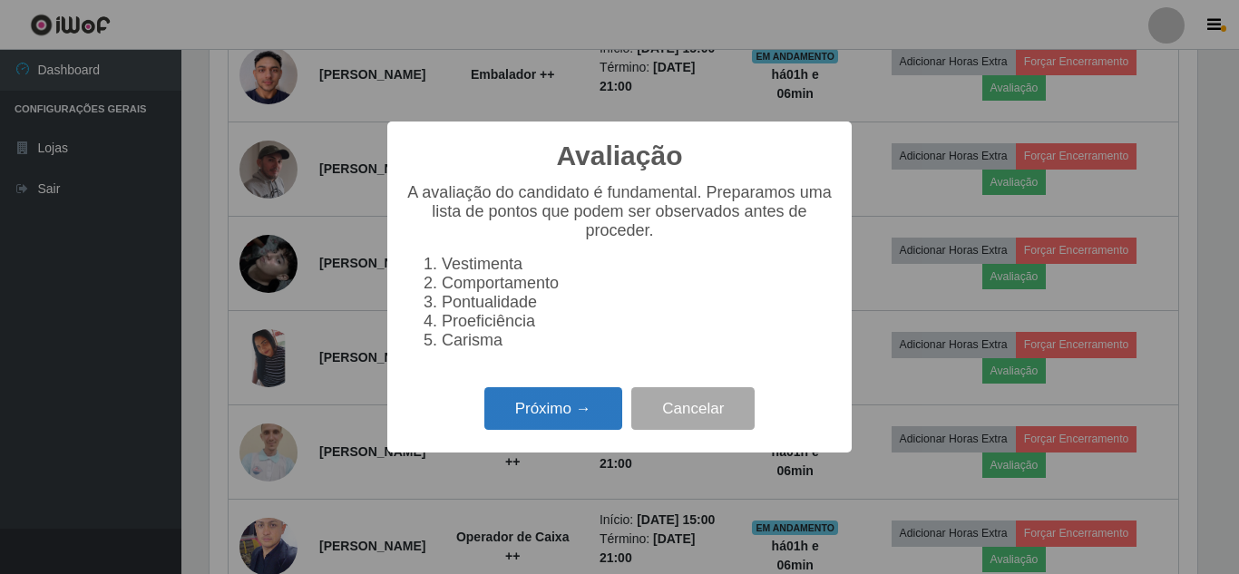
drag, startPoint x: 558, startPoint y: 420, endPoint x: 570, endPoint y: 426, distance: 14.2
click at [570, 426] on button "Próximo →" at bounding box center [553, 408] width 138 height 43
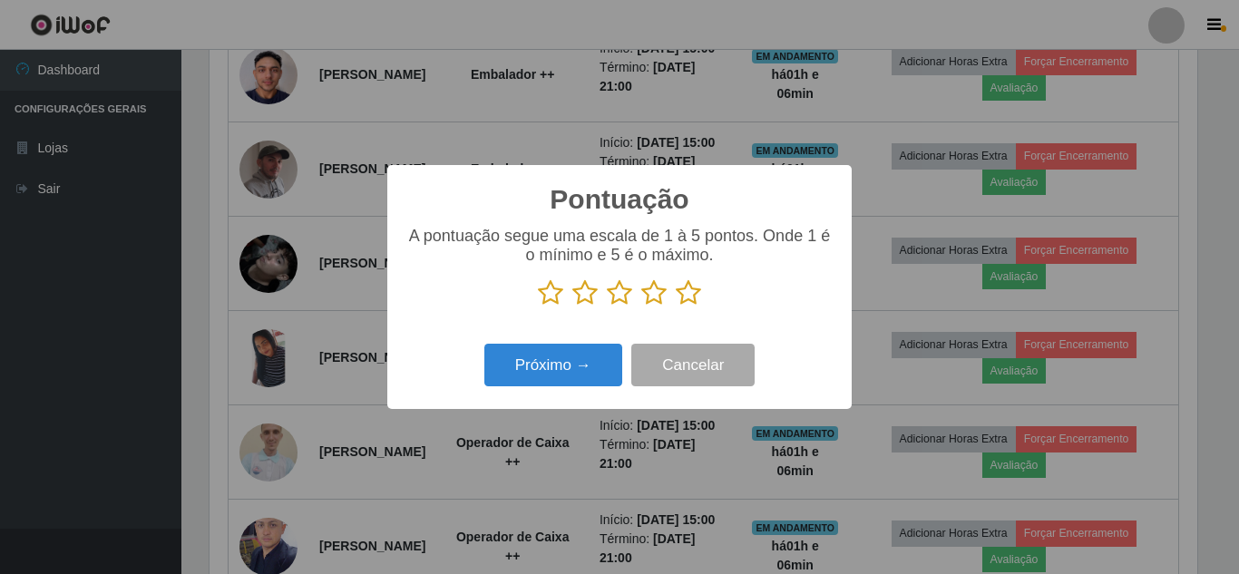
click at [694, 295] on icon at bounding box center [688, 292] width 25 height 27
click at [676, 307] on input "radio" at bounding box center [676, 307] width 0 height 0
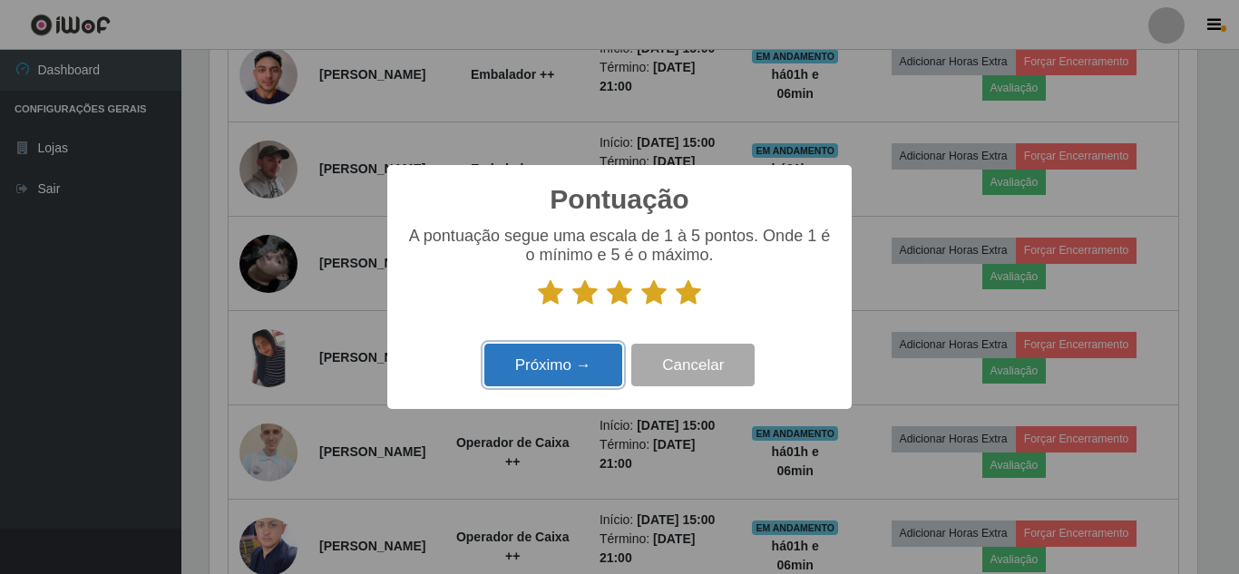
drag, startPoint x: 530, startPoint y: 386, endPoint x: 540, endPoint y: 379, distance: 12.3
click at [540, 379] on button "Próximo →" at bounding box center [553, 365] width 138 height 43
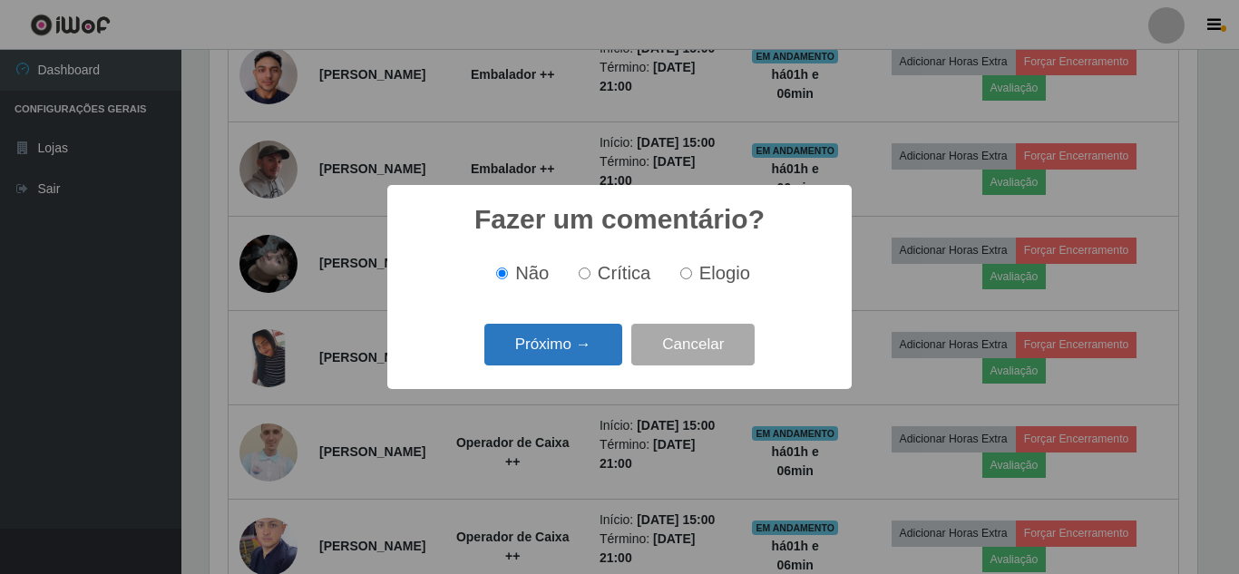
click at [548, 350] on button "Próximo →" at bounding box center [553, 345] width 138 height 43
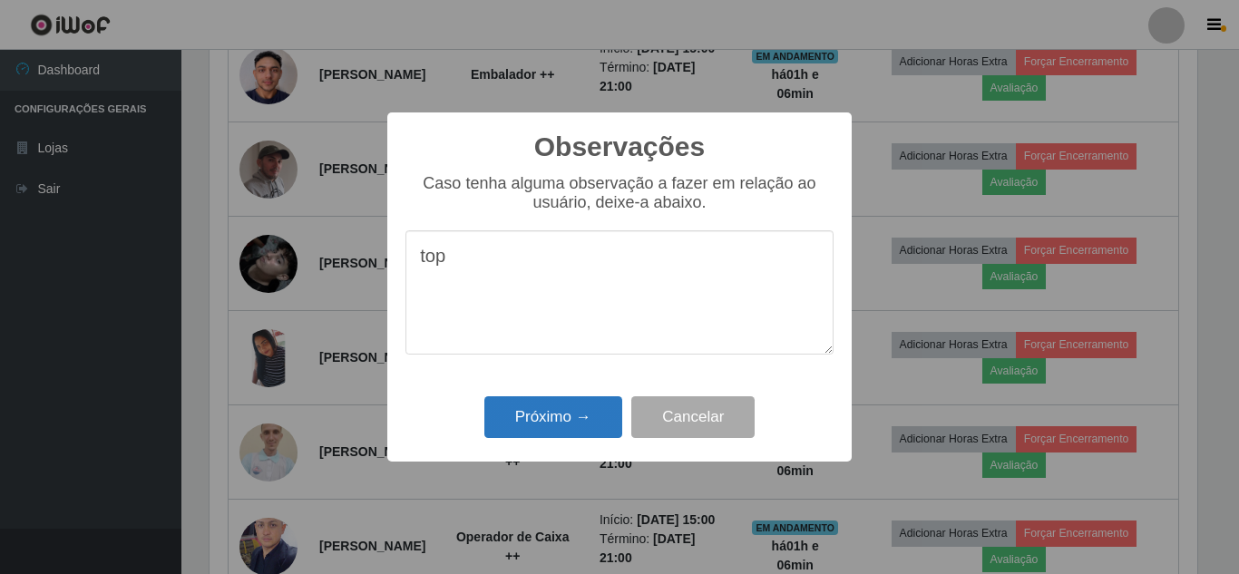
type textarea "top"
click at [570, 426] on button "Próximo →" at bounding box center [553, 417] width 138 height 43
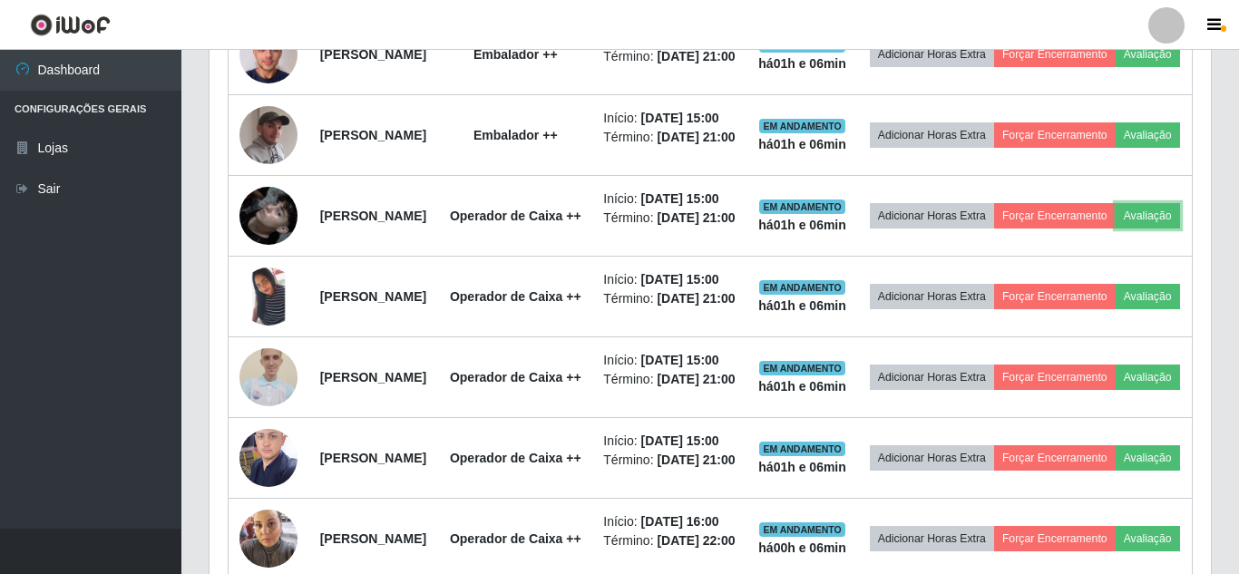
scroll to position [376, 997]
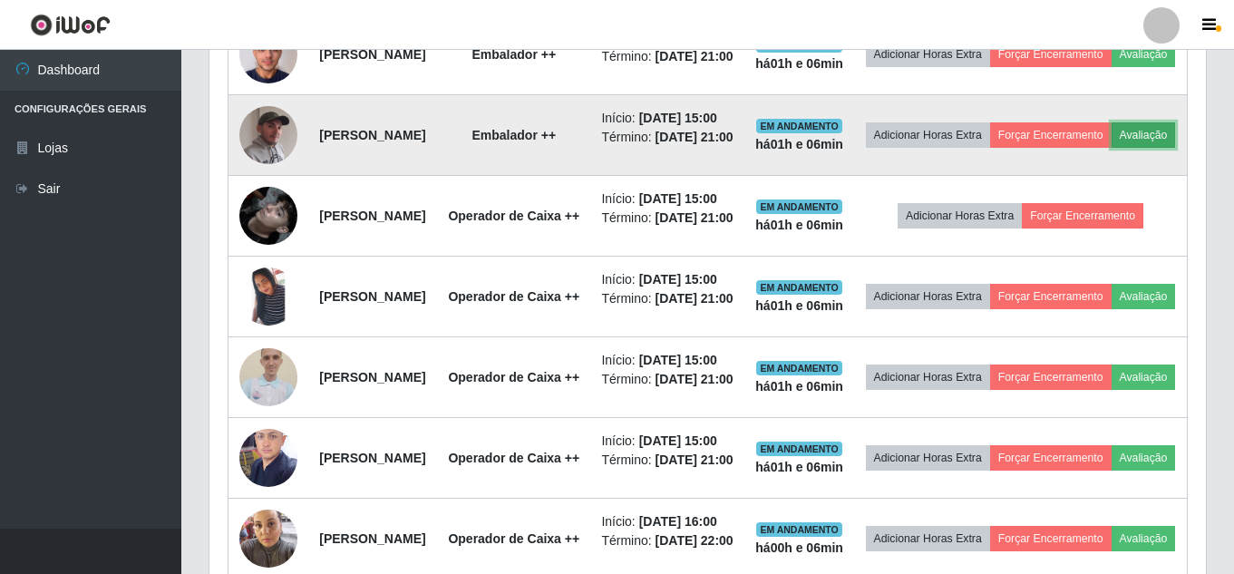
click at [1112, 148] on button "Avaliação" at bounding box center [1144, 134] width 64 height 25
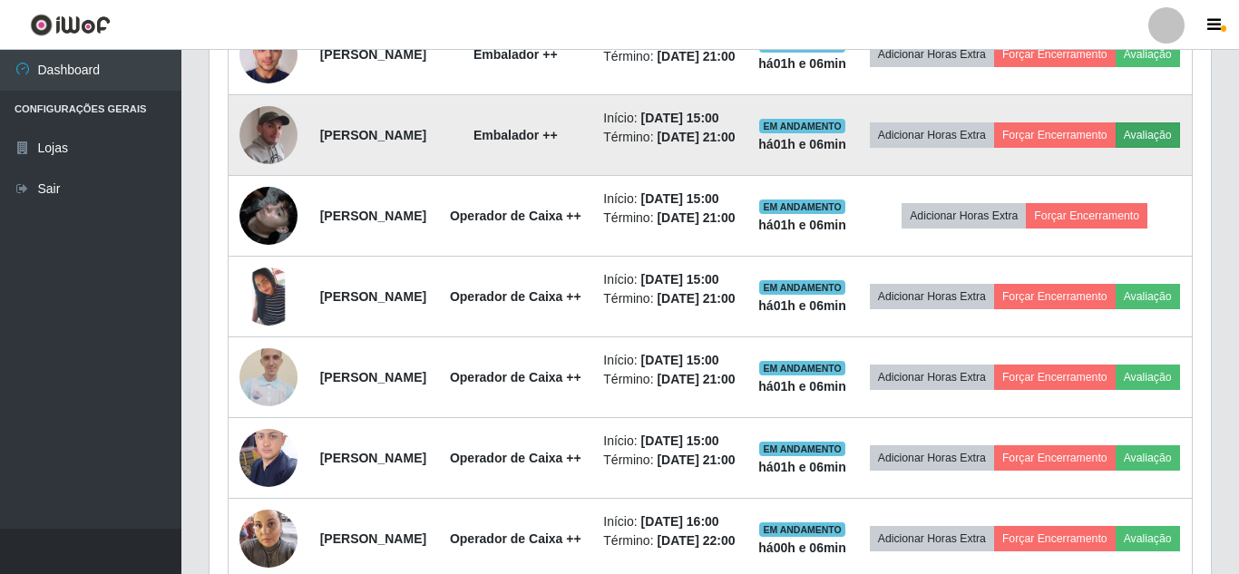
scroll to position [376, 988]
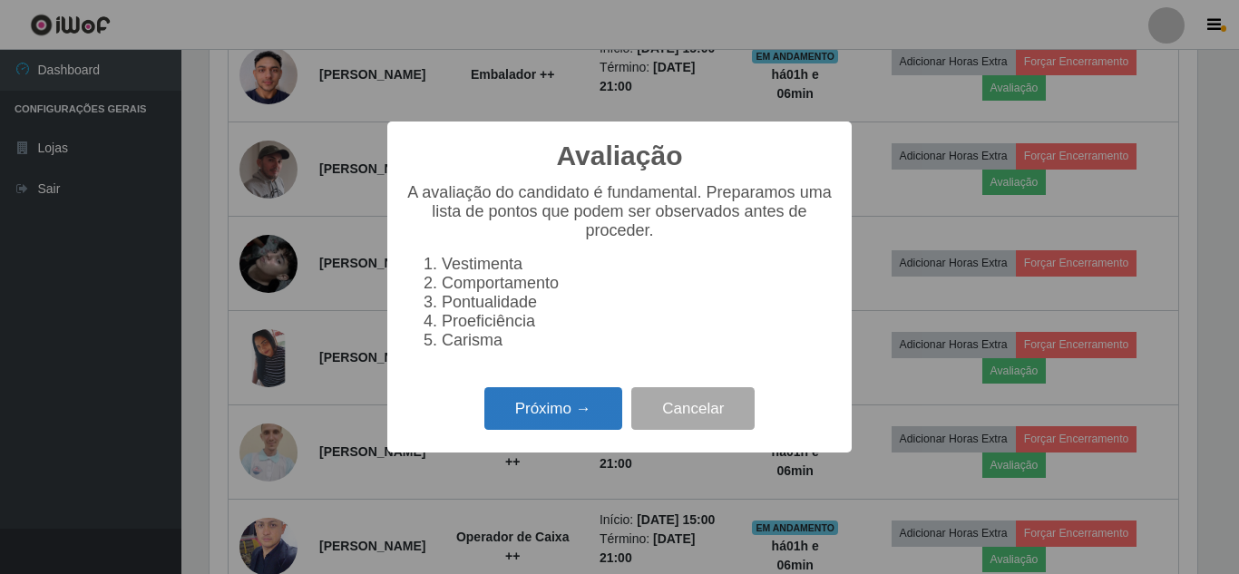
click at [523, 421] on button "Próximo →" at bounding box center [553, 408] width 138 height 43
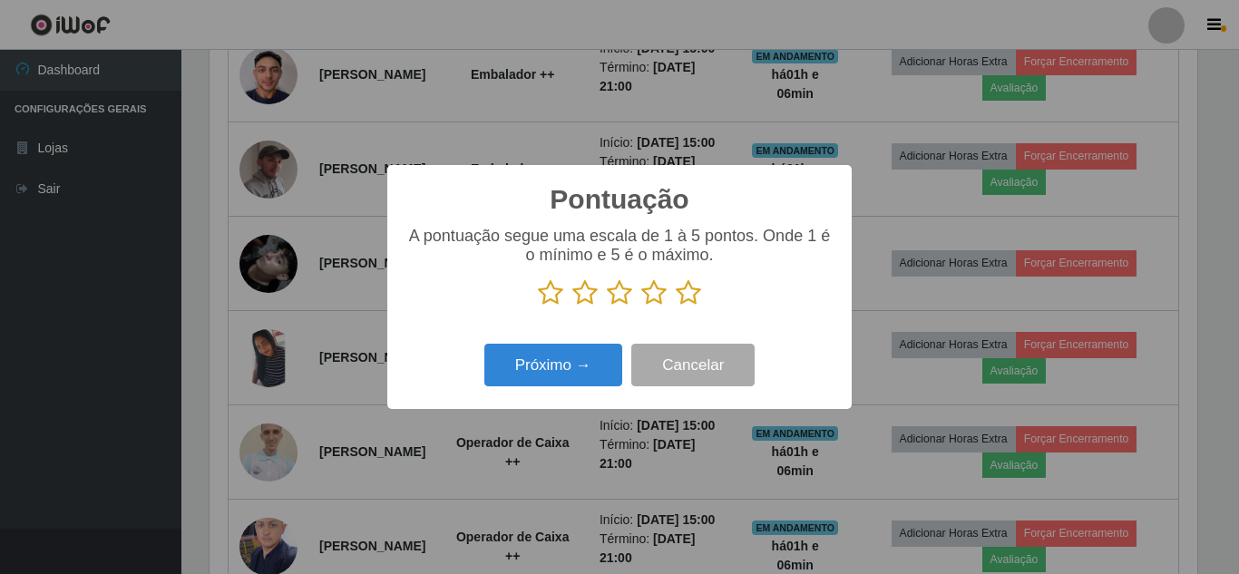
click at [683, 292] on icon at bounding box center [688, 292] width 25 height 27
click at [676, 307] on input "radio" at bounding box center [676, 307] width 0 height 0
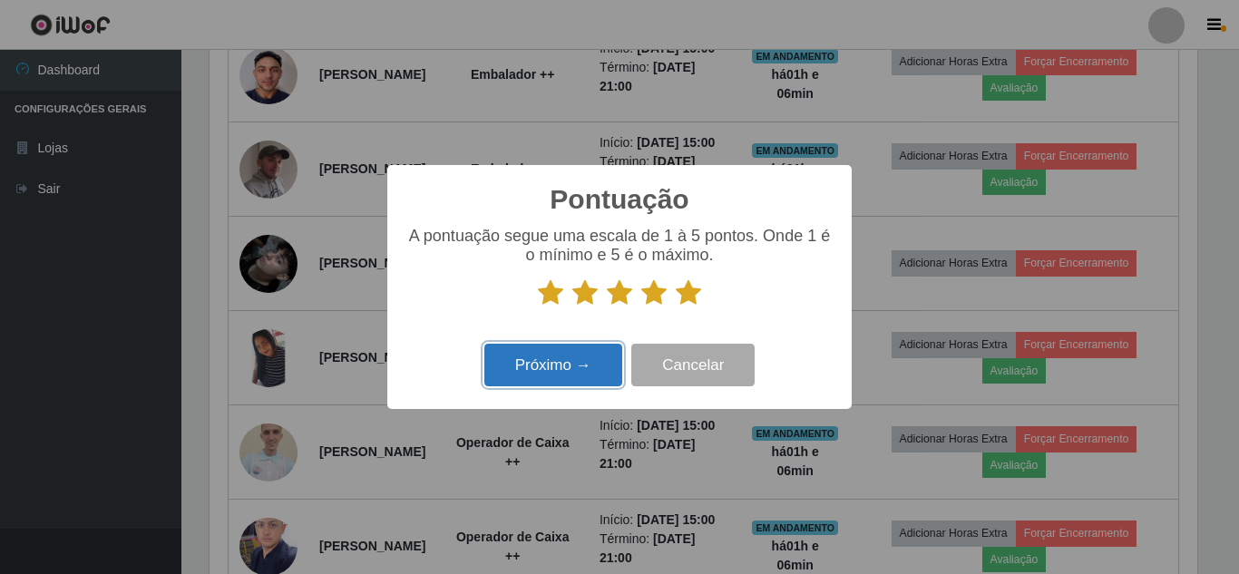
click at [593, 362] on button "Próximo →" at bounding box center [553, 365] width 138 height 43
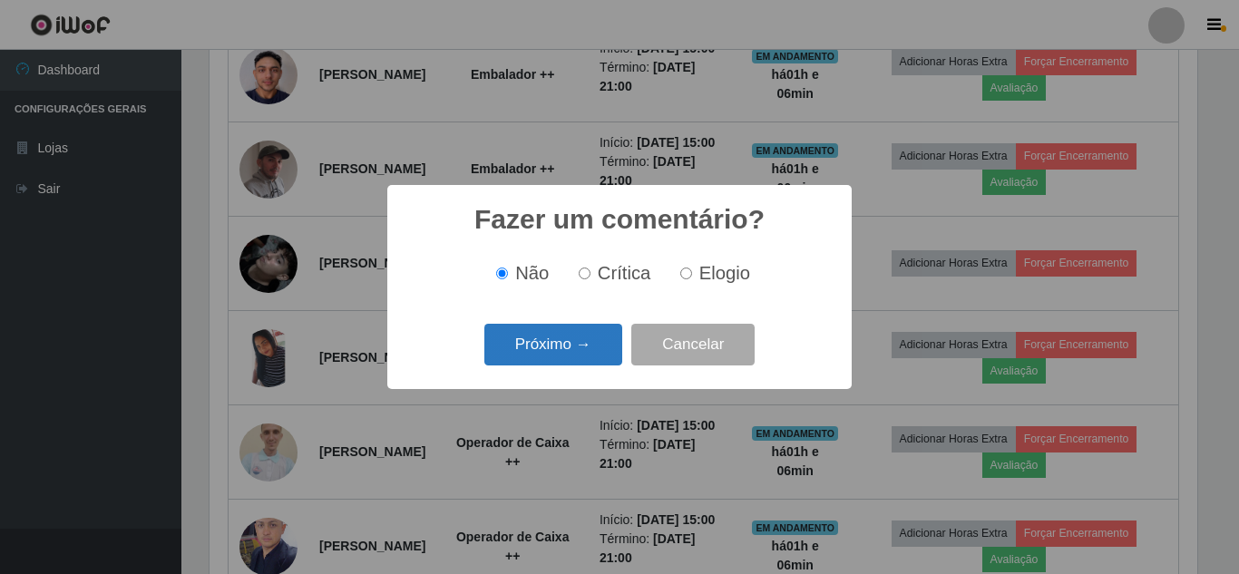
click at [577, 351] on button "Próximo →" at bounding box center [553, 345] width 138 height 43
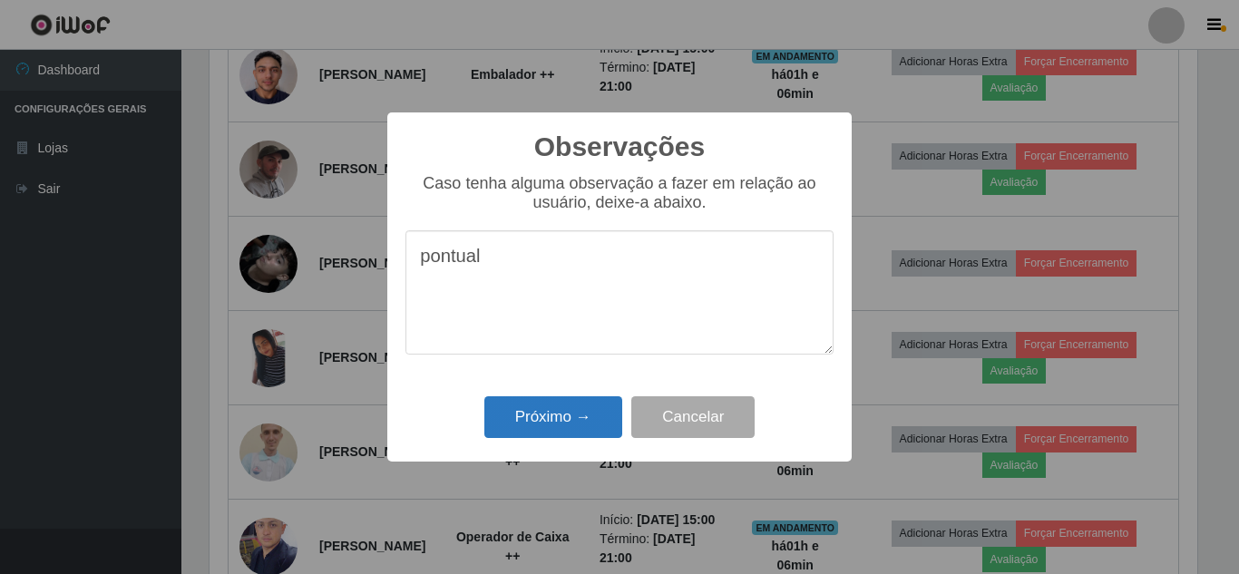
type textarea "pontual"
click at [583, 410] on button "Próximo →" at bounding box center [553, 417] width 138 height 43
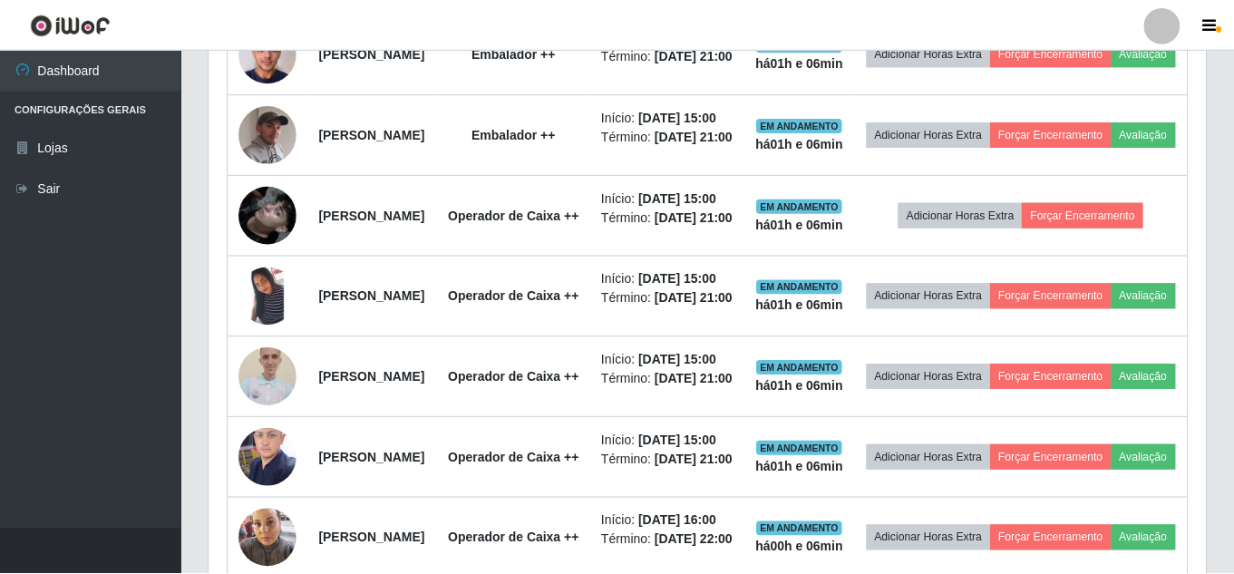
scroll to position [376, 997]
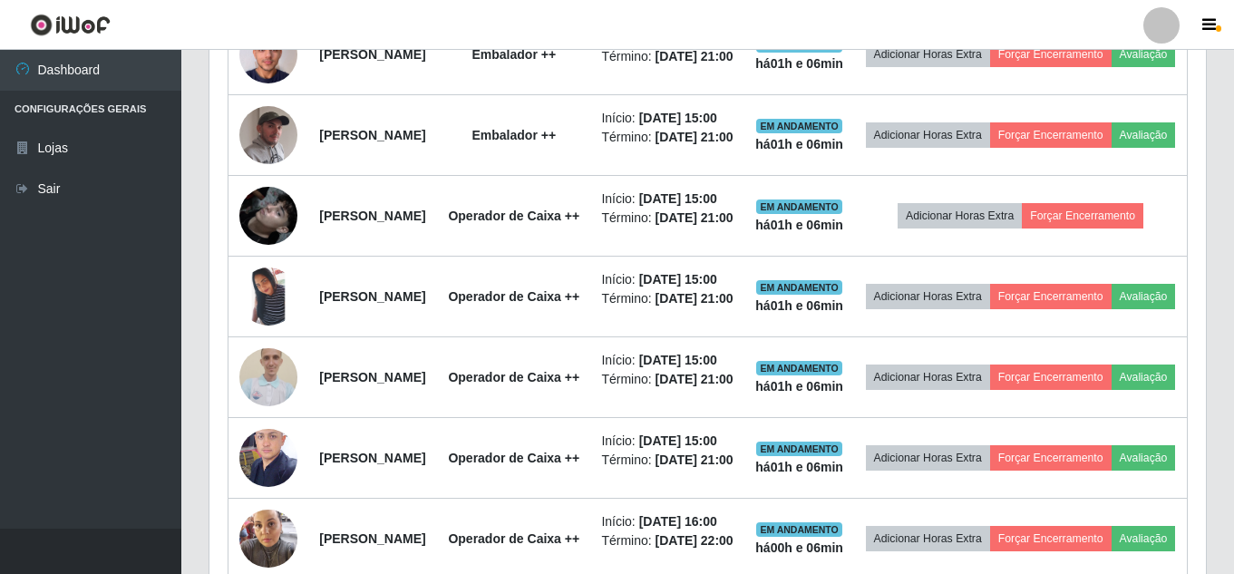
drag, startPoint x: 1232, startPoint y: 289, endPoint x: 1238, endPoint y: 245, distance: 44.8
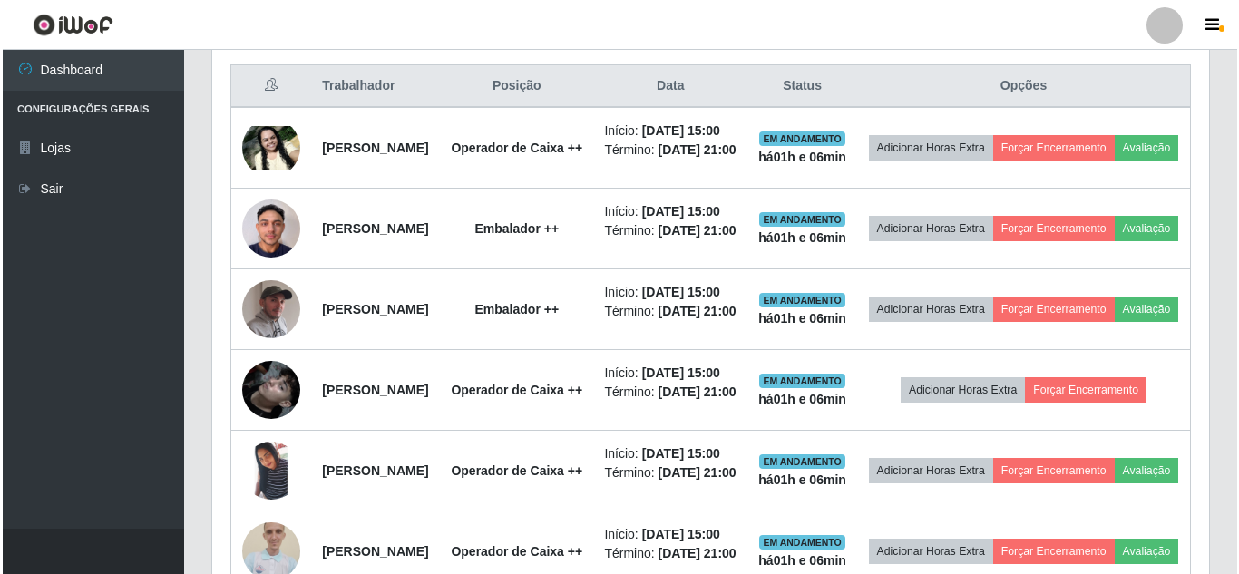
scroll to position [655, 0]
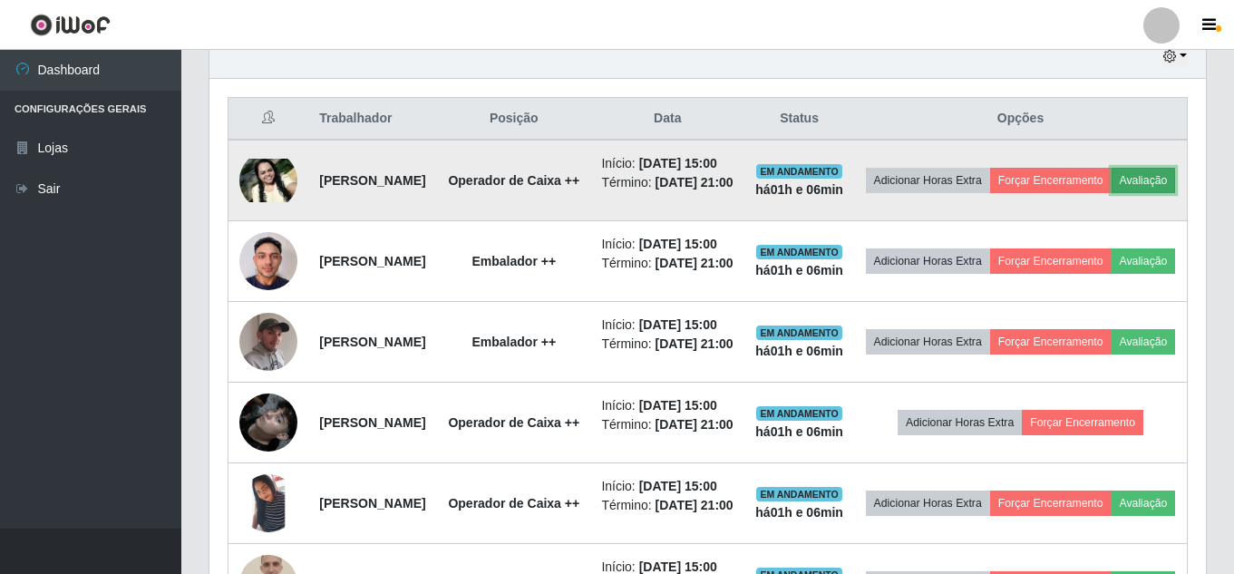
click at [1112, 193] on button "Avaliação" at bounding box center [1144, 180] width 64 height 25
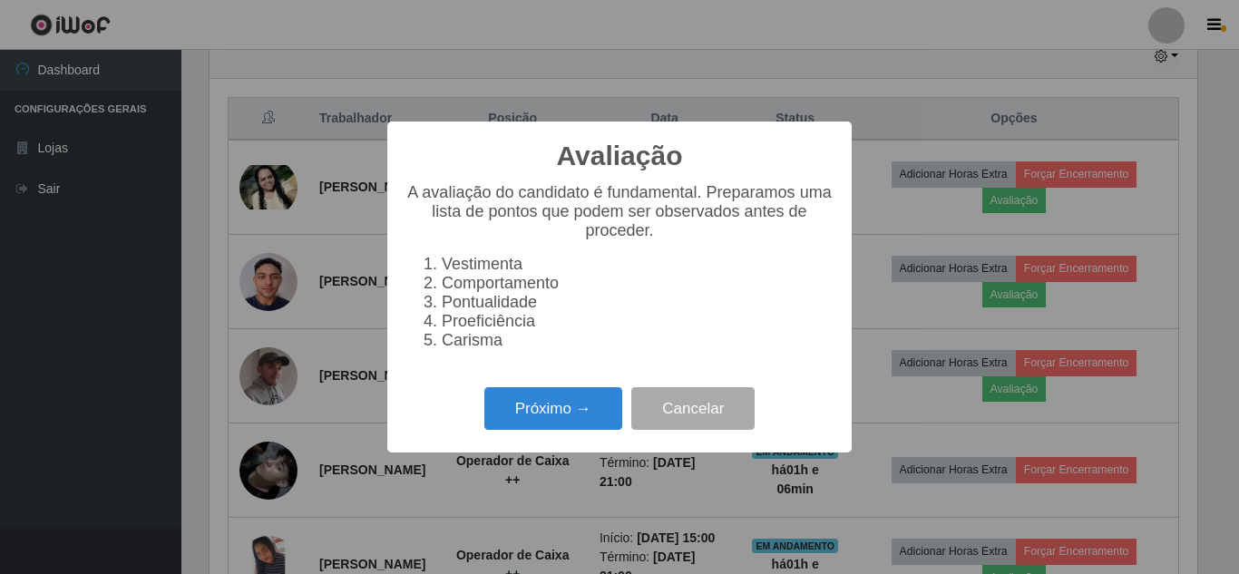
scroll to position [376, 988]
click at [581, 412] on button "Próximo →" at bounding box center [553, 408] width 138 height 43
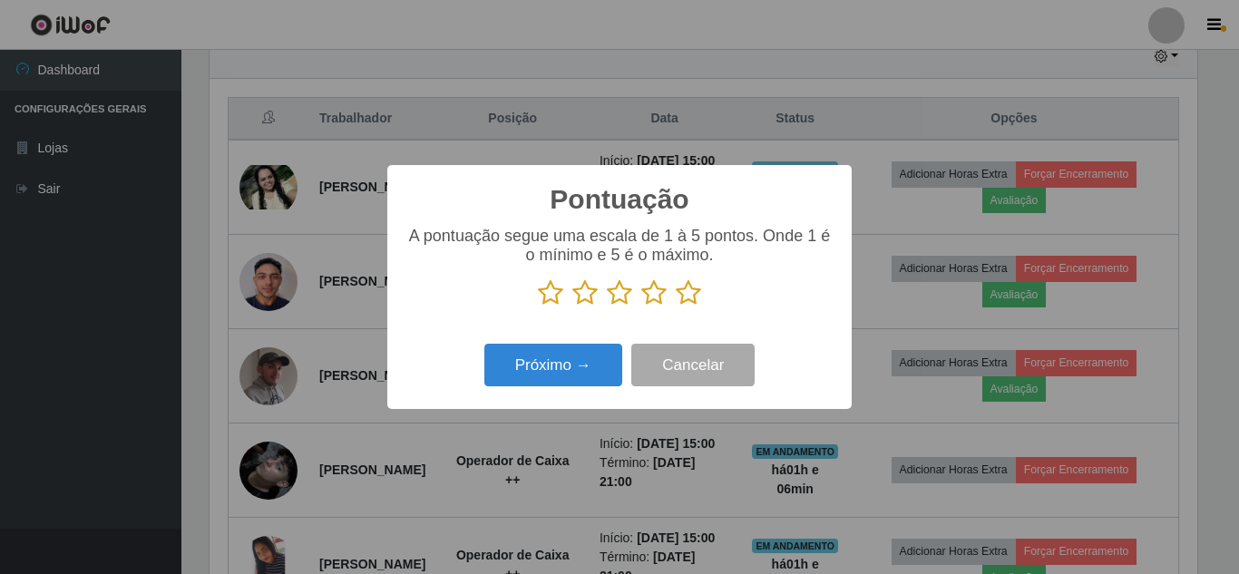
scroll to position [906502, 905891]
click at [696, 296] on icon at bounding box center [688, 292] width 25 height 27
click at [676, 307] on input "radio" at bounding box center [676, 307] width 0 height 0
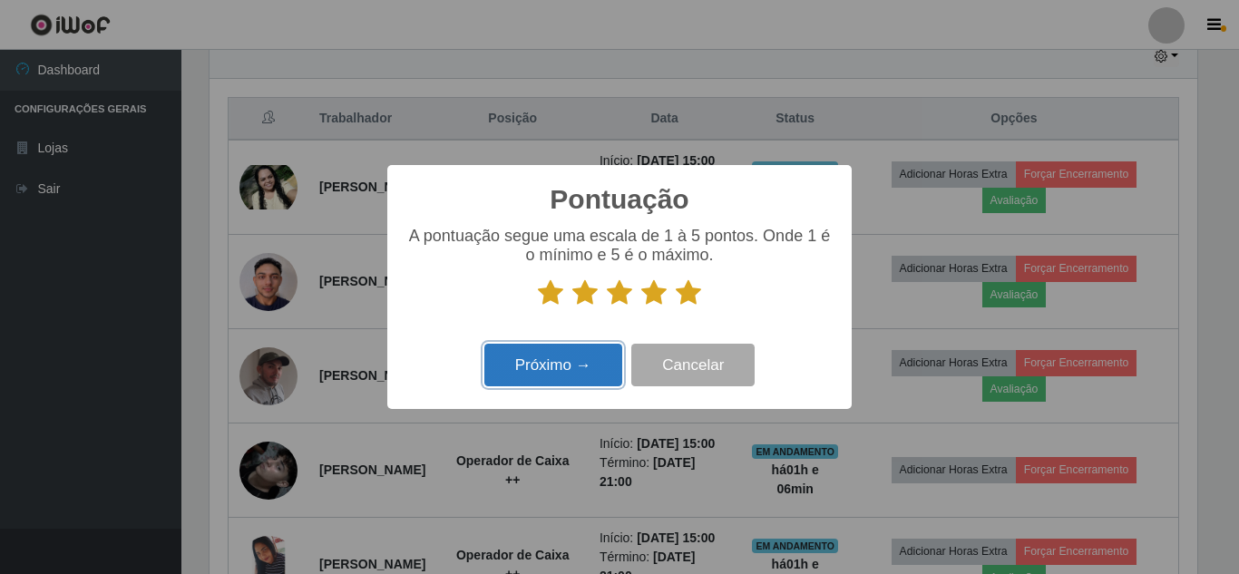
click at [581, 357] on button "Próximo →" at bounding box center [553, 365] width 138 height 43
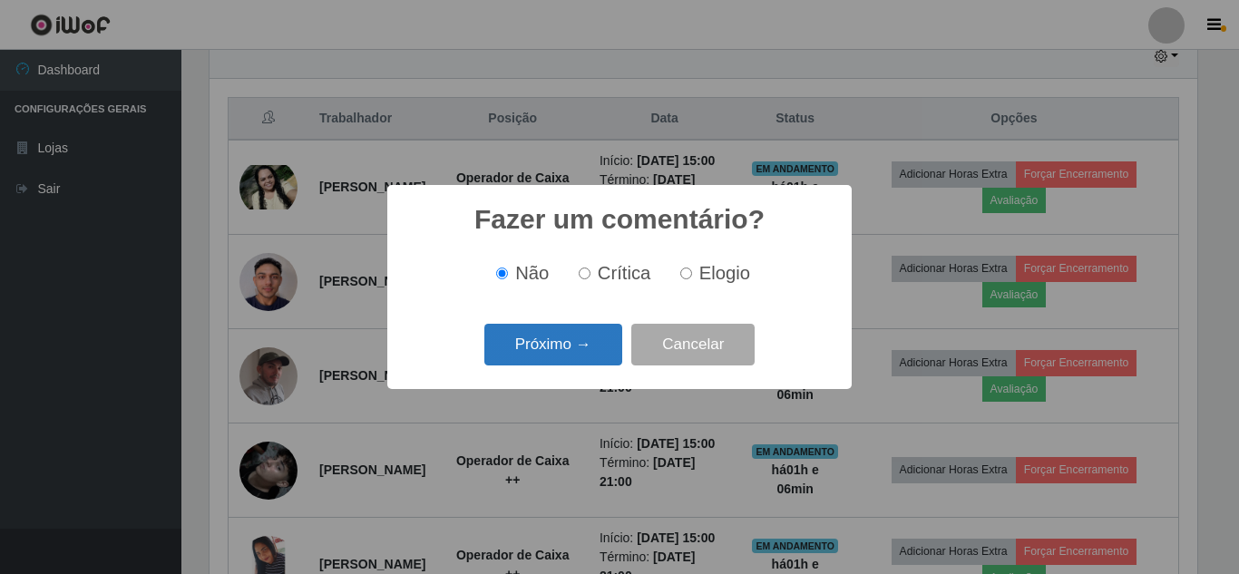
click at [586, 336] on button "Próximo →" at bounding box center [553, 345] width 138 height 43
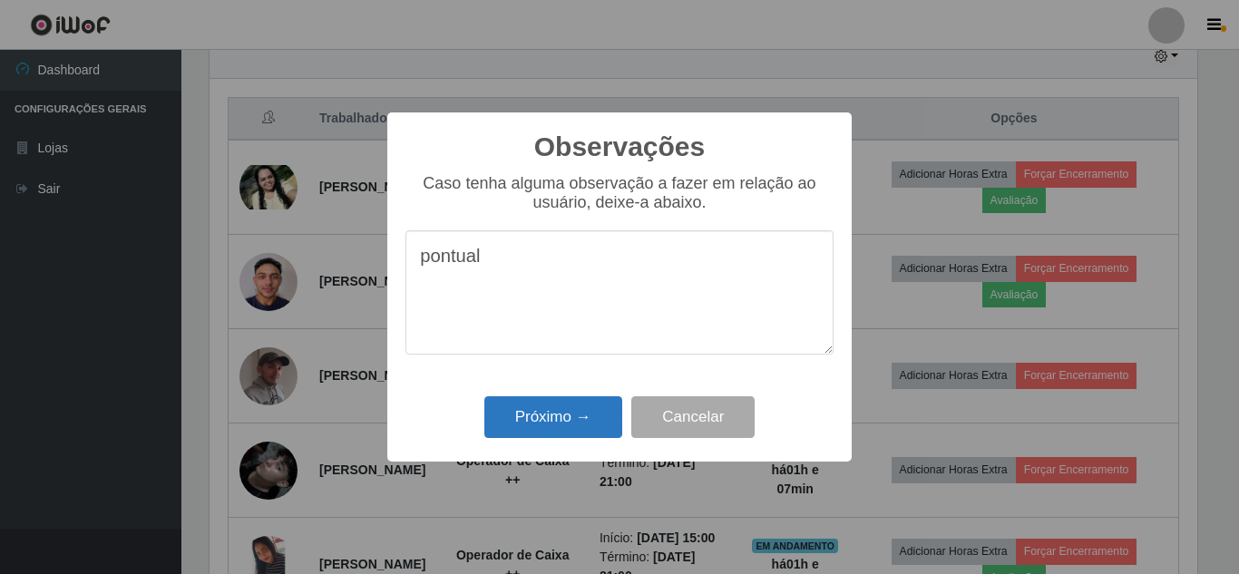
type textarea "pontual"
click at [523, 428] on button "Próximo →" at bounding box center [553, 417] width 138 height 43
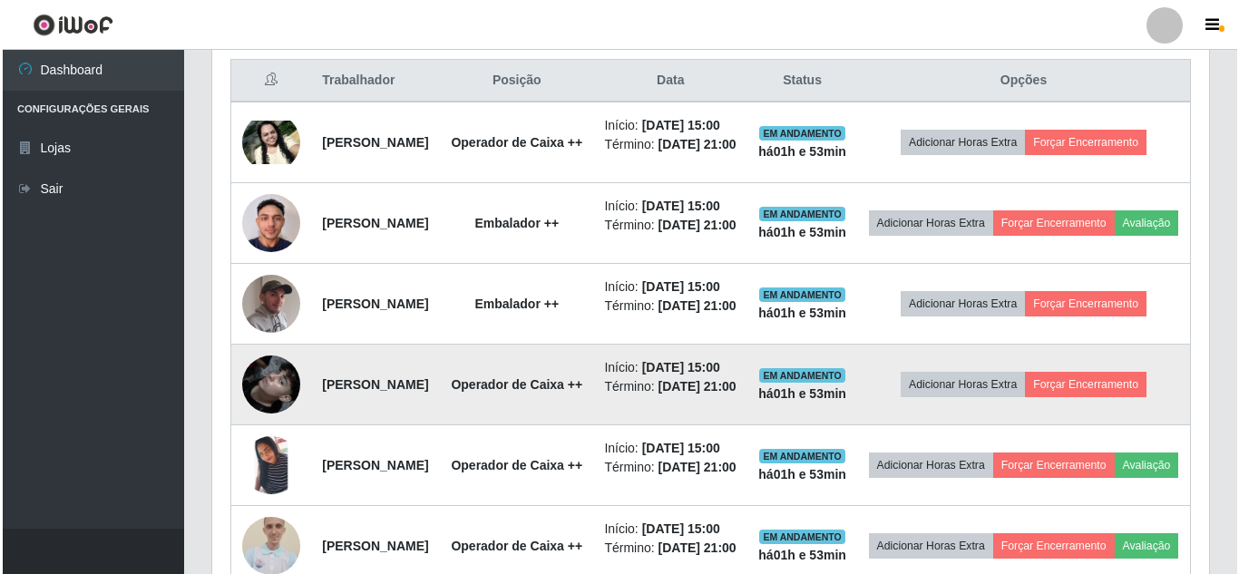
scroll to position [602, 0]
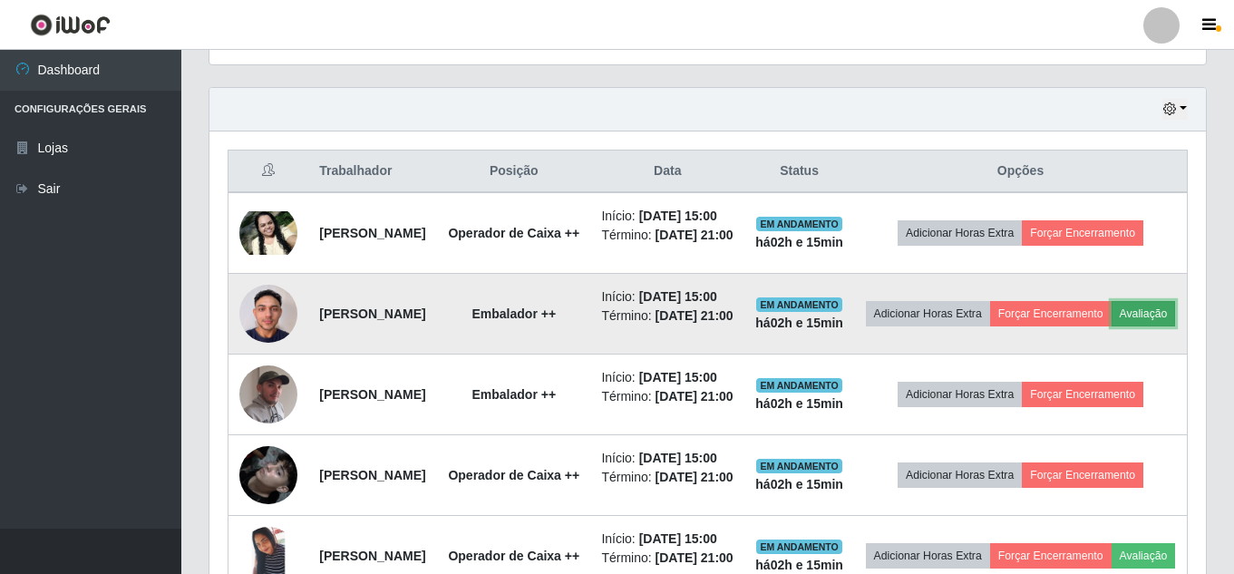
click at [1112, 326] on button "Avaliação" at bounding box center [1144, 313] width 64 height 25
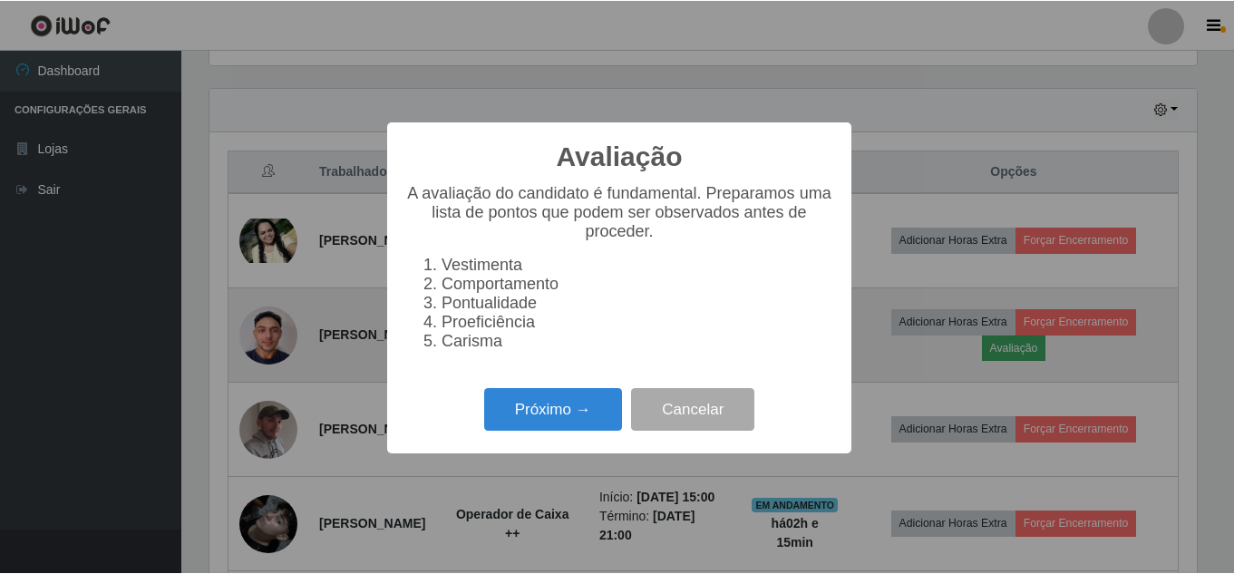
scroll to position [376, 988]
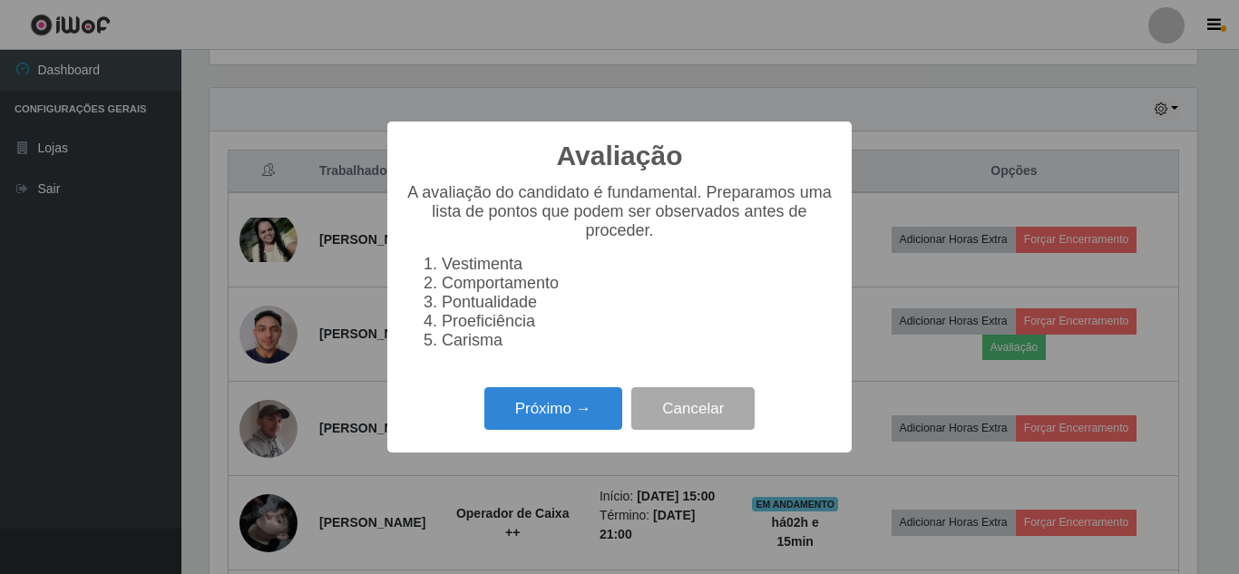
click at [1015, 73] on div "Avaliação × A avaliação do candidato é fundamental. Preparamos uma lista de pon…" at bounding box center [619, 287] width 1239 height 574
click at [858, 33] on div "Avaliação × A avaliação do candidato é fundamental. Preparamos uma lista de pon…" at bounding box center [619, 287] width 1239 height 574
drag, startPoint x: 858, startPoint y: 33, endPoint x: 705, endPoint y: 424, distance: 420.7
click at [705, 424] on button "Cancelar" at bounding box center [692, 408] width 123 height 43
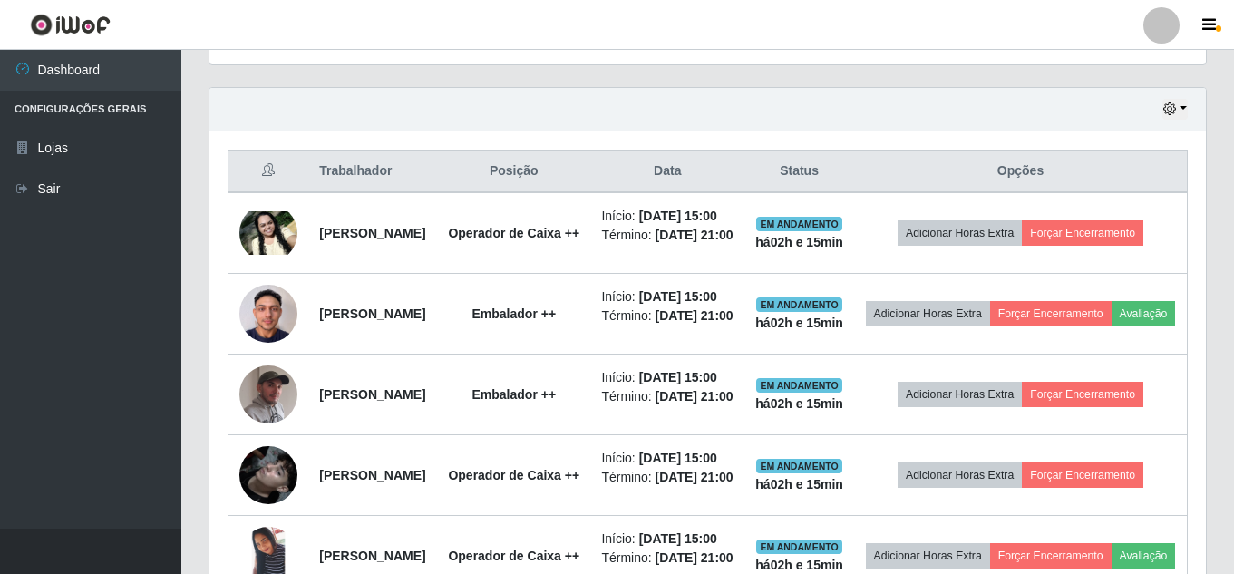
scroll to position [376, 997]
